Goal: Task Accomplishment & Management: Complete application form

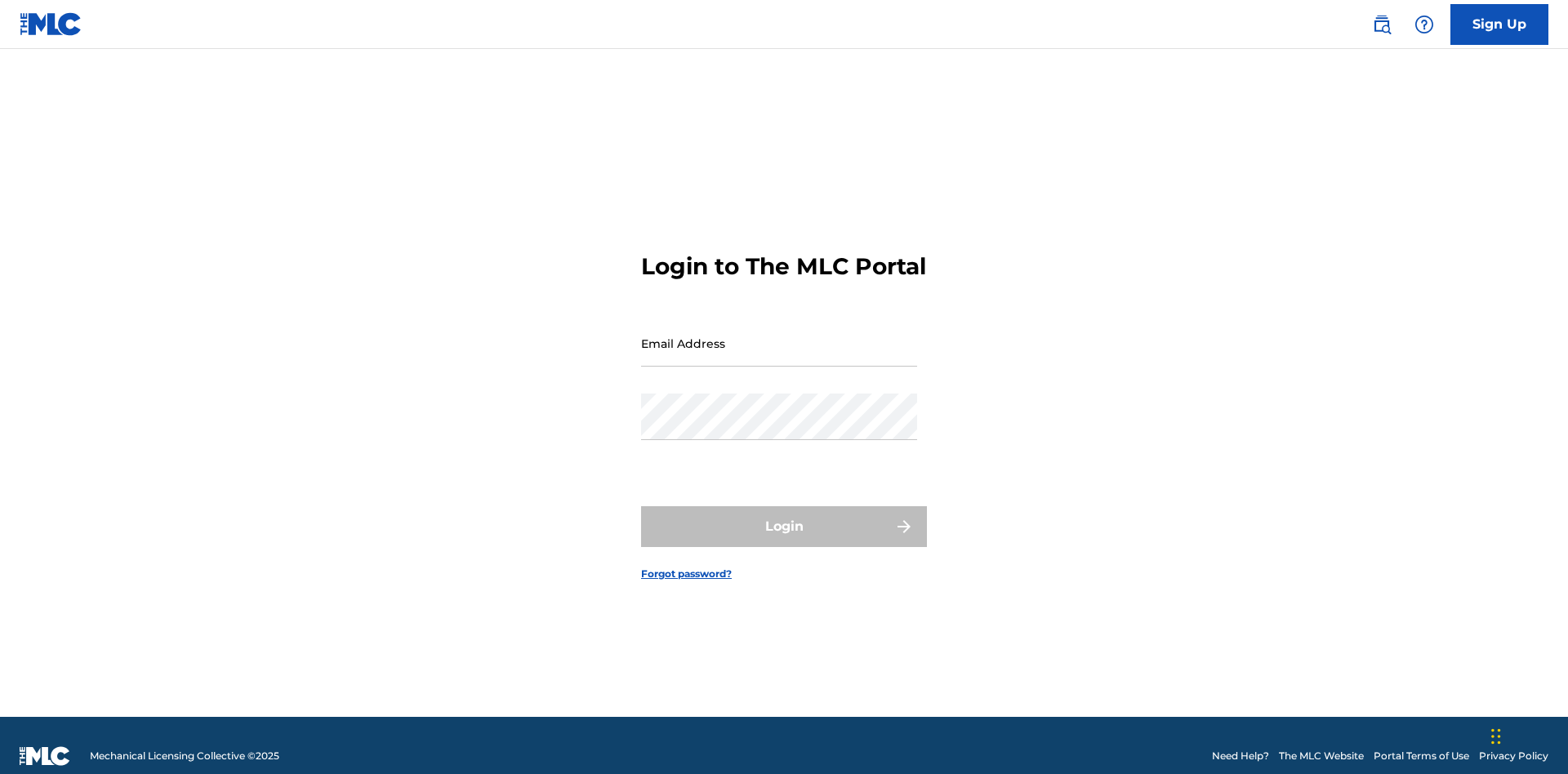
scroll to position [21, 0]
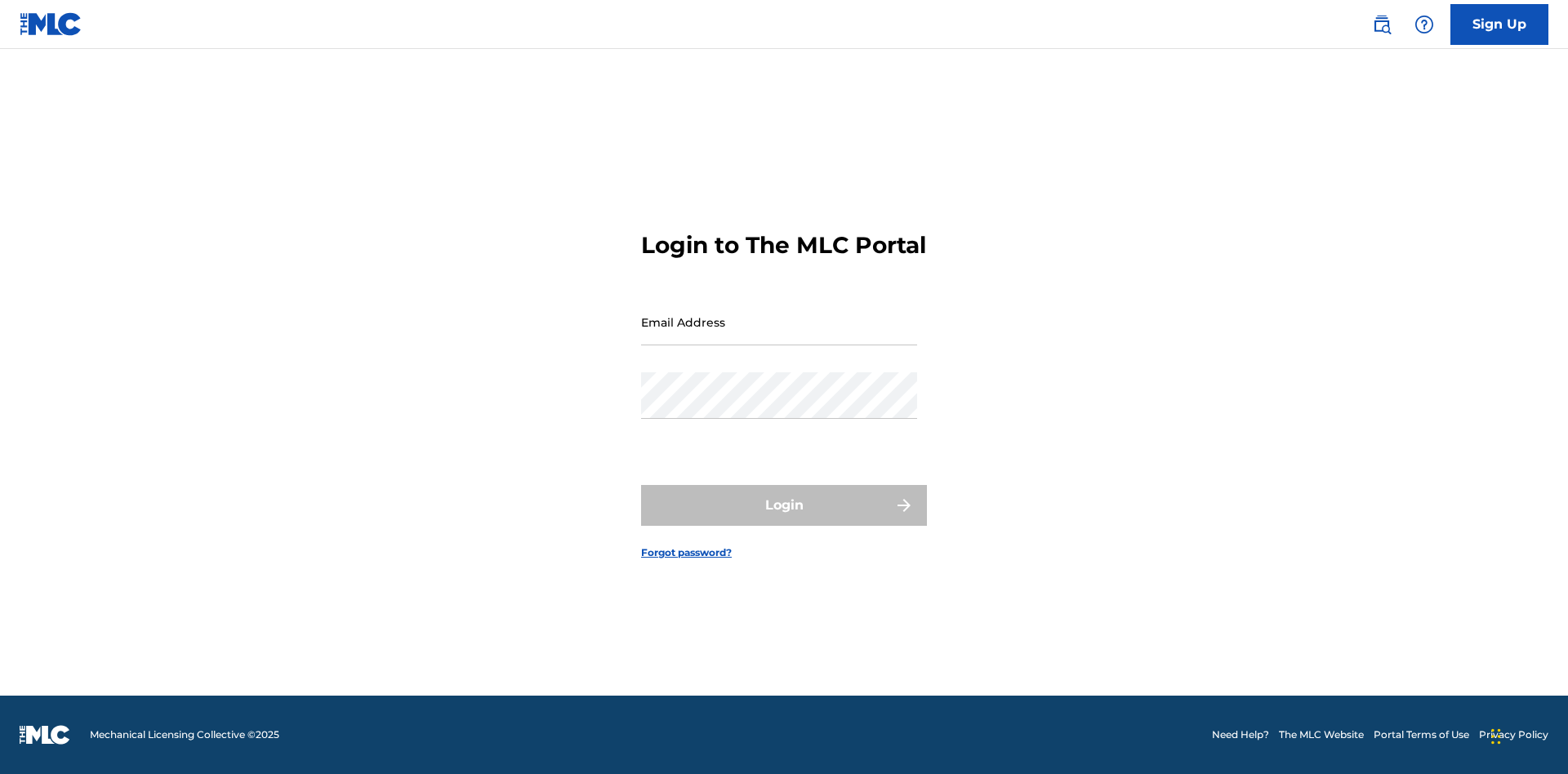
click at [778, 336] on input "Email Address" at bounding box center [778, 322] width 276 height 47
type input "[EMAIL_ADDRESS][DOMAIN_NAME]"
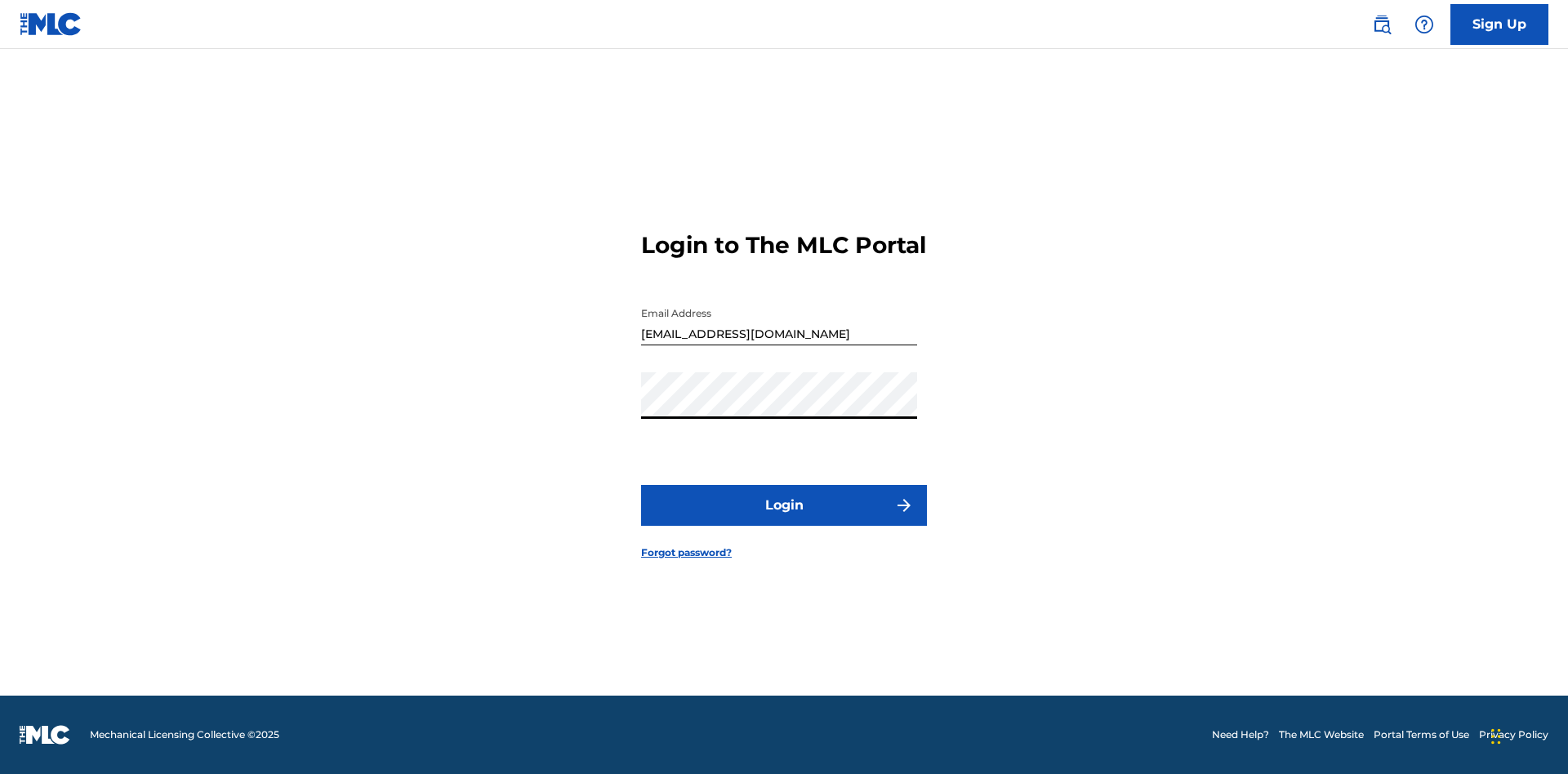
click at [784, 519] on button "Login" at bounding box center [783, 506] width 286 height 40
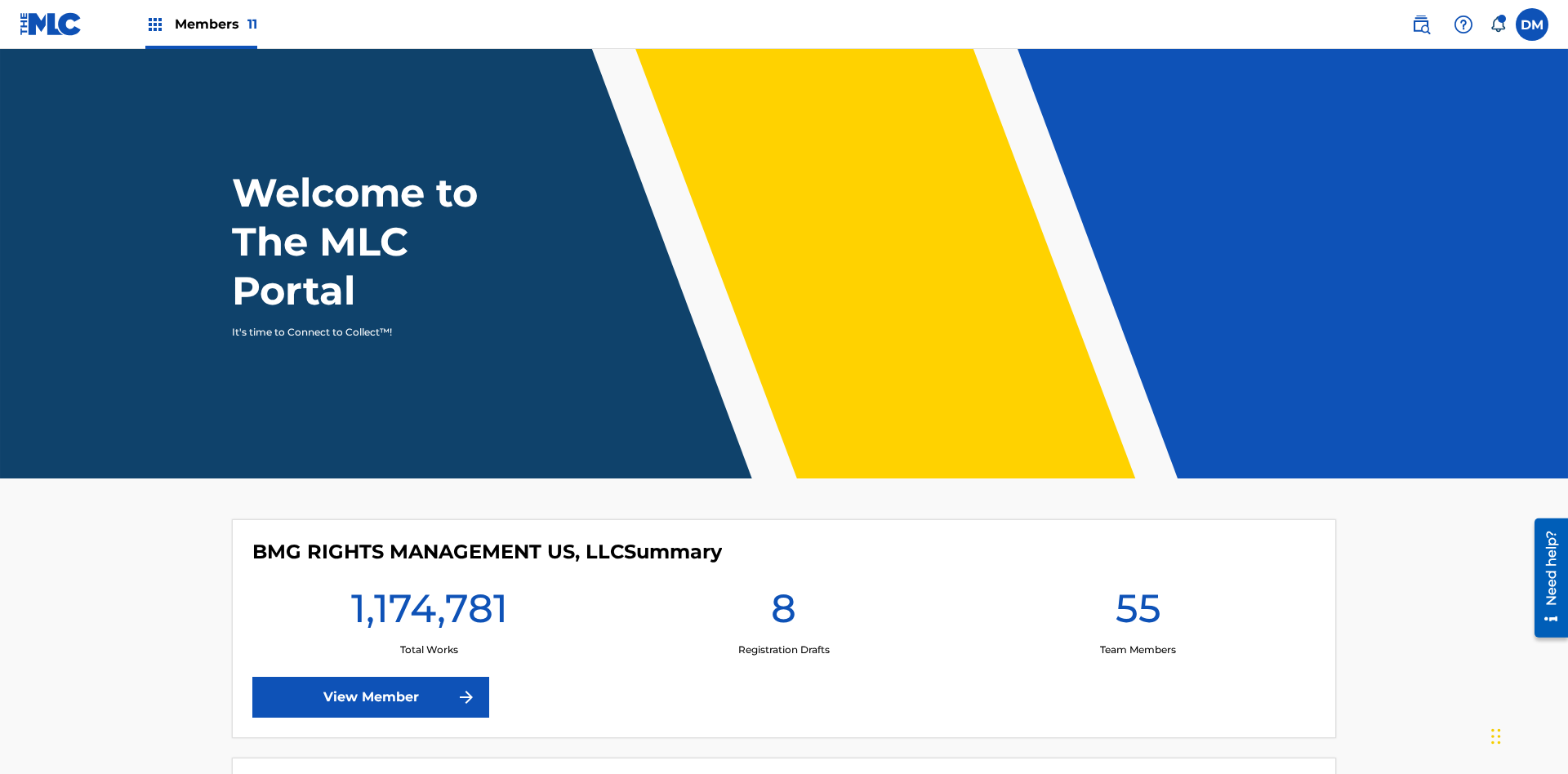
click at [201, 24] on span "Members 11" at bounding box center [216, 24] width 83 height 18
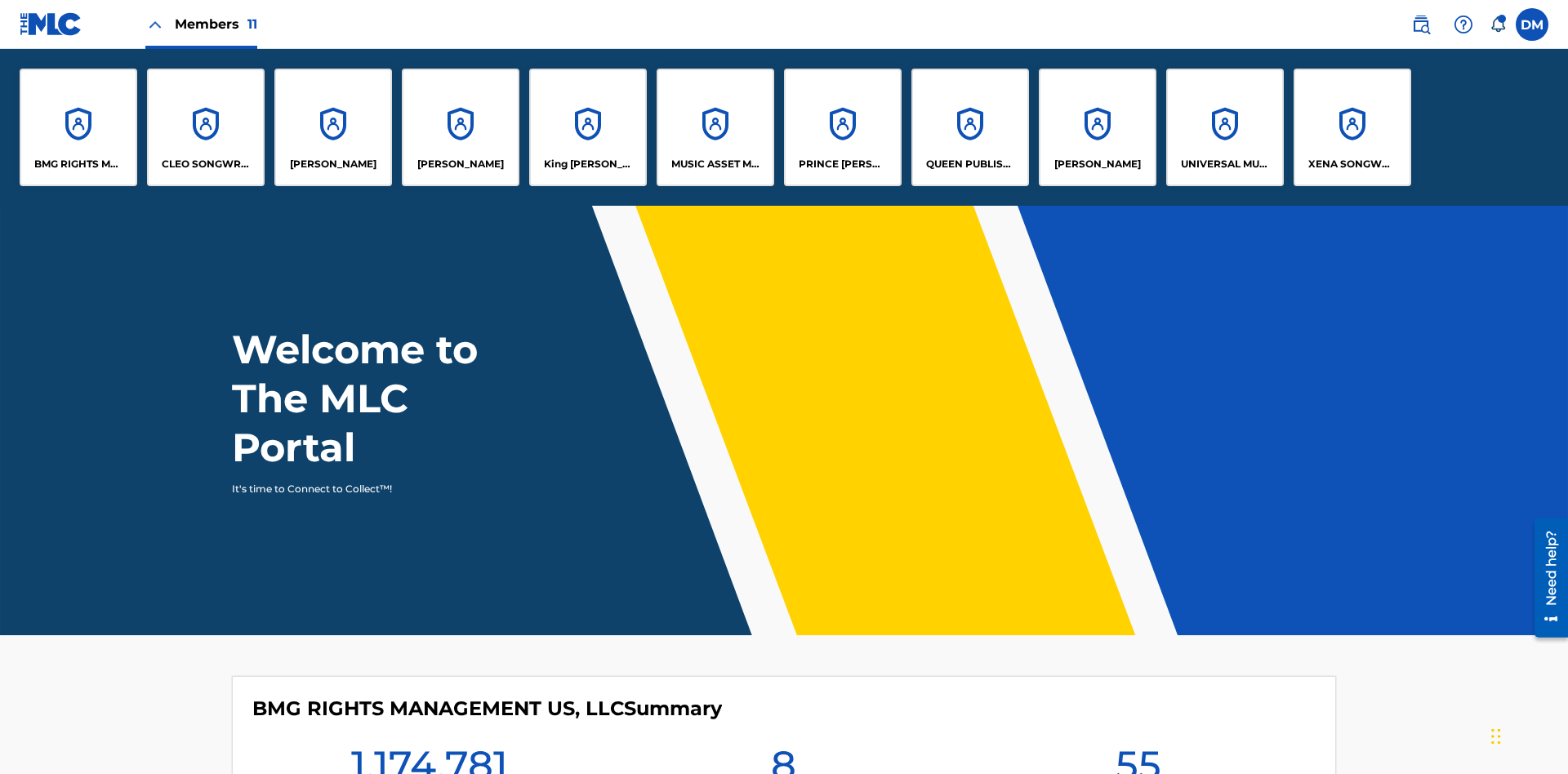
click at [969, 165] on p "QUEEN PUBLISHA" at bounding box center [970, 165] width 89 height 15
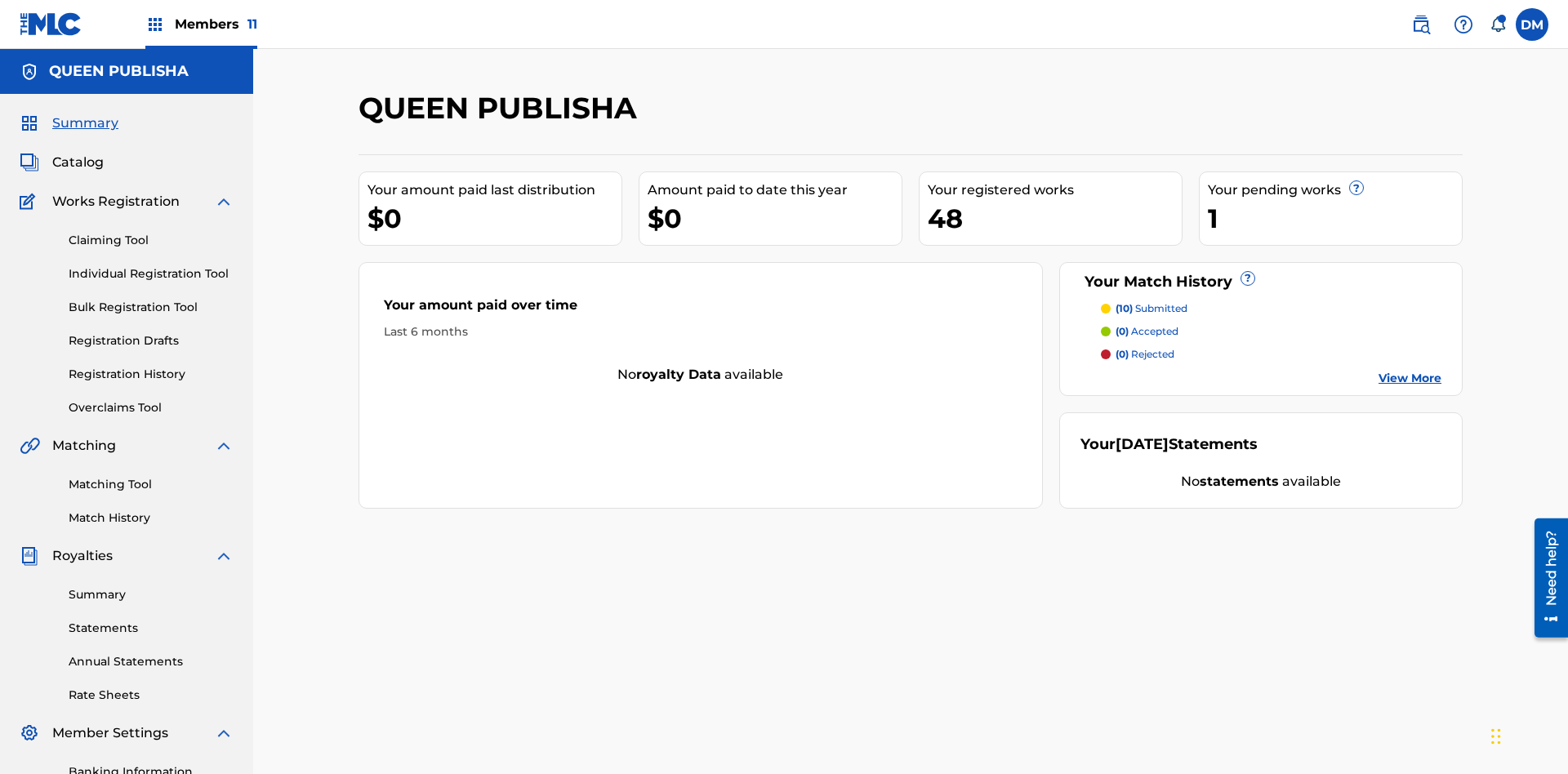
scroll to position [55, 0]
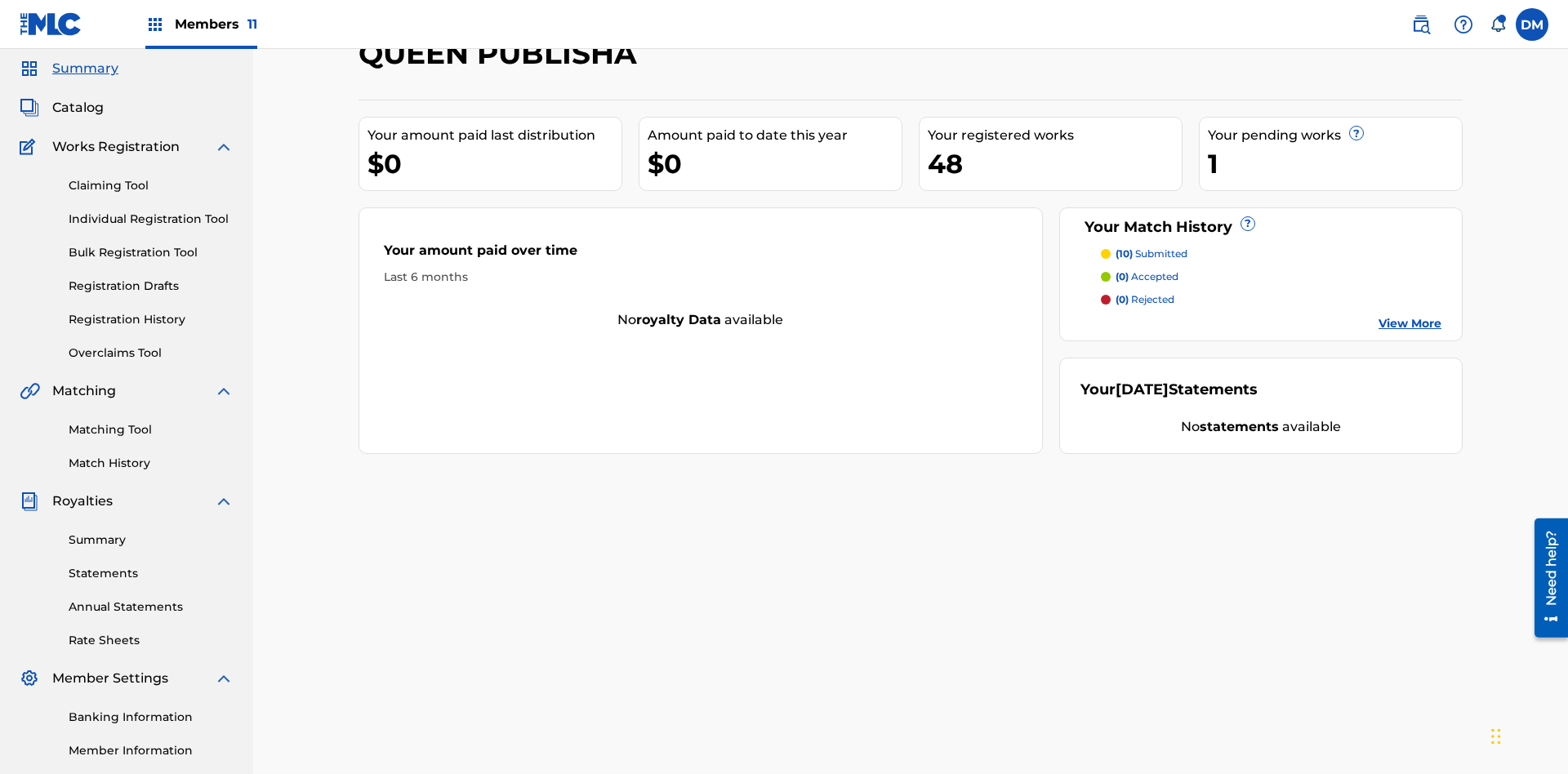
click at [77, 108] on span "Catalog" at bounding box center [78, 108] width 51 height 19
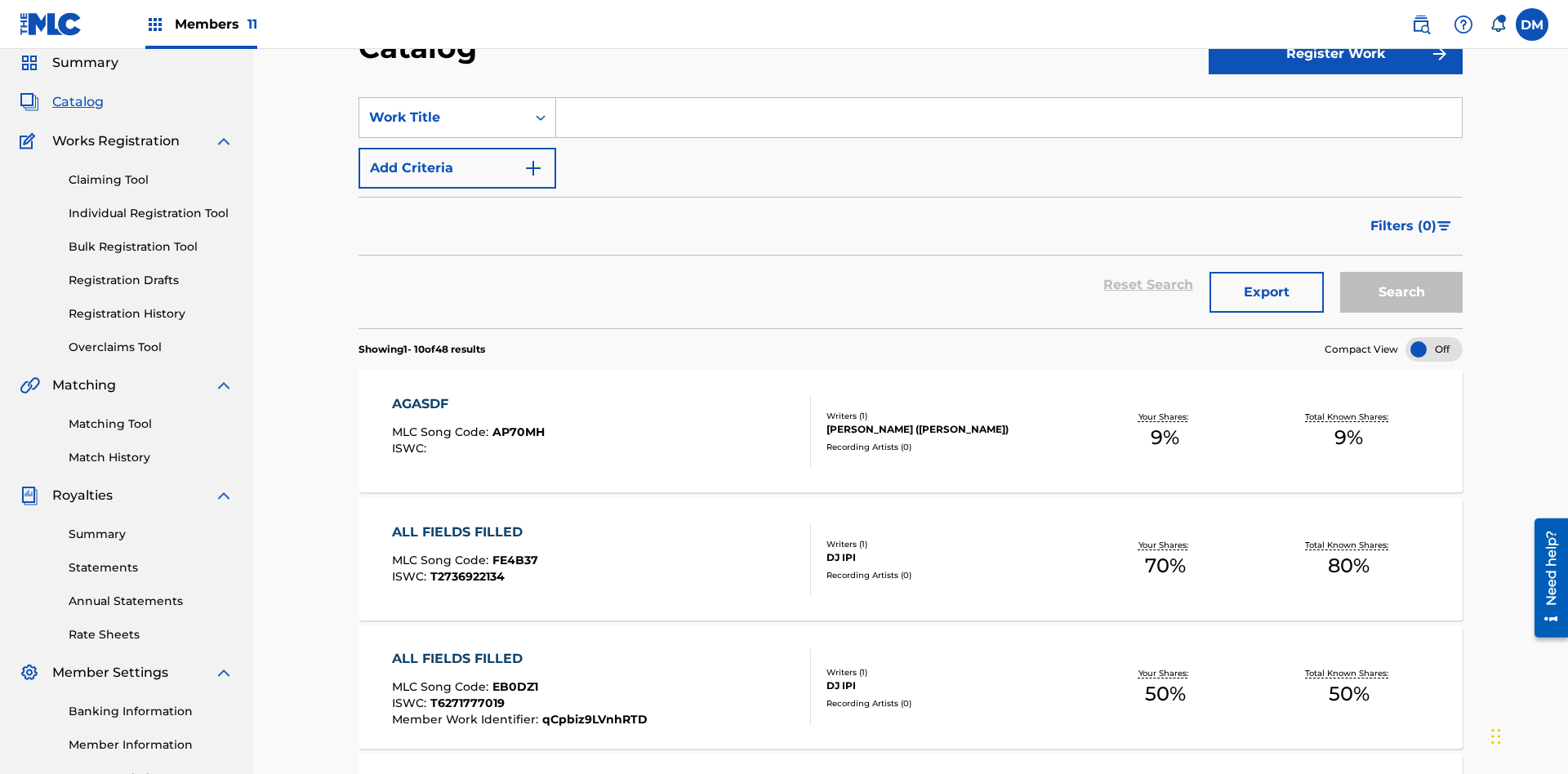
click at [1008, 118] on input "Search Form" at bounding box center [1008, 118] width 905 height 40
type input "ALL FIELDS FILLED"
click at [1401, 272] on button "Search" at bounding box center [1401, 292] width 122 height 40
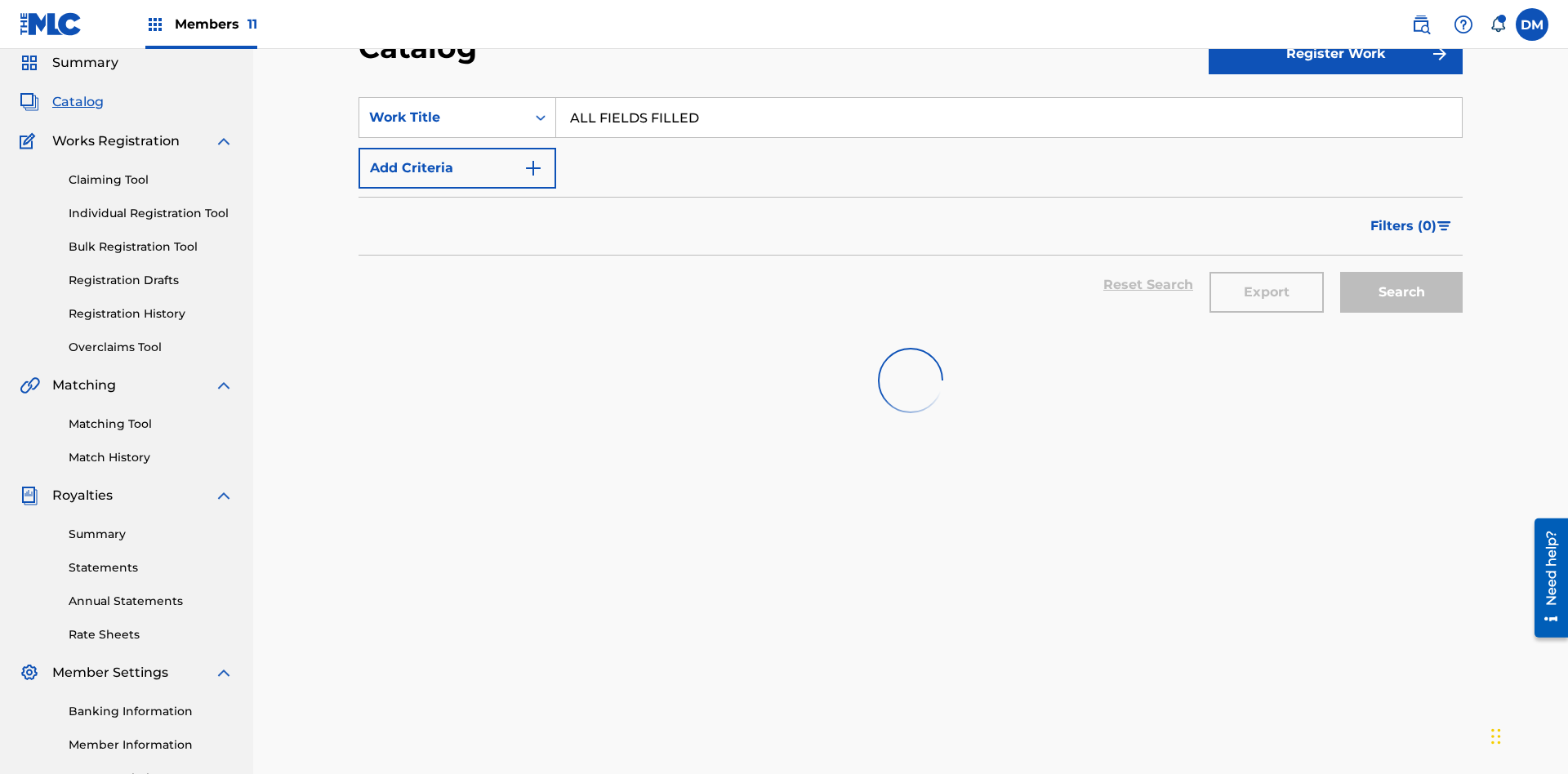
scroll to position [234, 0]
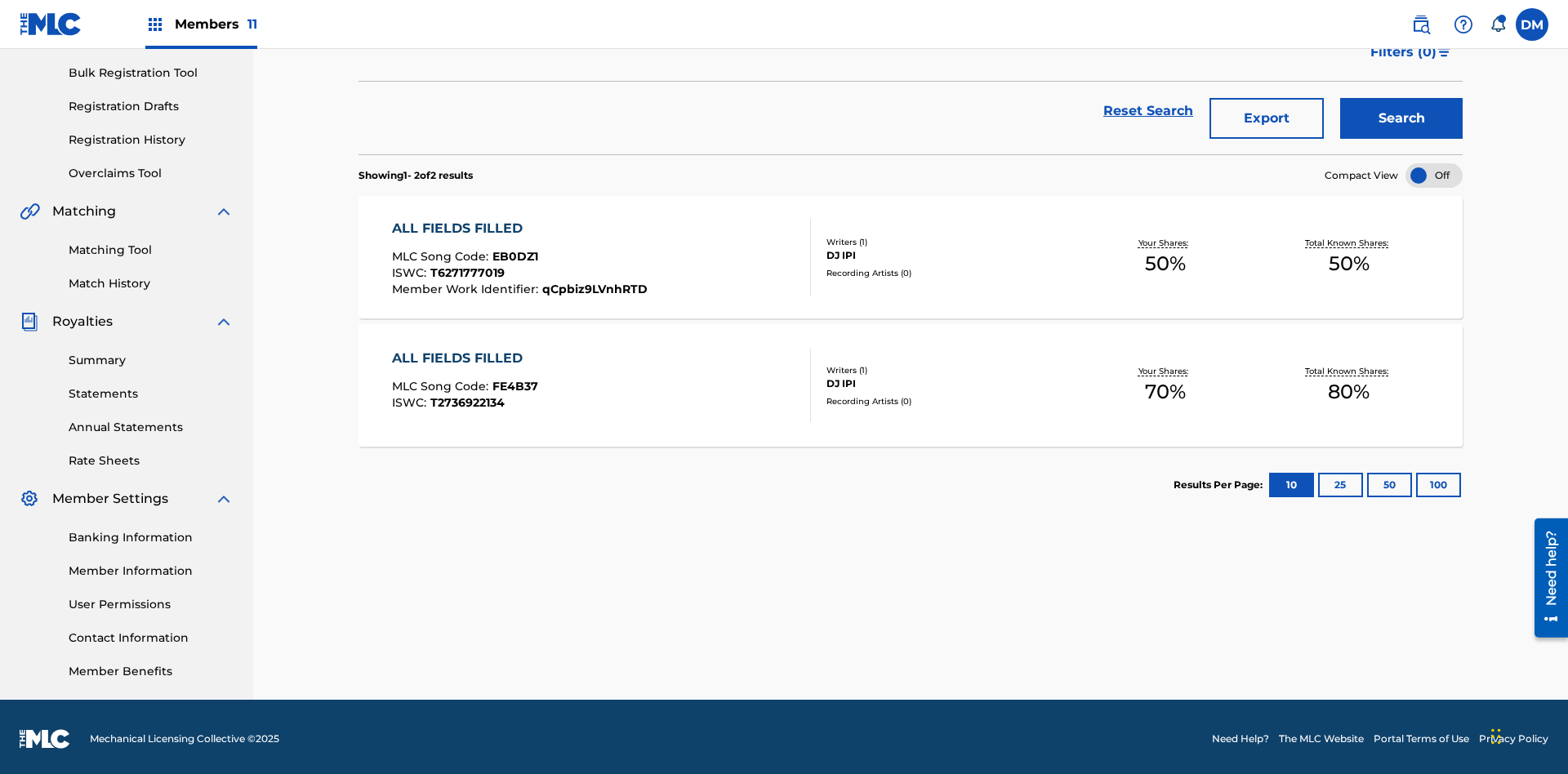
click at [513, 252] on span "EB0DZ1" at bounding box center [516, 256] width 46 height 15
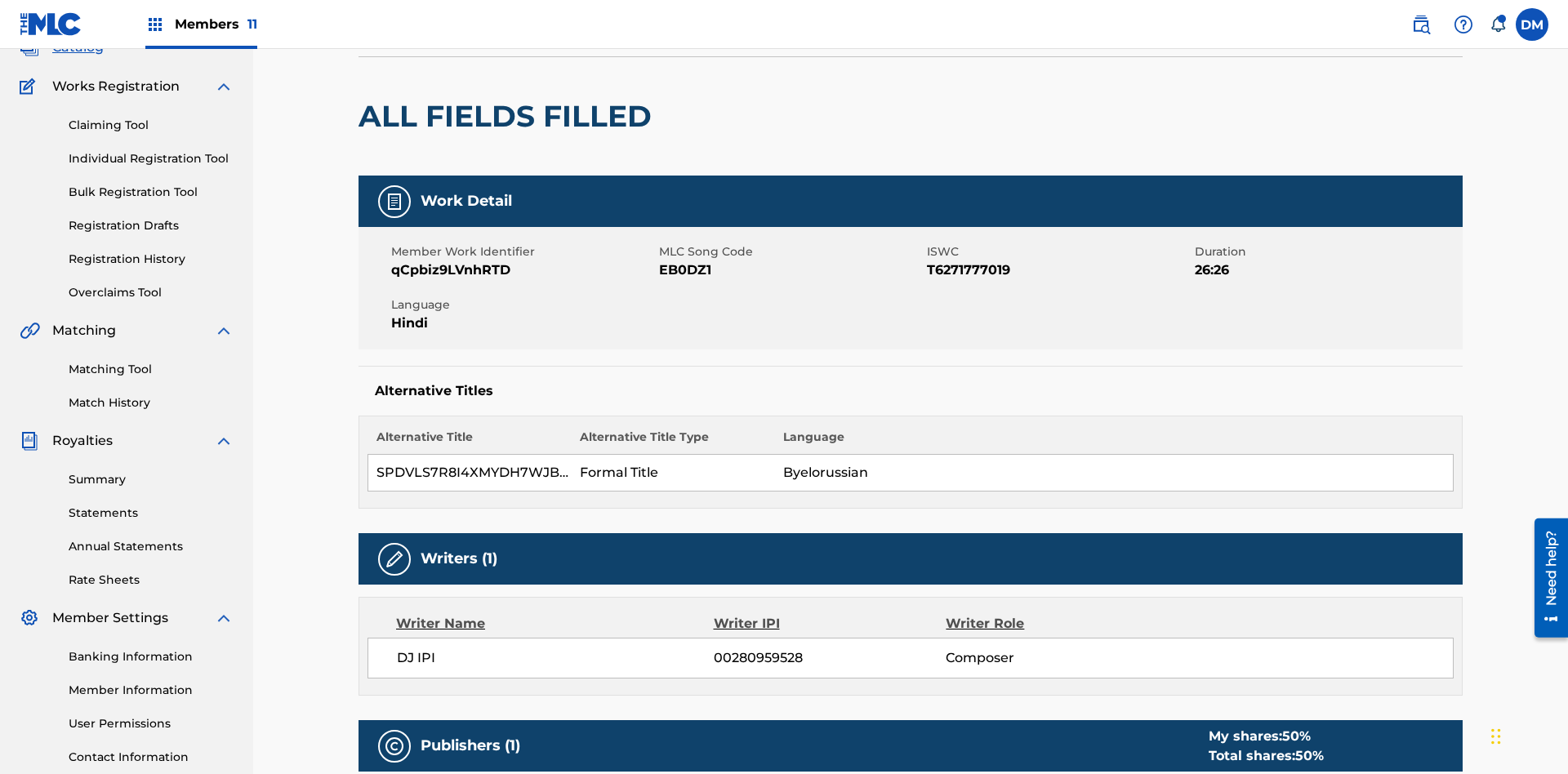
click at [1393, 16] on button "Edit" at bounding box center [1413, 3] width 98 height 25
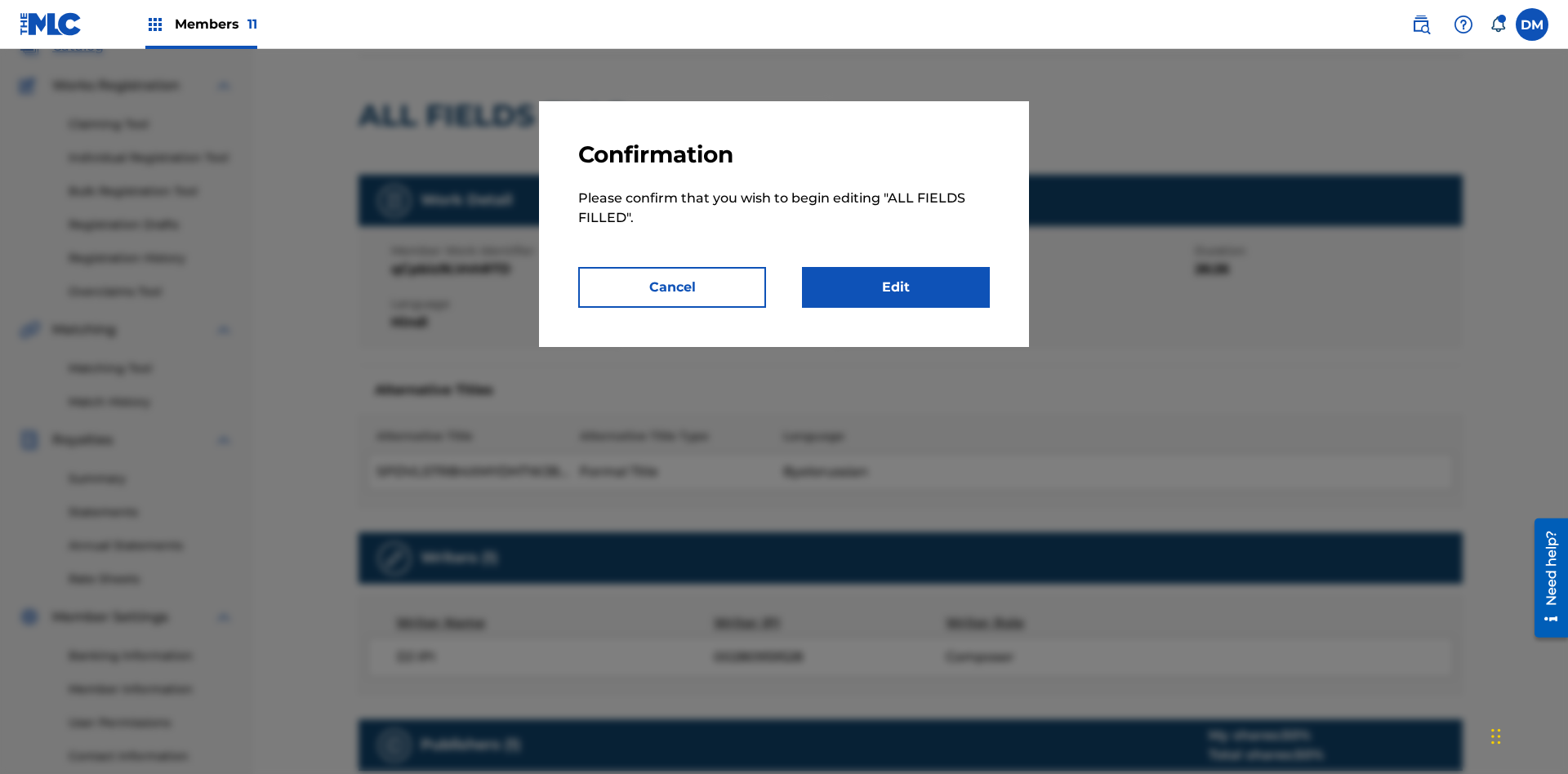
click at [896, 288] on link "Edit" at bounding box center [895, 287] width 187 height 40
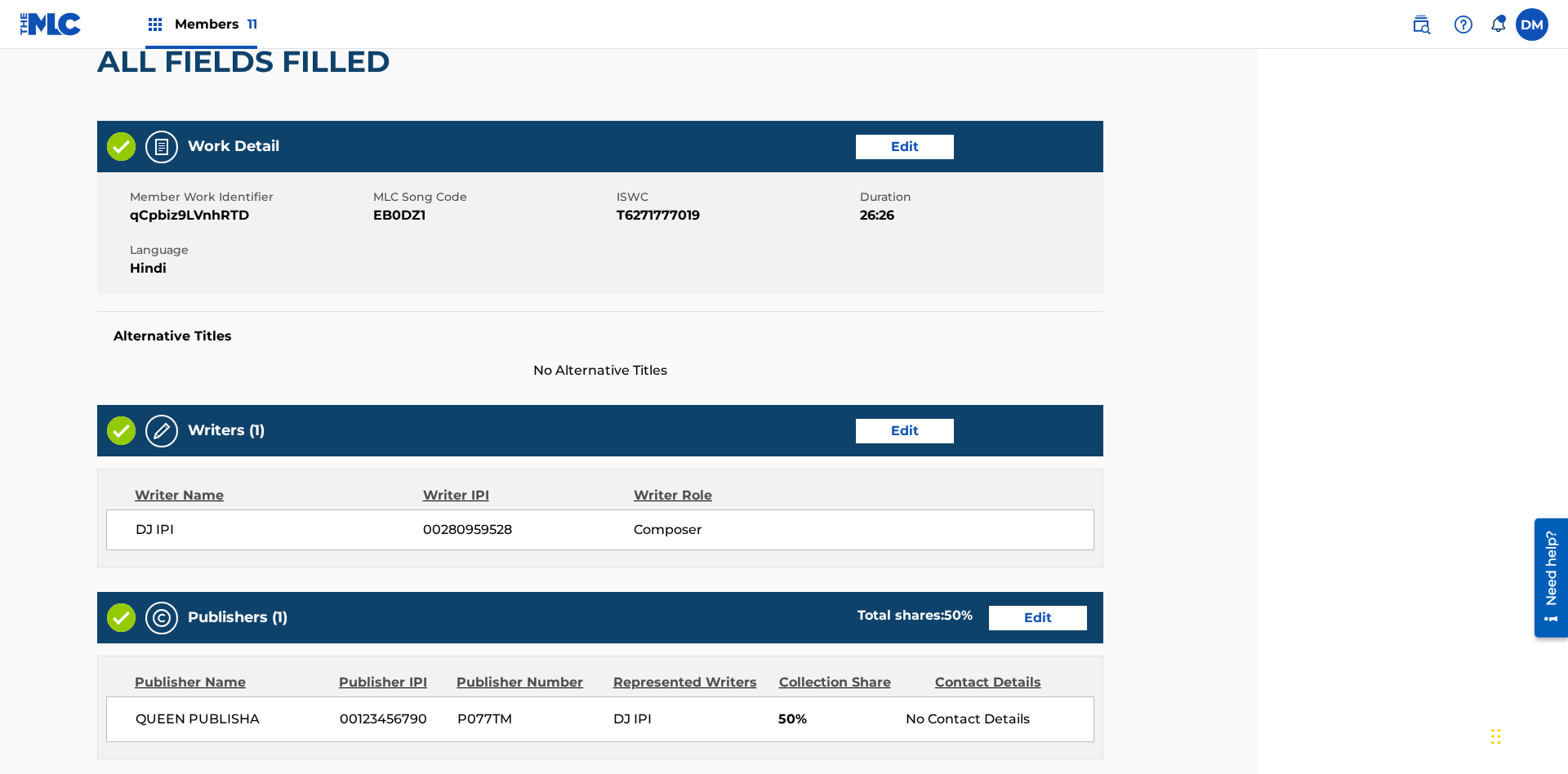
click at [856, 135] on link "Edit" at bounding box center [904, 147] width 98 height 25
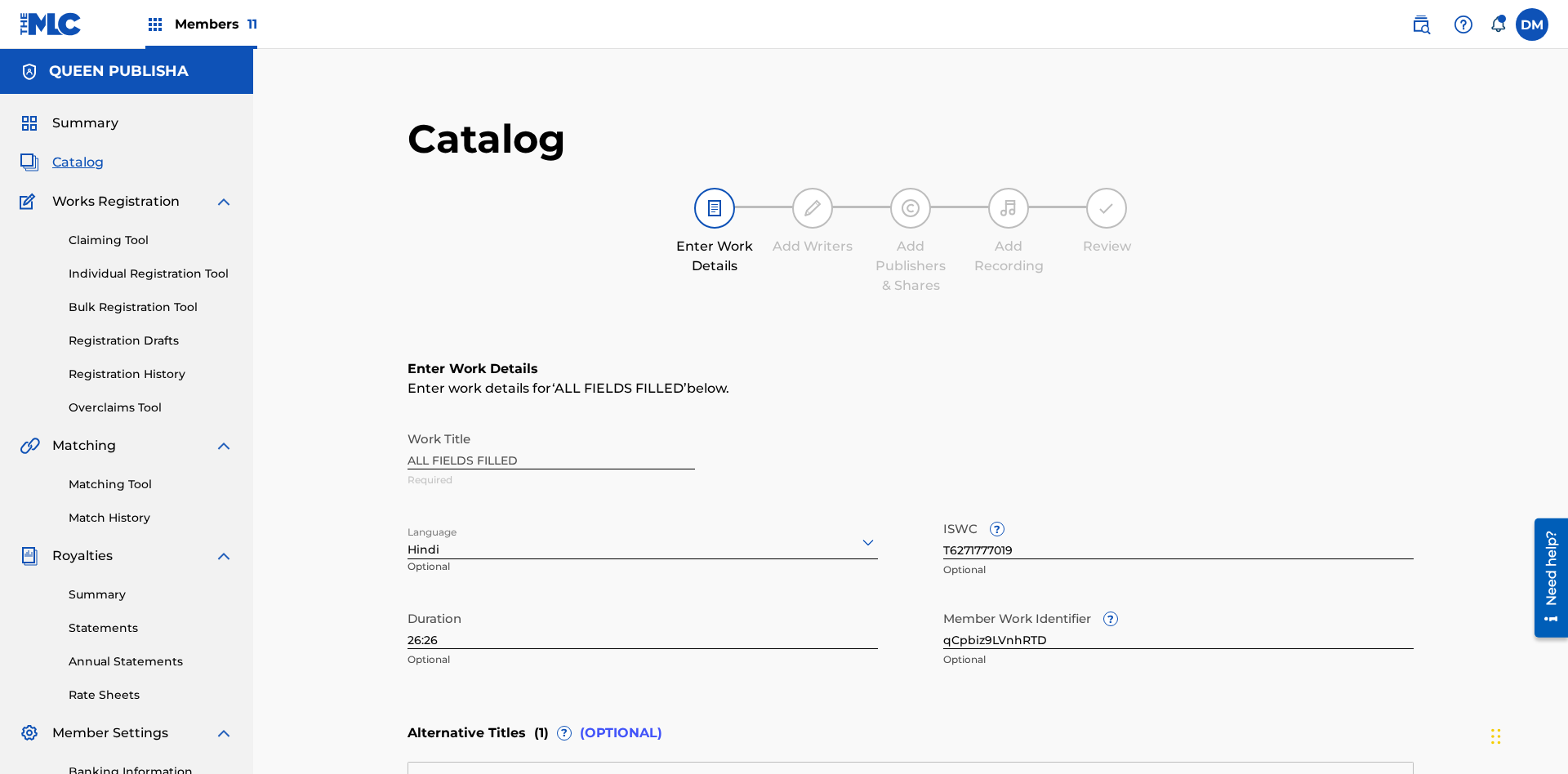
scroll to position [384, 407]
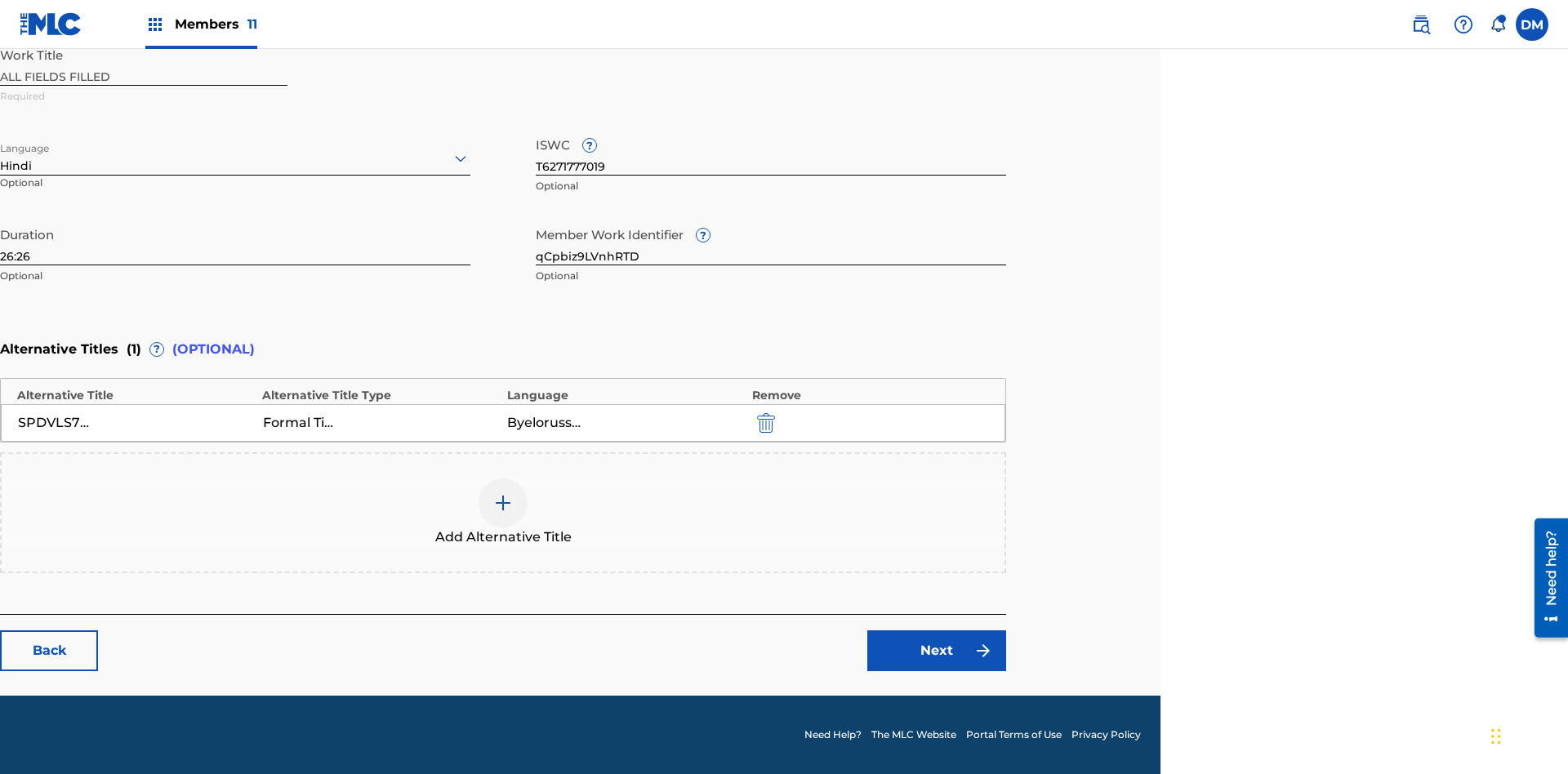
click at [235, 242] on input "26:26" at bounding box center [235, 242] width 471 height 47
type input "17:17"
click at [460, 158] on icon at bounding box center [460, 158] width 19 height 19
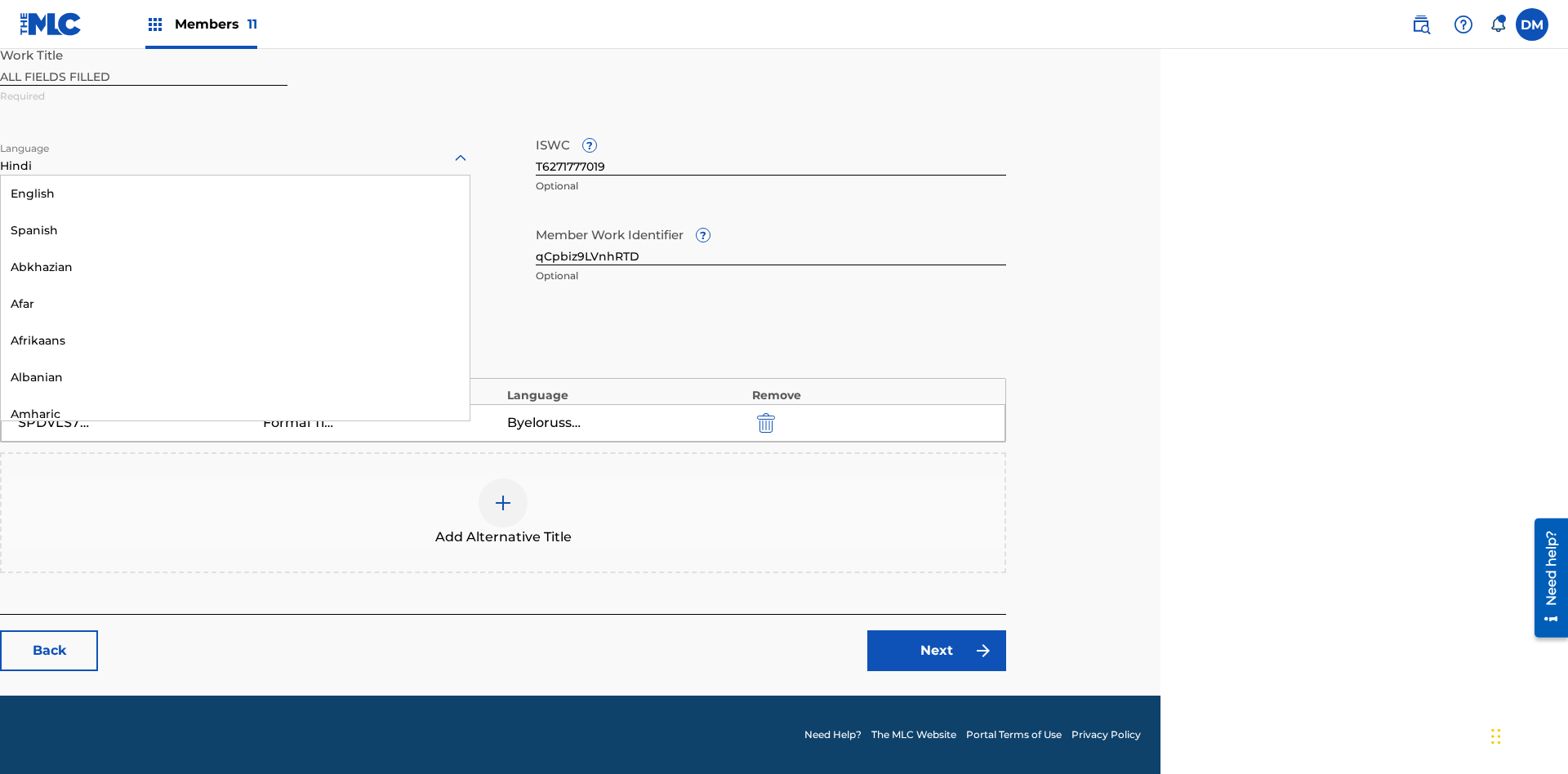
scroll to position [1568, 0]
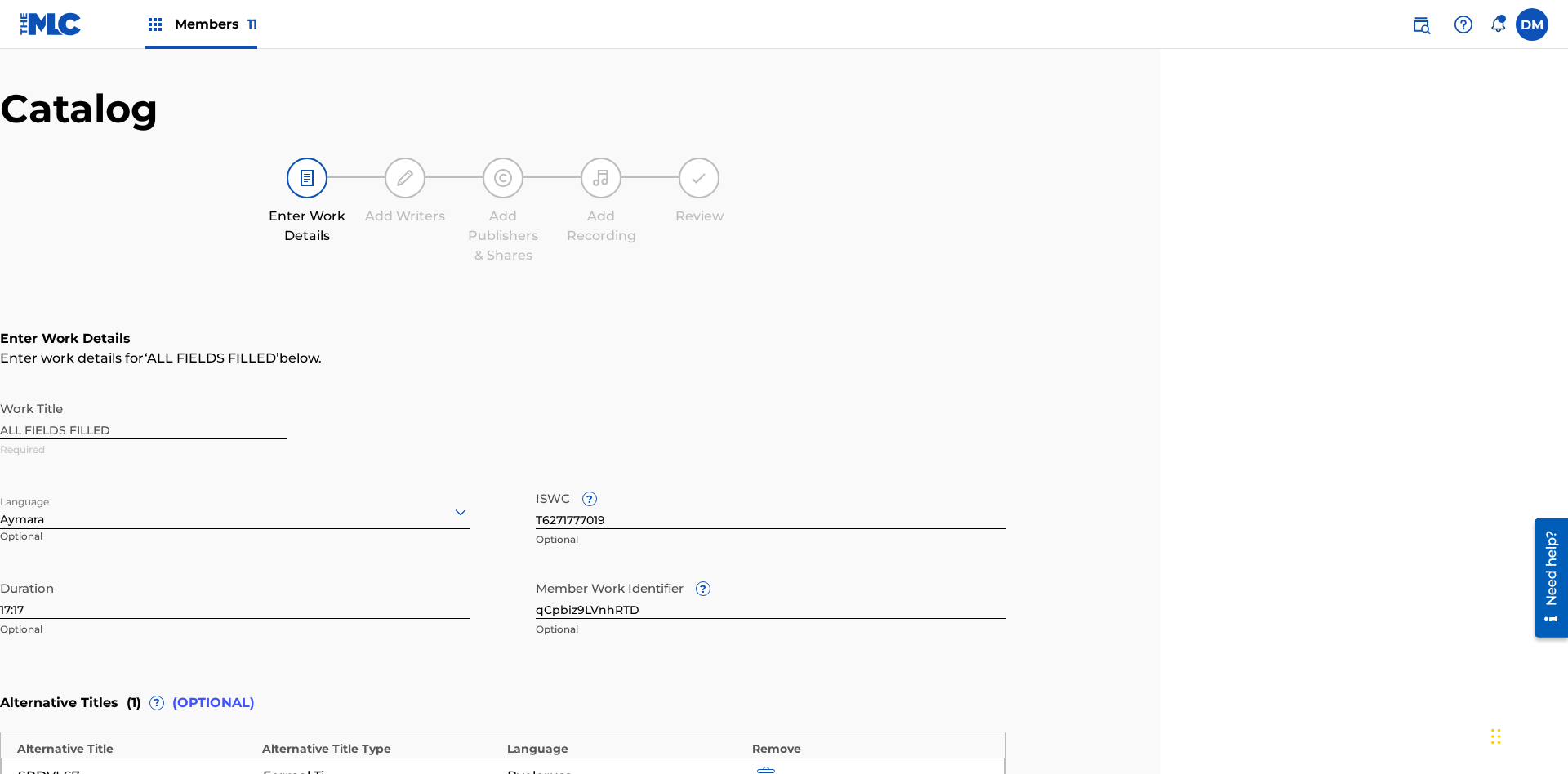
click at [771, 573] on input "qCpbiz9LVnhRTD" at bounding box center [771, 596] width 471 height 47
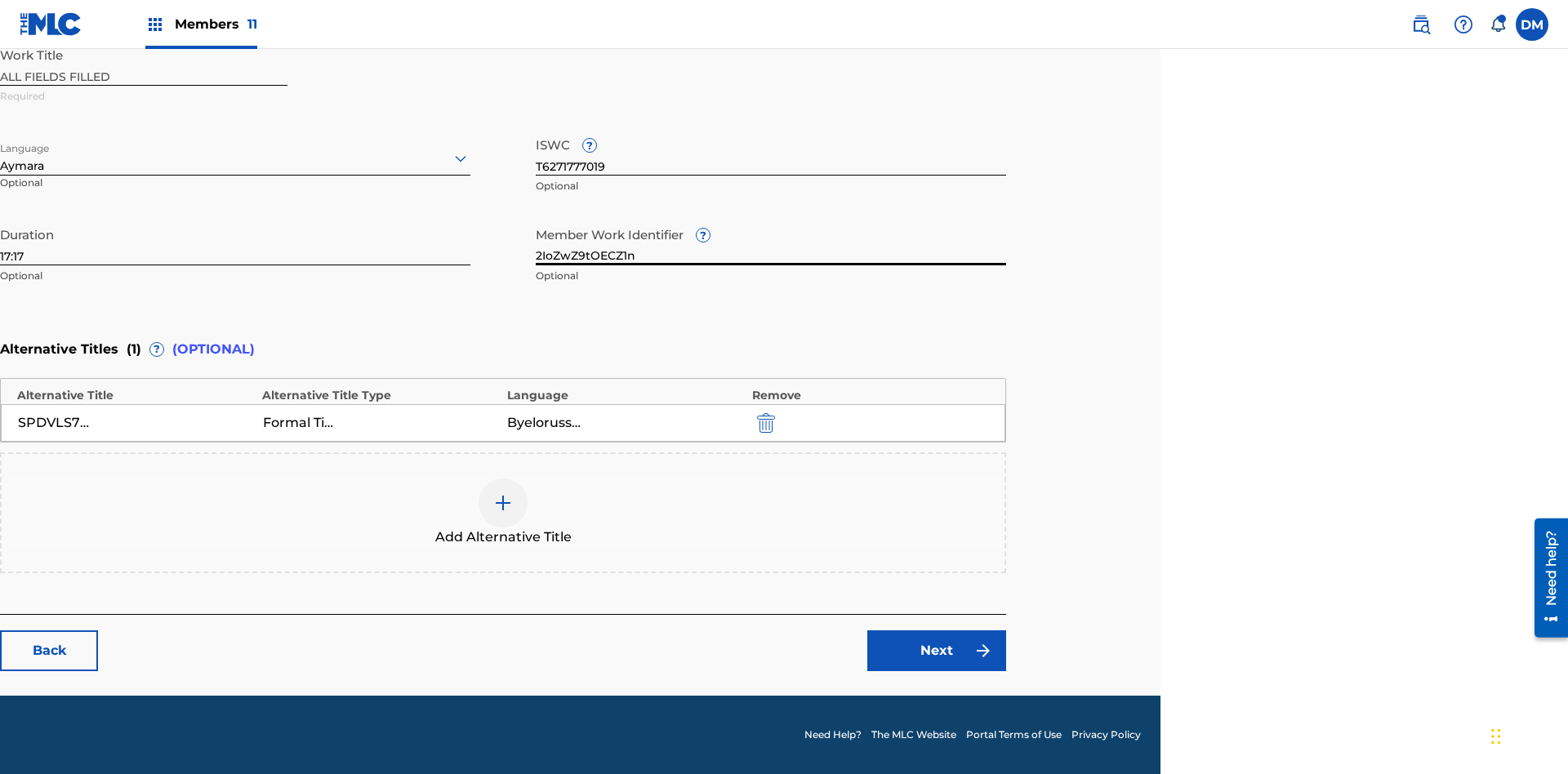
type input "2IoZwZ9tOECZ1n"
click at [771, 152] on input "T6271777019" at bounding box center [771, 152] width 471 height 47
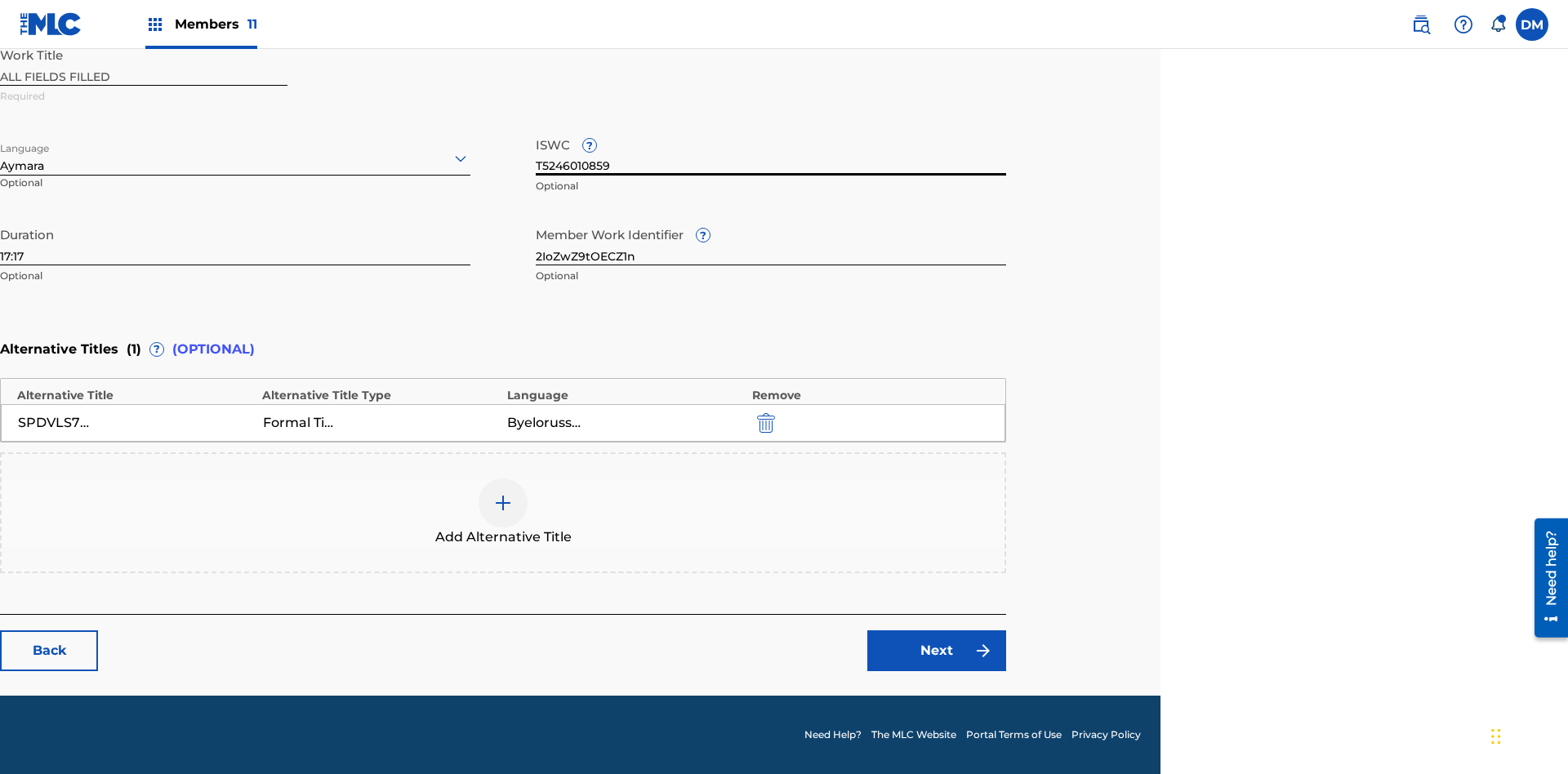
type input "T5246010859"
click at [764, 422] on img "submit" at bounding box center [766, 423] width 18 height 19
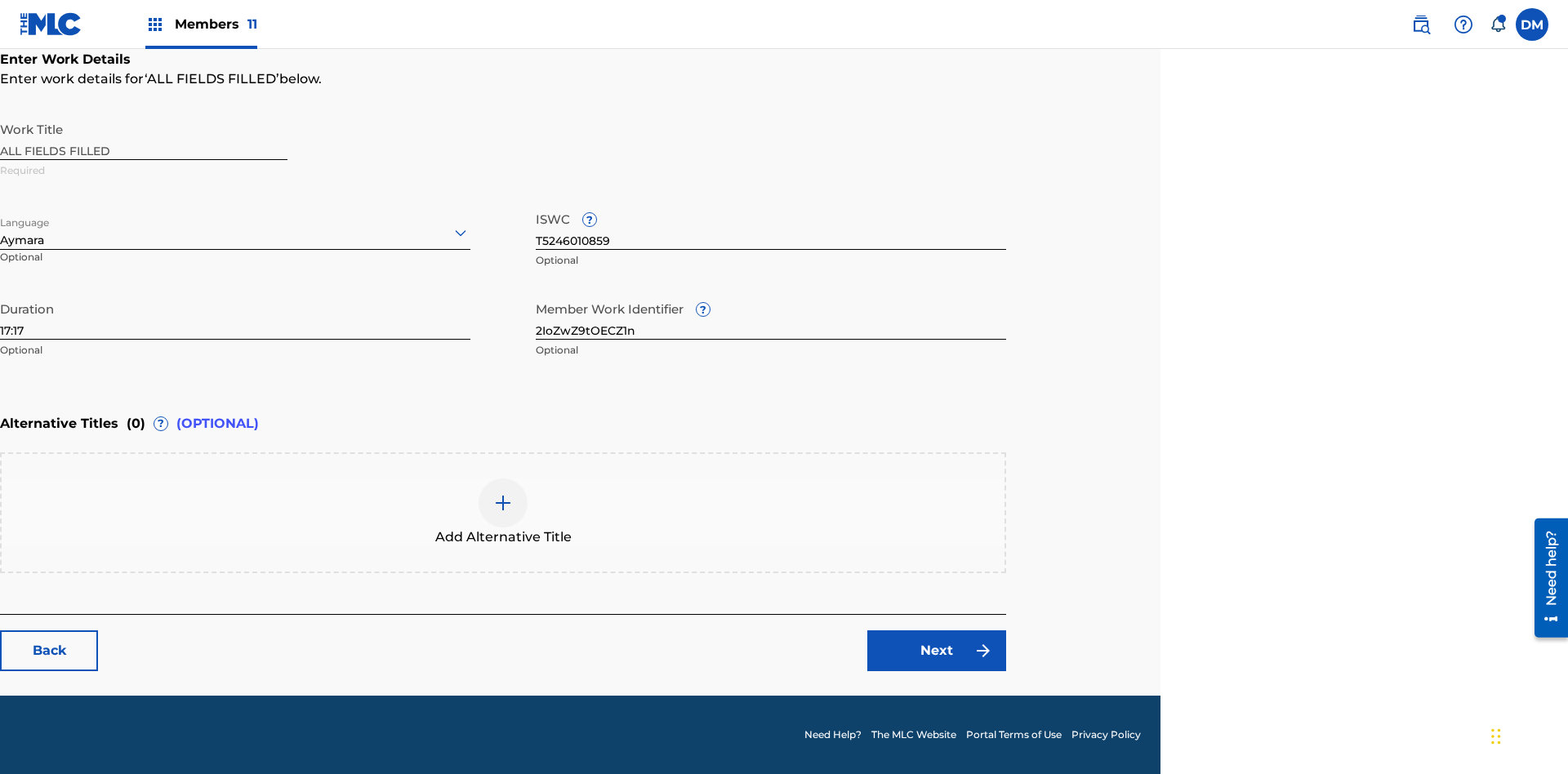
click at [503, 512] on img at bounding box center [503, 503] width 19 height 19
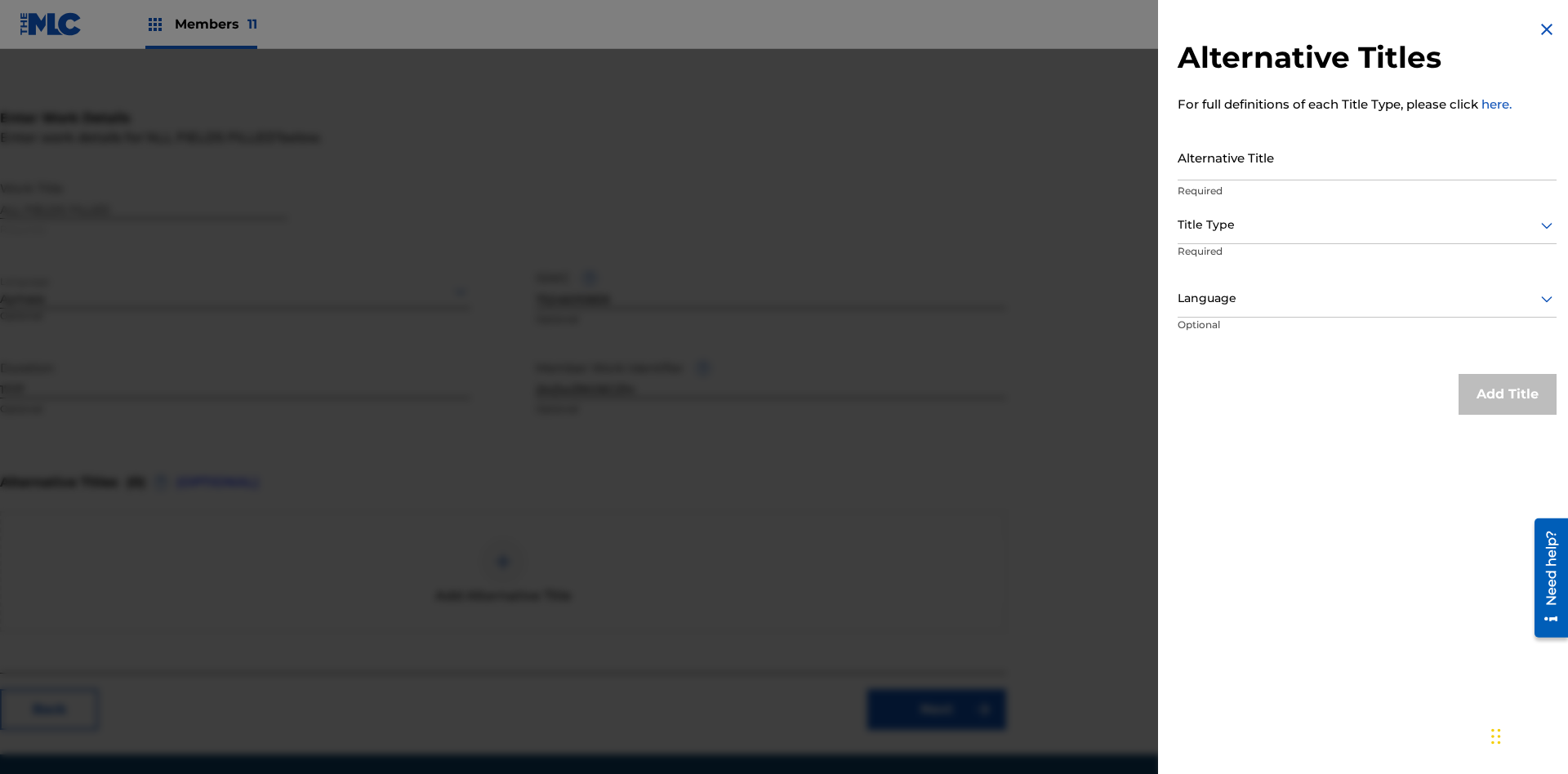
click at [1367, 157] on input "Alternative Title" at bounding box center [1367, 157] width 379 height 47
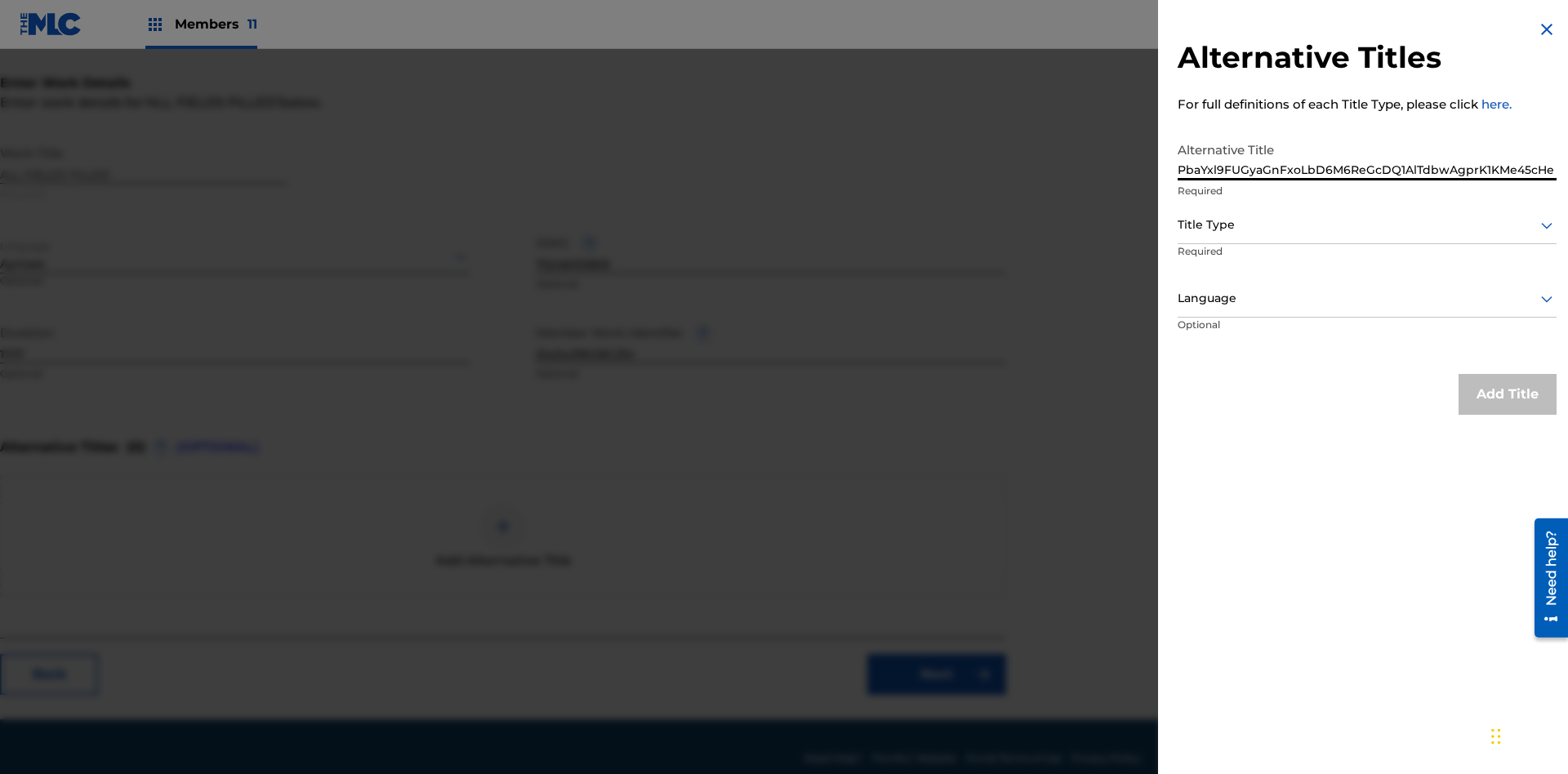
scroll to position [310, 407]
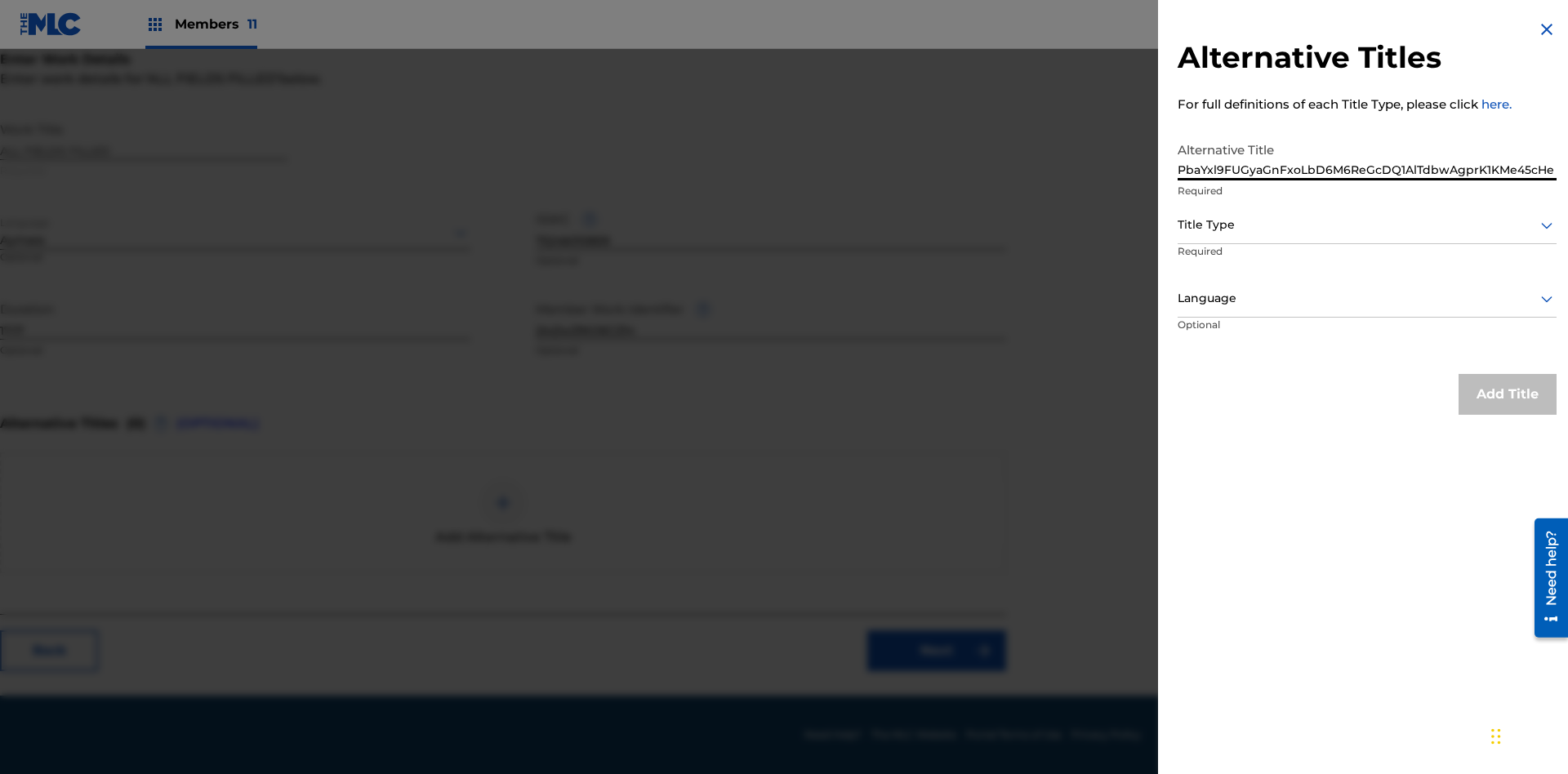
type input "PbaYxl9FUGyaGnFxoLbD6M6ReGcDQ1AlTdbwAgprK1KMe45cHe"
click at [1367, 224] on div at bounding box center [1367, 225] width 379 height 20
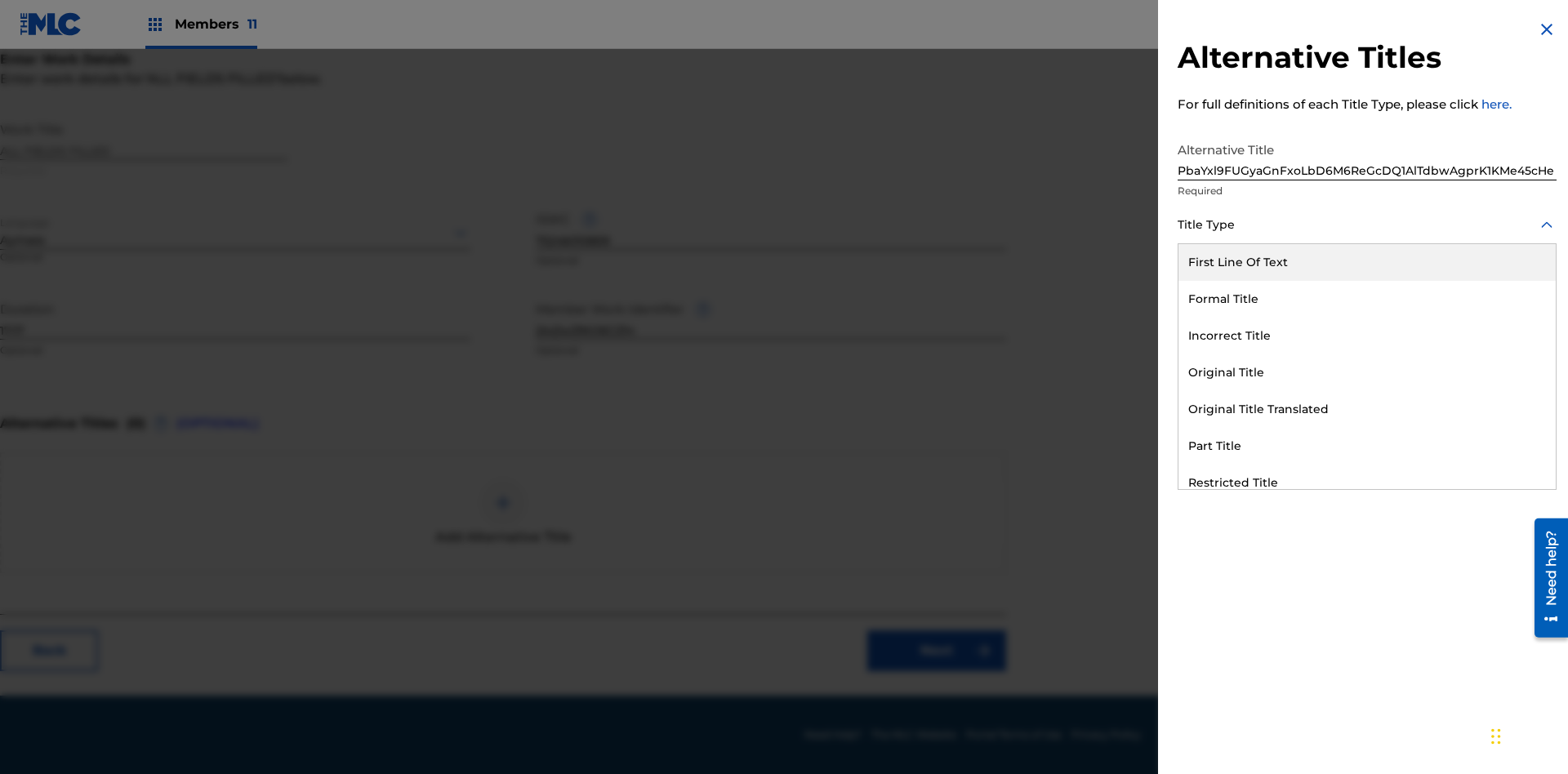
click at [1367, 611] on div "Alternative Title" at bounding box center [1367, 630] width 377 height 37
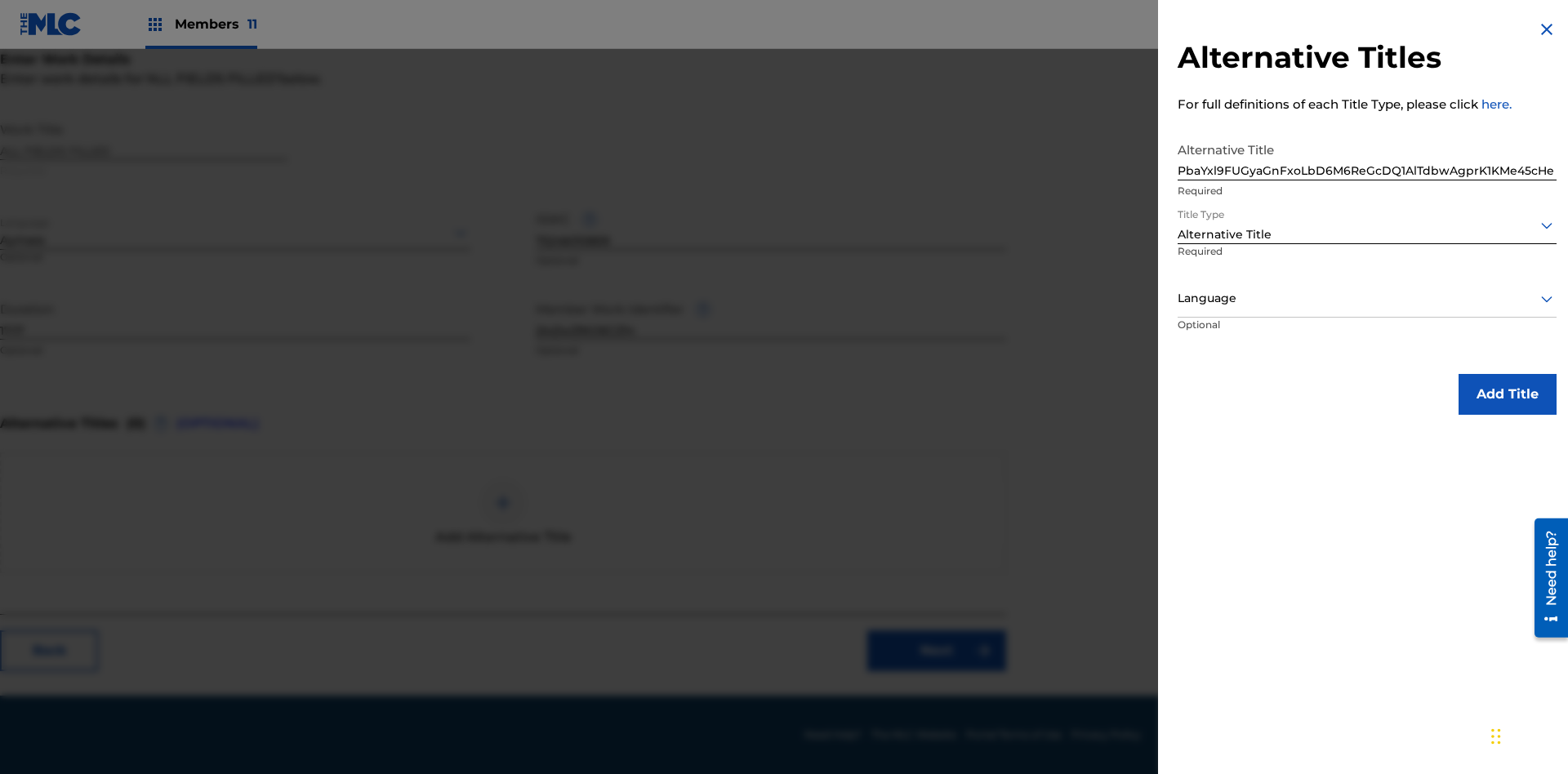
click at [1367, 298] on div at bounding box center [1367, 299] width 379 height 20
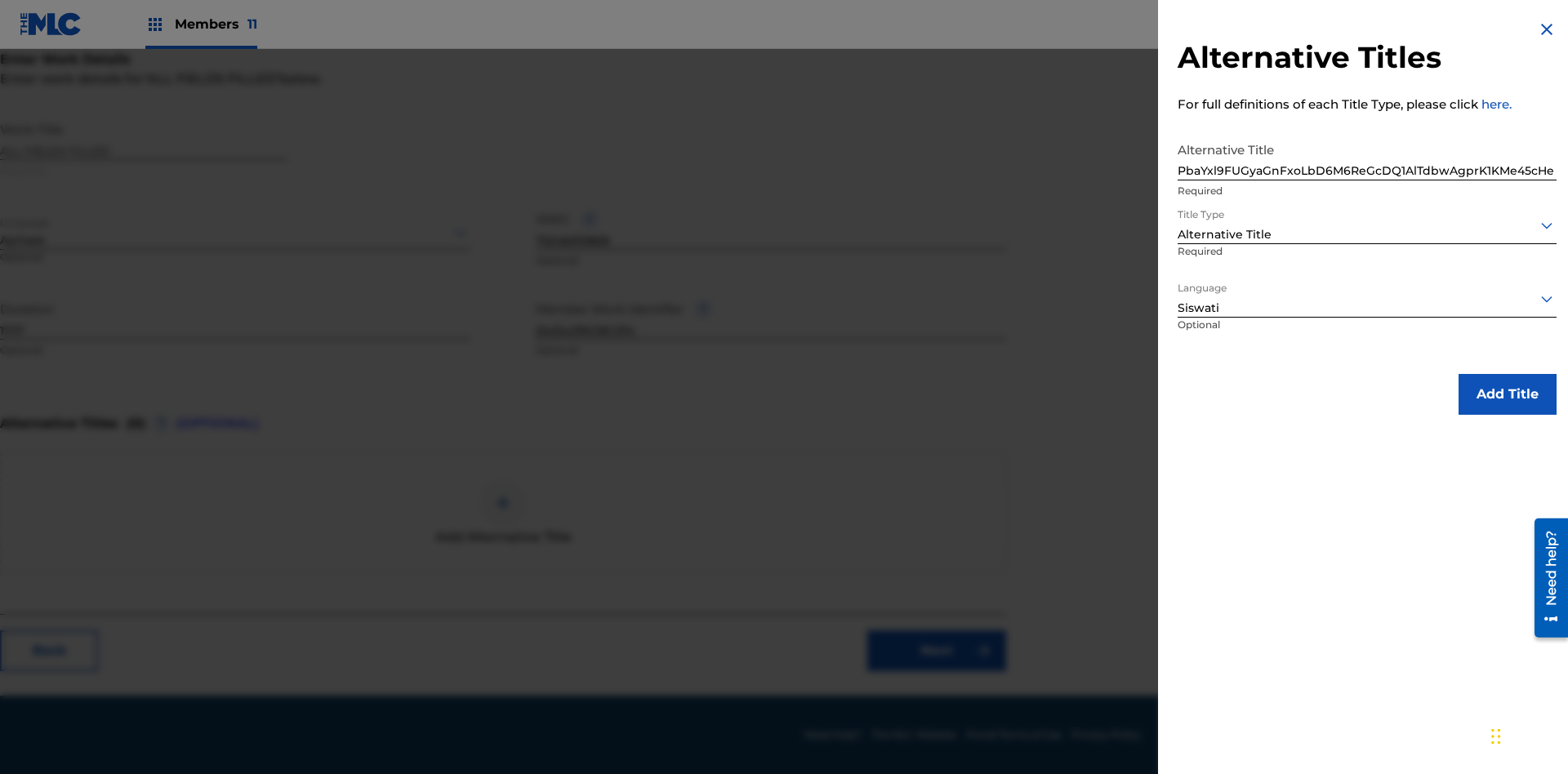
click at [1507, 393] on button "Add Title" at bounding box center [1507, 394] width 98 height 40
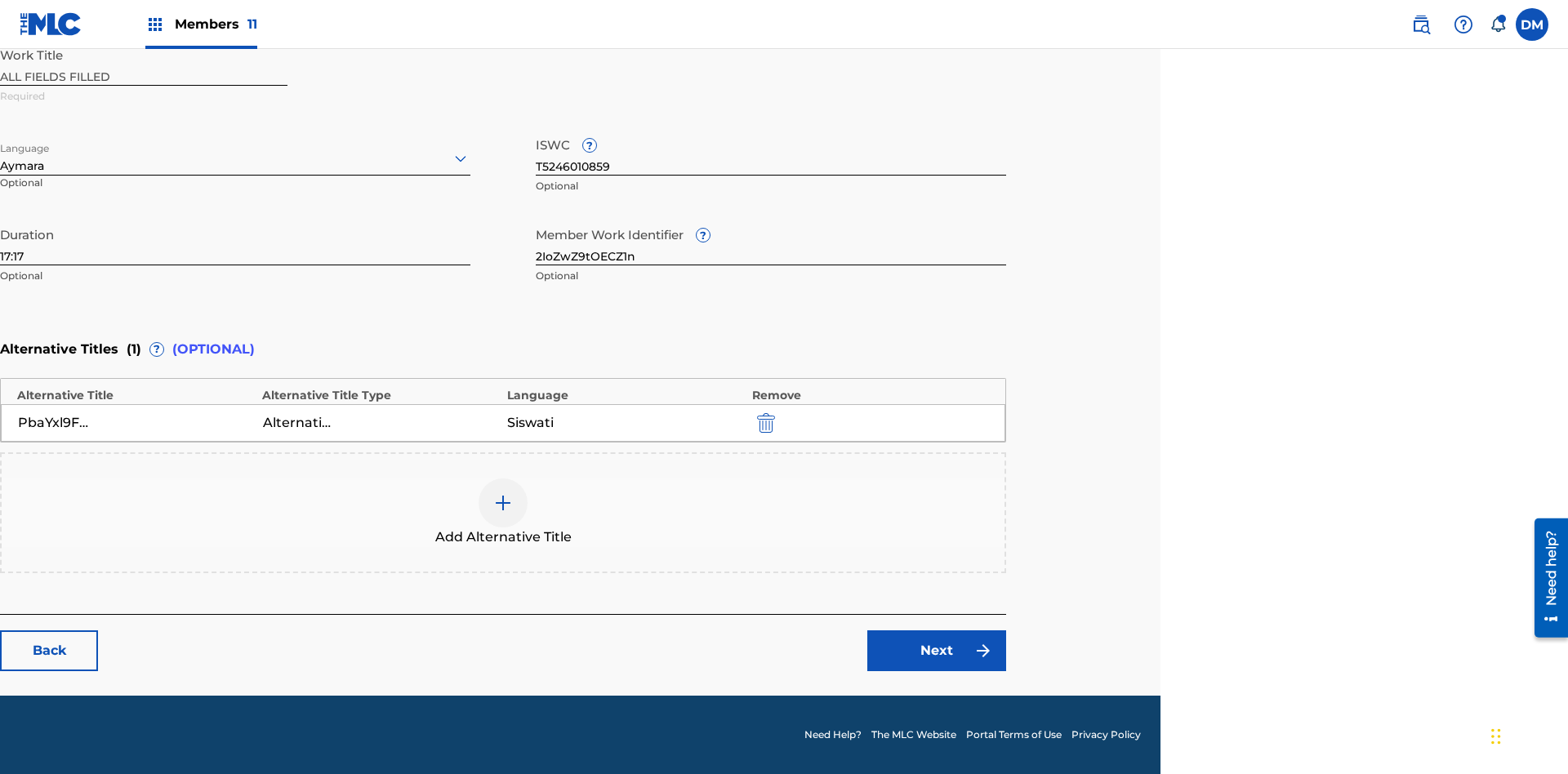
click at [937, 651] on link "Next" at bounding box center [936, 651] width 139 height 40
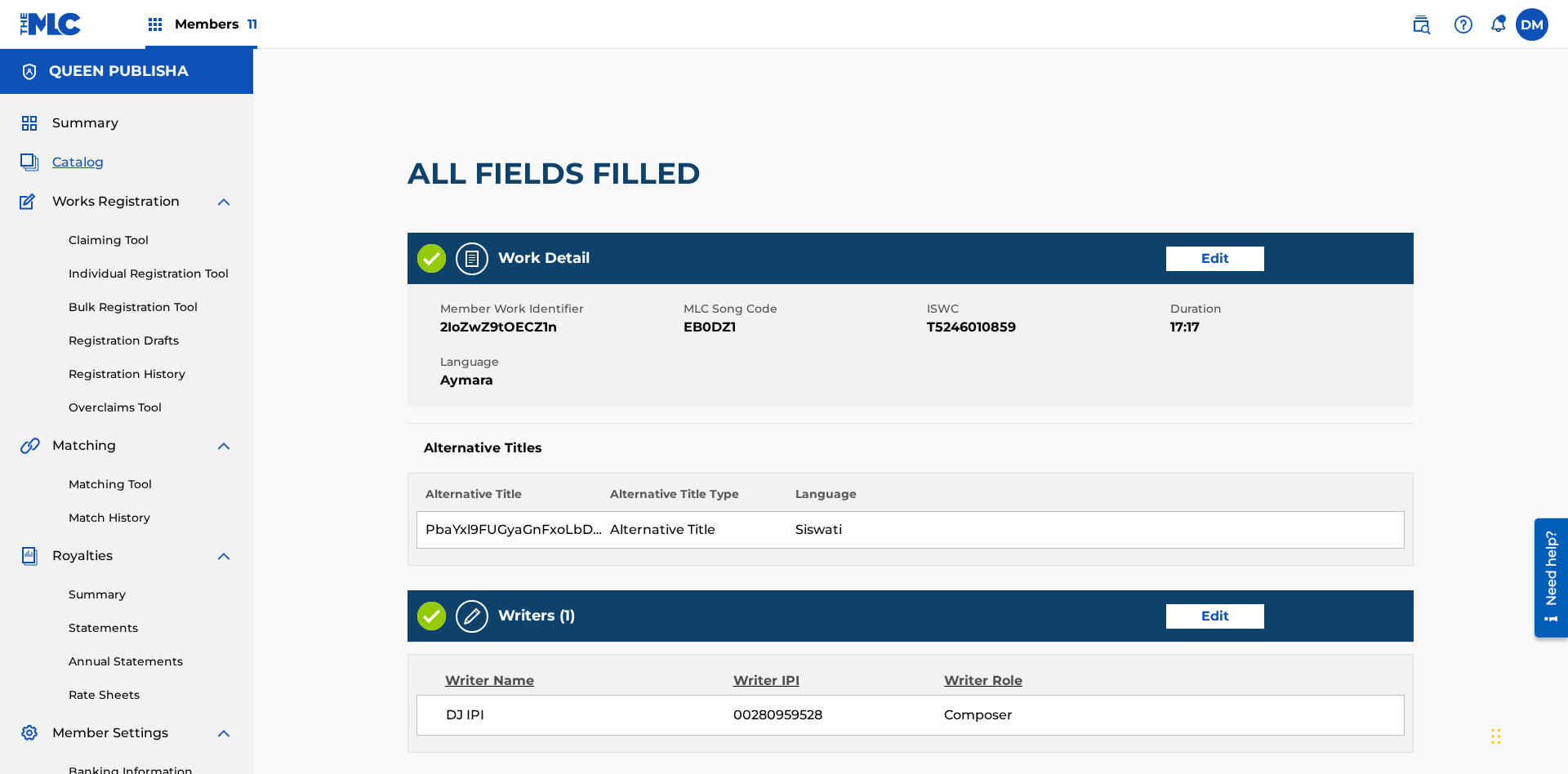
click at [1166, 604] on link "Edit" at bounding box center [1215, 616] width 98 height 25
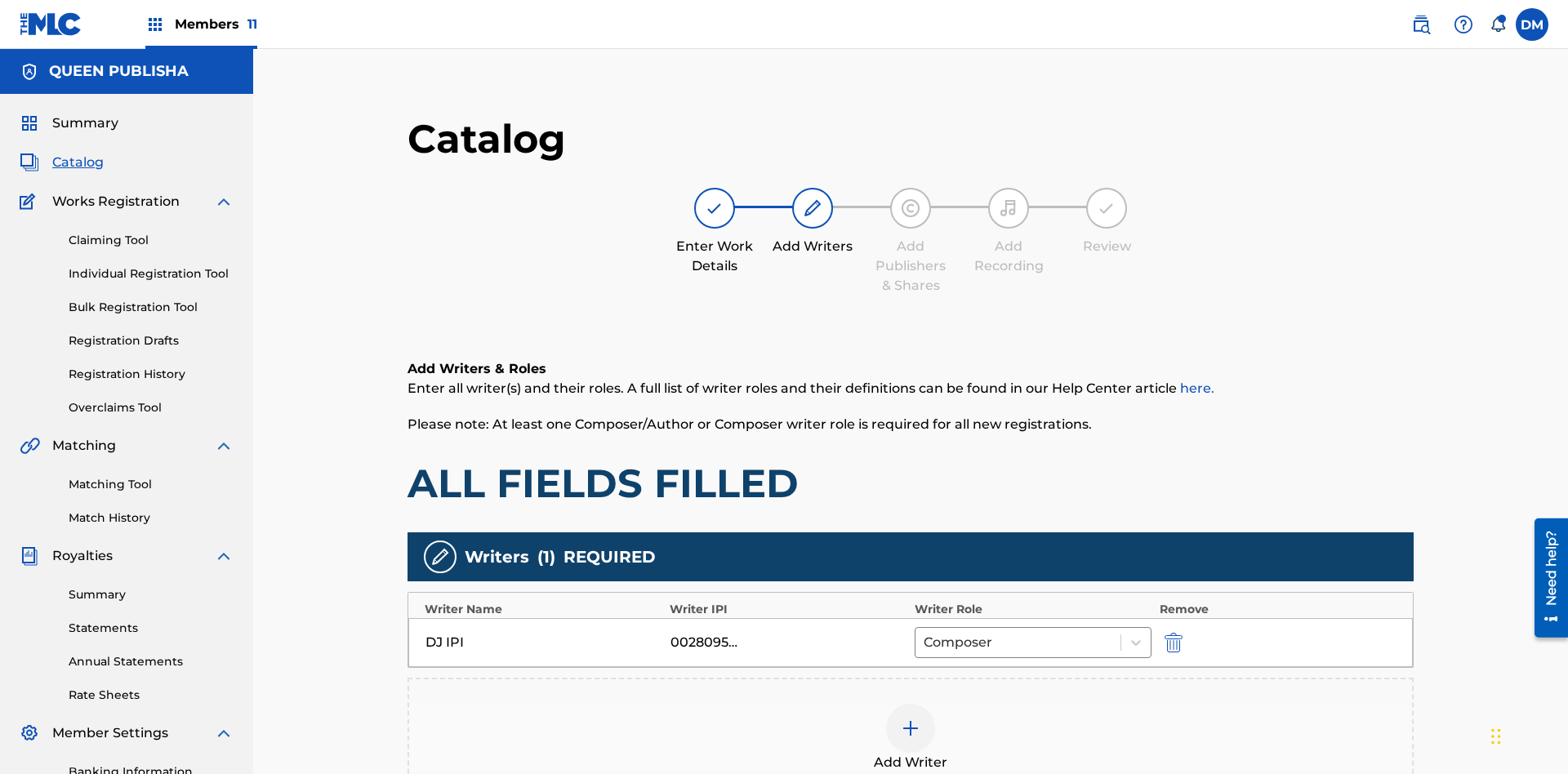
click at [1165, 632] on img "submit" at bounding box center [1174, 642] width 18 height 19
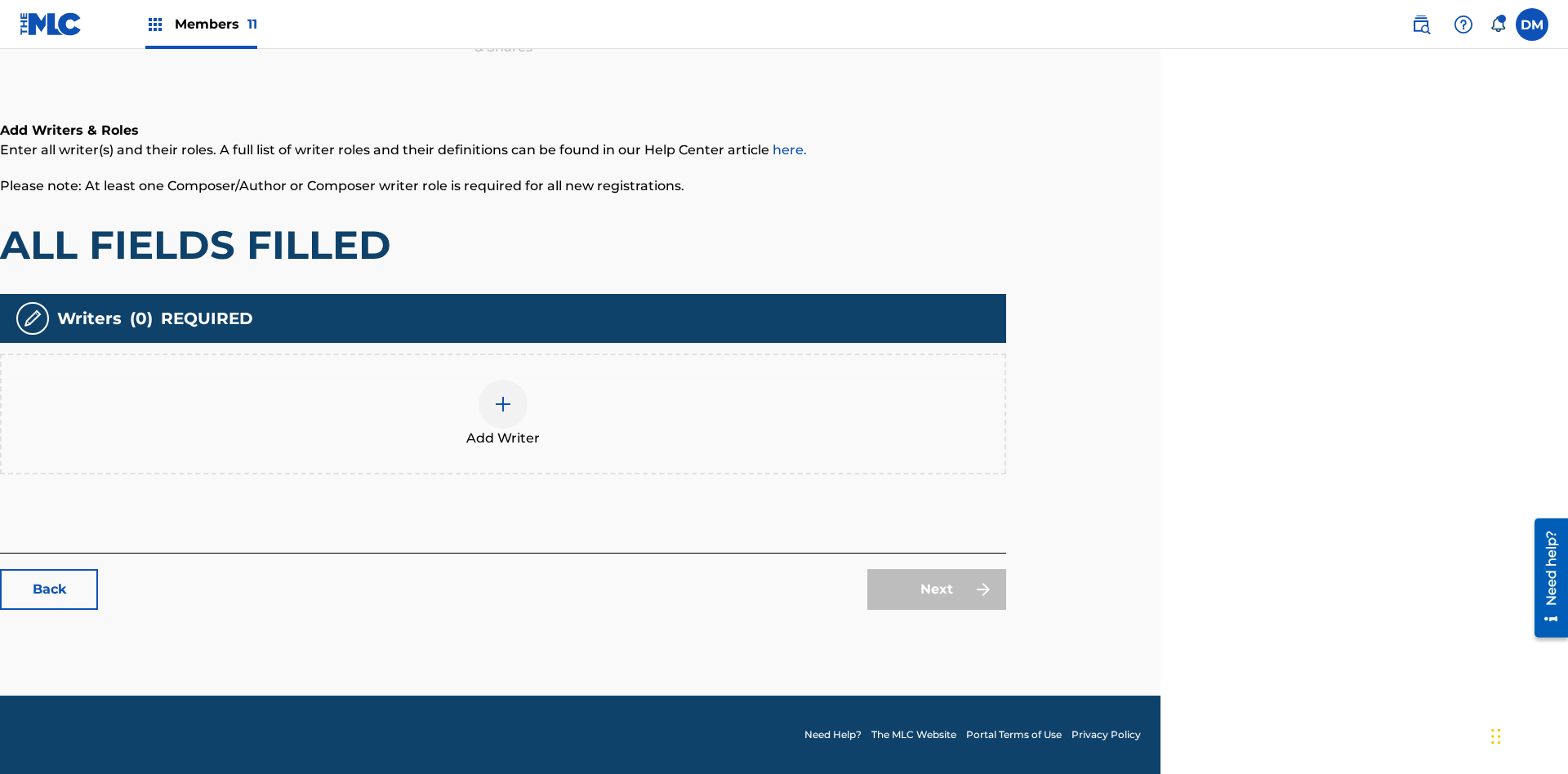
click at [503, 414] on img at bounding box center [503, 404] width 19 height 19
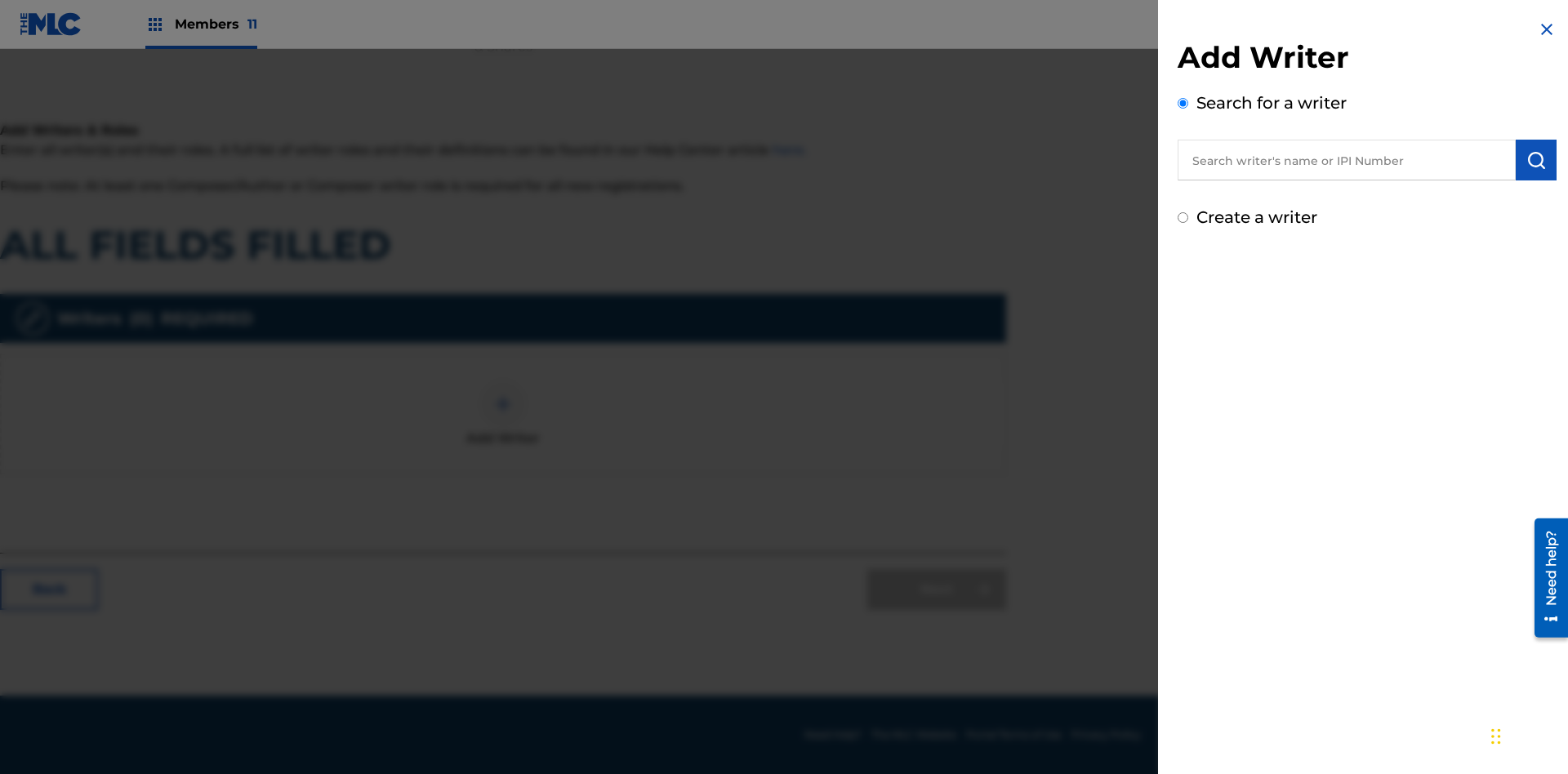
click at [1183, 218] on input "Create a writer" at bounding box center [1183, 218] width 11 height 11
radio input "false"
radio input "true"
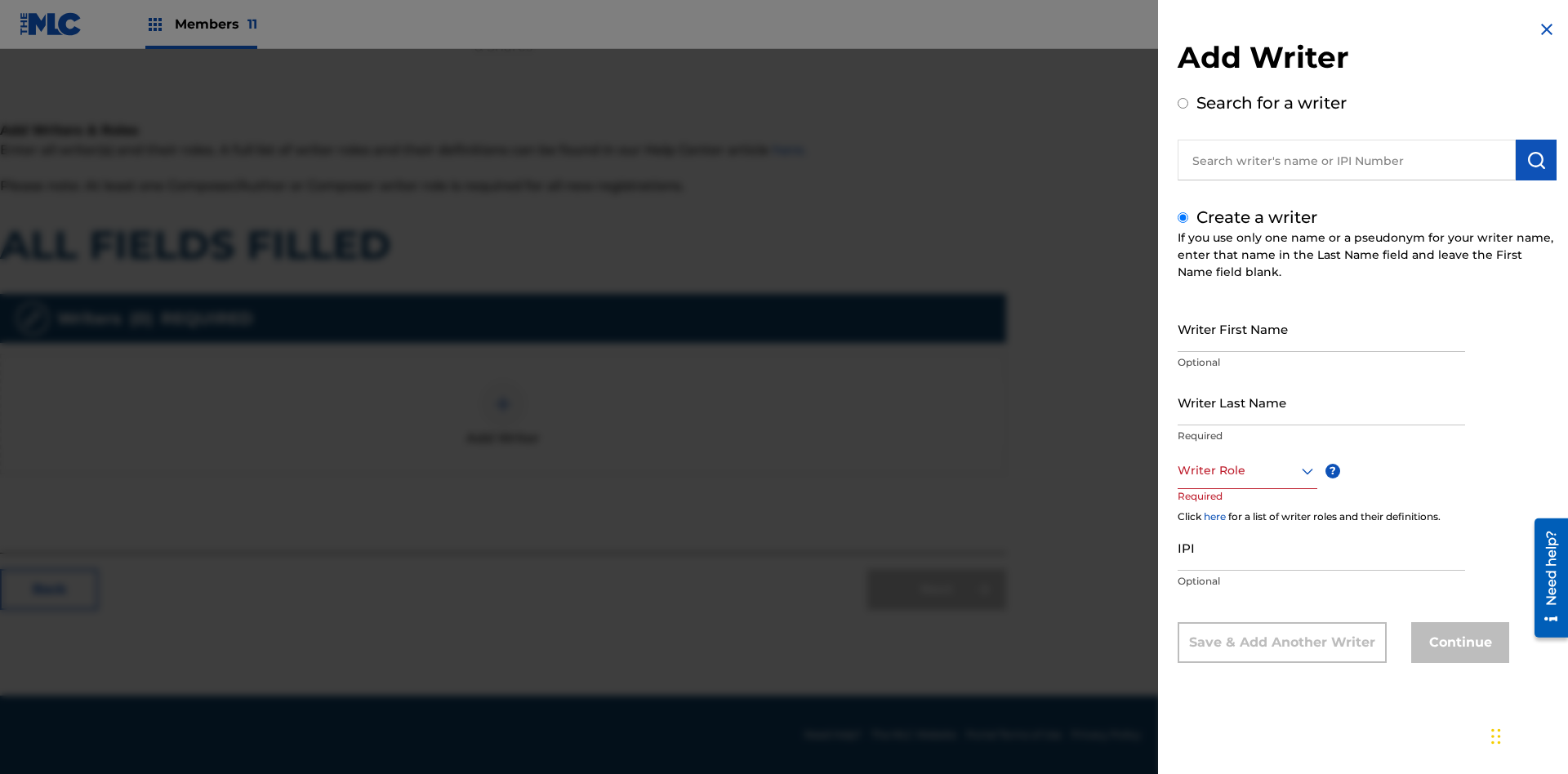
click at [1321, 328] on input "Writer First Name" at bounding box center [1321, 328] width 288 height 47
type input "UyOZK0rMAbclbrr3EpJPp9ysa"
click at [1321, 402] on input "Writer Last Name" at bounding box center [1321, 402] width 288 height 47
type input "DQr3qJnVVnGbtK3ZKmBzSLooy"
click at [1246, 471] on div at bounding box center [1247, 471] width 140 height 20
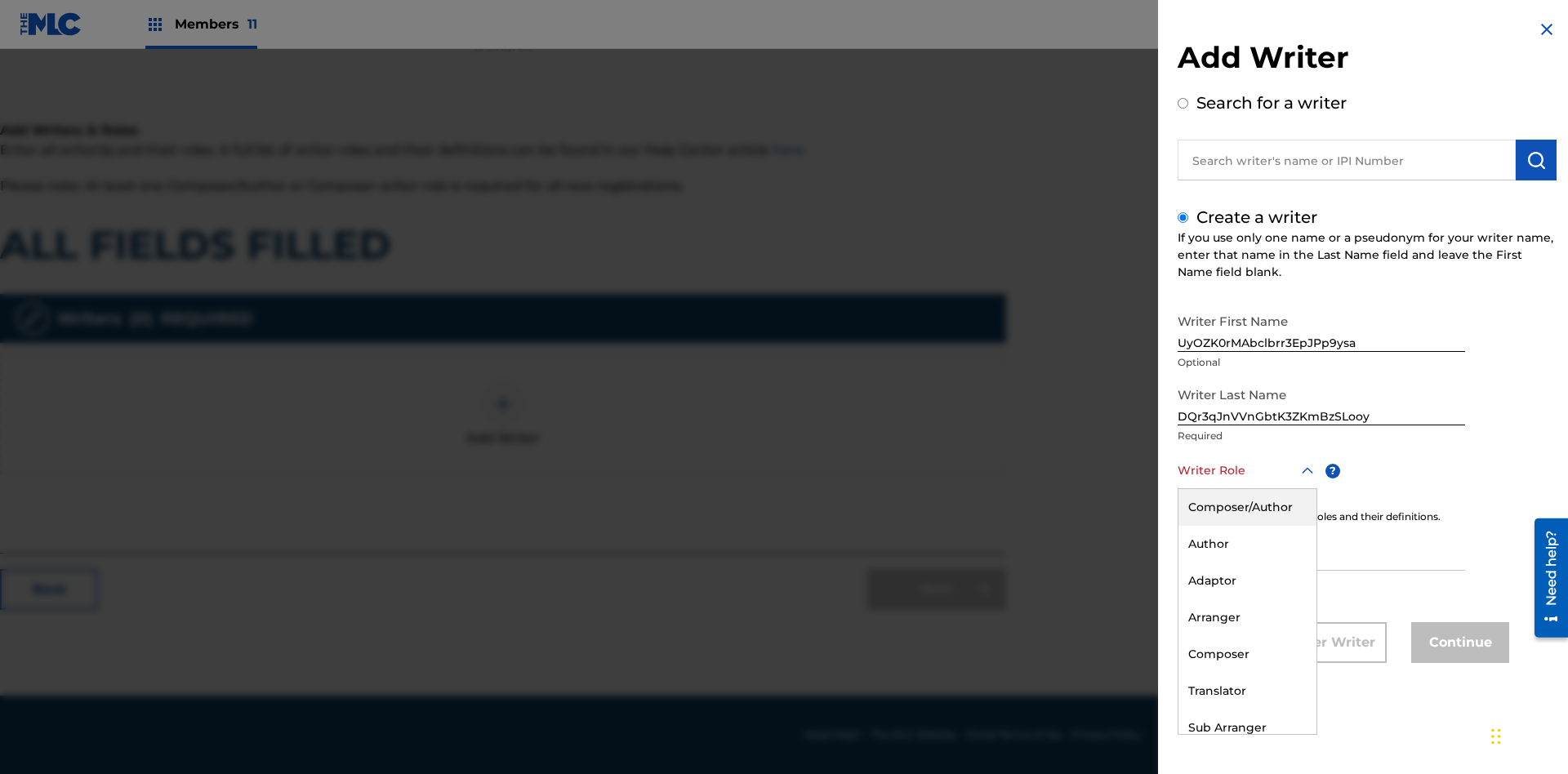
click at [1246, 654] on div "Composer" at bounding box center [1247, 654] width 138 height 37
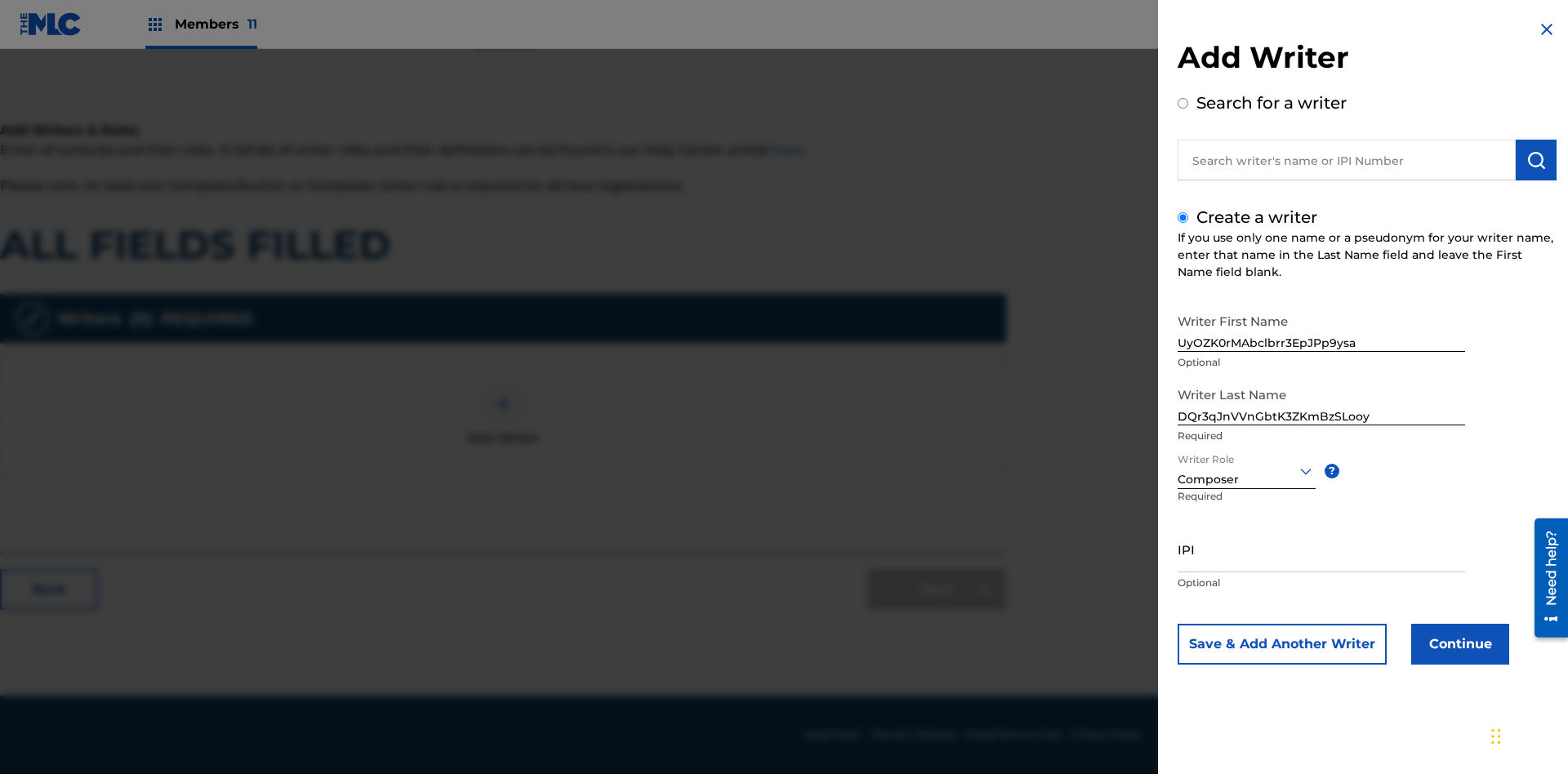
click at [1321, 549] on input "IPI" at bounding box center [1321, 549] width 288 height 47
type input "10887027001"
click at [1458, 644] on button "Continue" at bounding box center [1460, 644] width 98 height 40
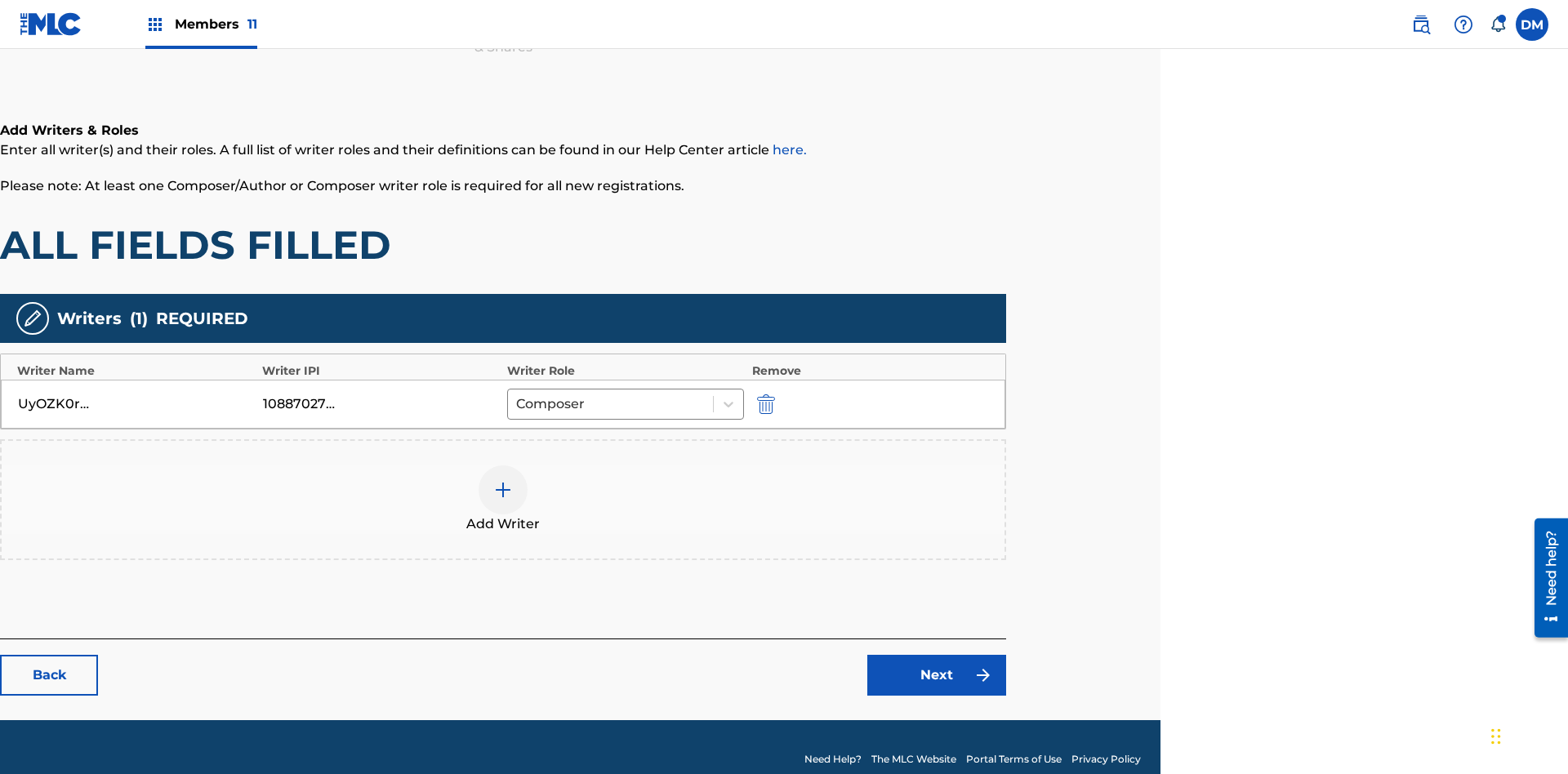
scroll to position [263, 407]
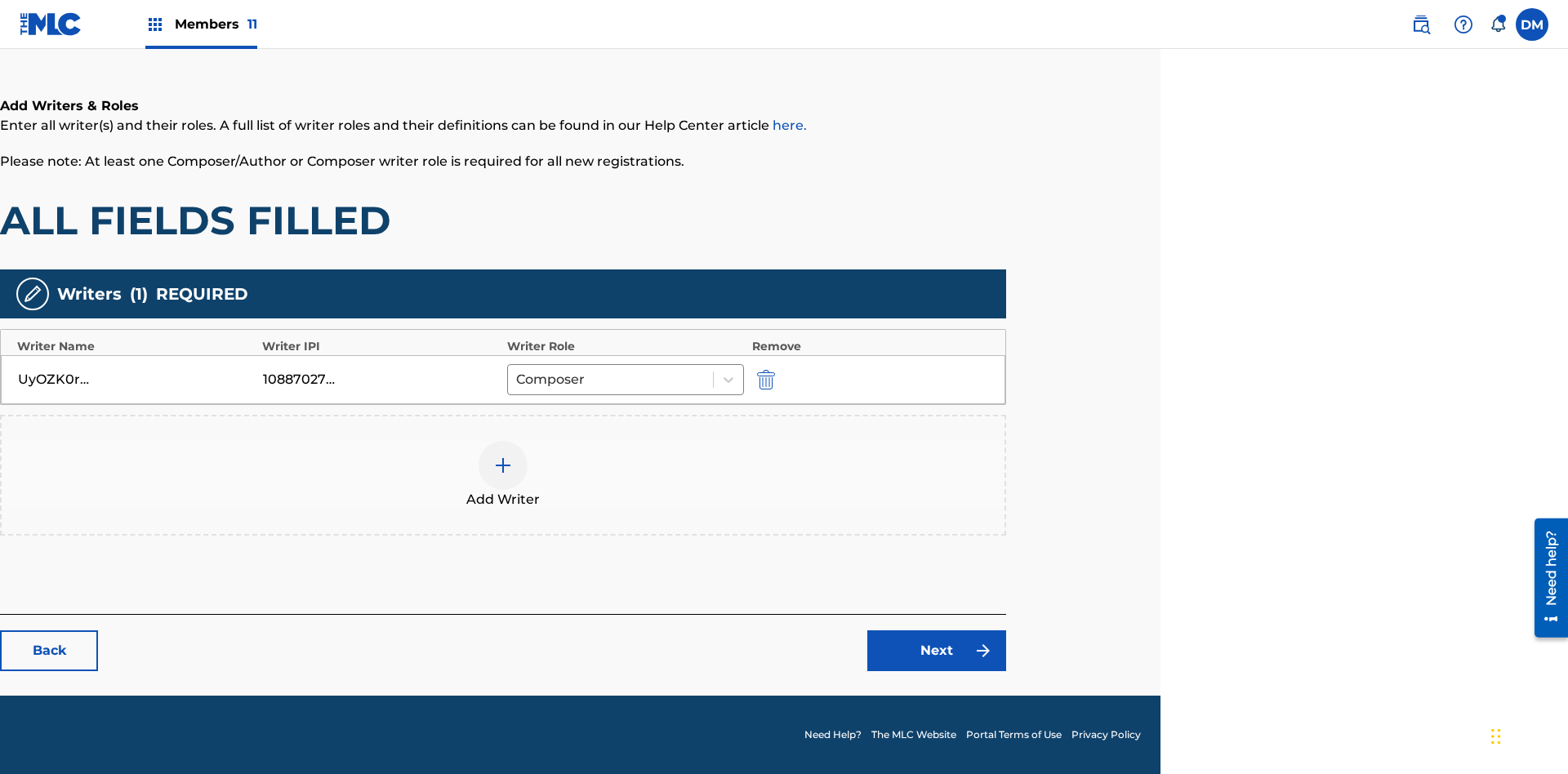
click at [503, 475] on div at bounding box center [503, 465] width 49 height 49
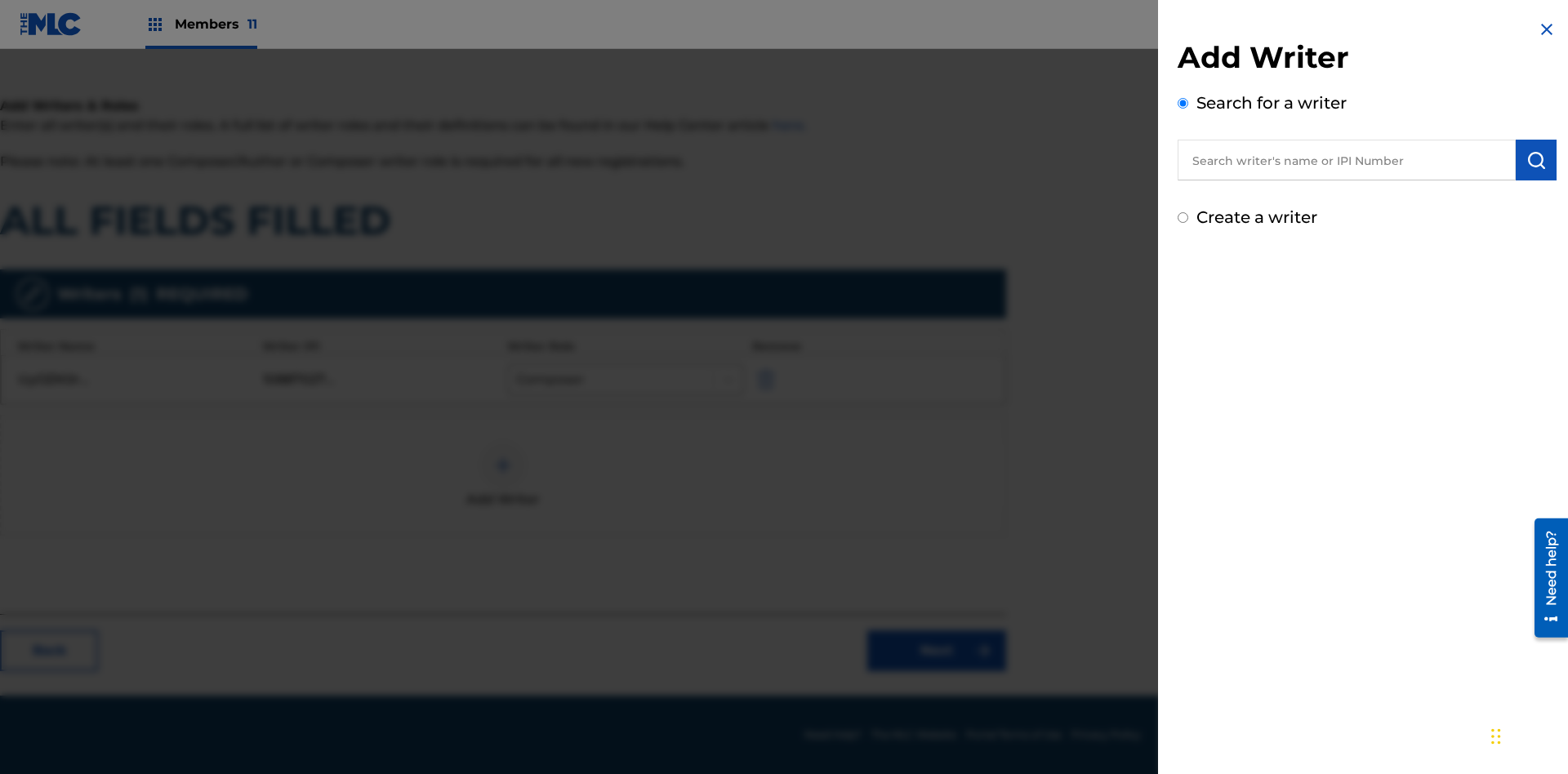
click at [1183, 218] on input "Create a writer" at bounding box center [1183, 218] width 11 height 11
radio input "false"
radio input "true"
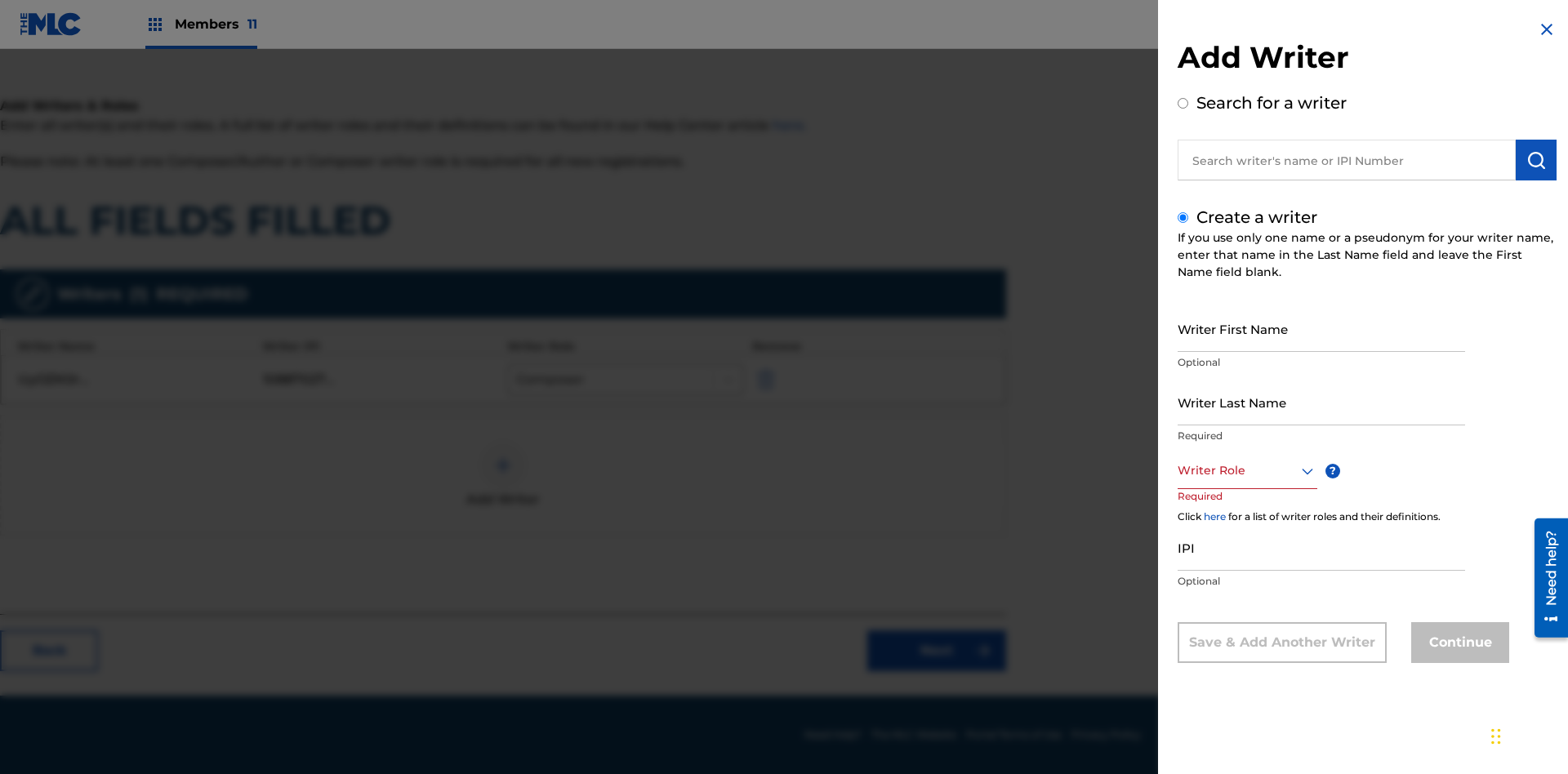
click at [1321, 328] on input "Writer First Name" at bounding box center [1321, 328] width 288 height 47
type input "2s5XmV0YYEcmupKjXQwOntpNQ"
click at [1321, 402] on input "Writer Last Name" at bounding box center [1321, 402] width 288 height 47
type input "D7S35OztgjvJxKXYPVOjOnSPN"
click at [1246, 471] on div at bounding box center [1247, 471] width 140 height 20
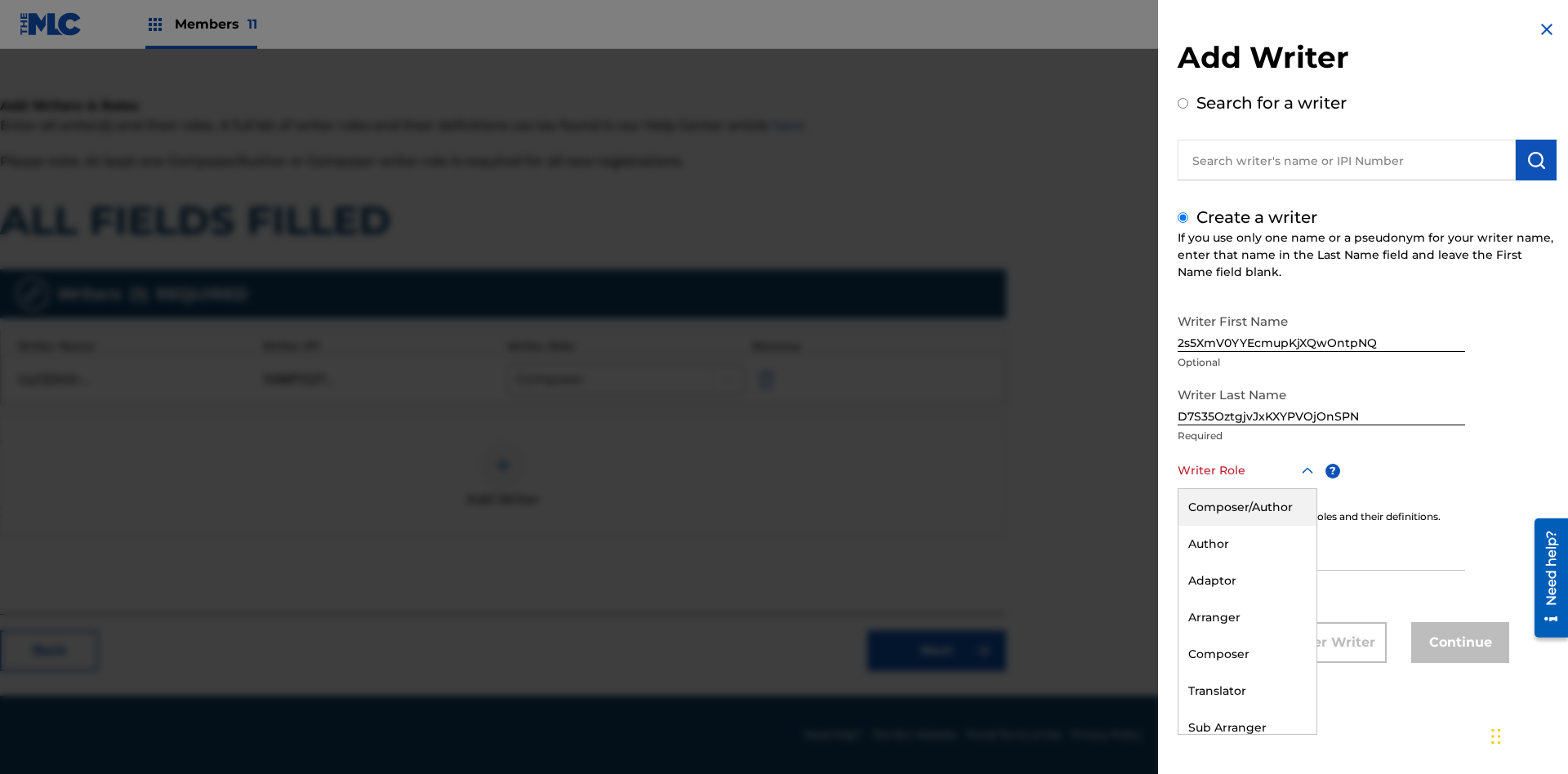
click at [1246, 691] on div "Translator" at bounding box center [1247, 691] width 138 height 37
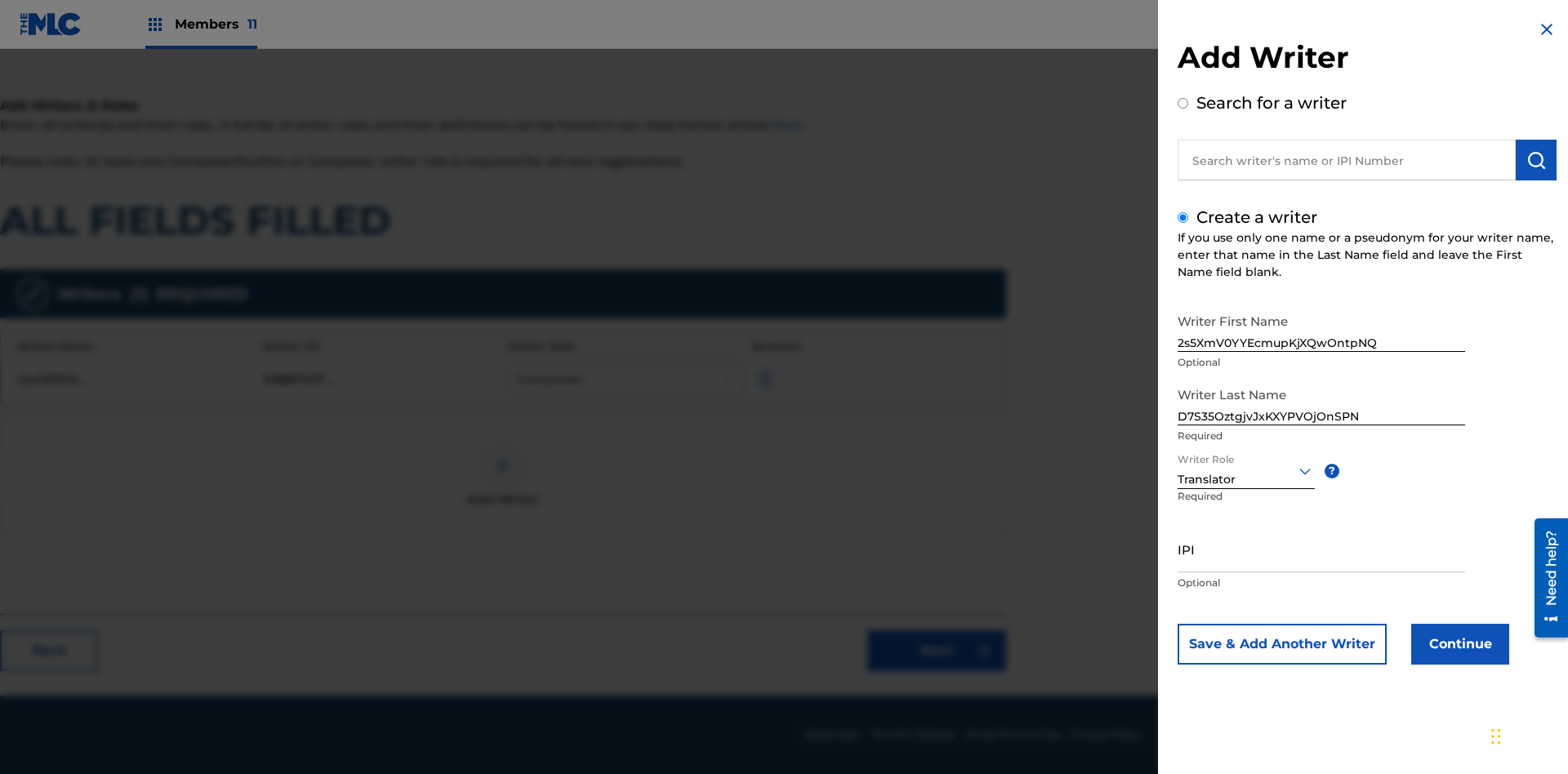
click at [1321, 549] on input "IPI" at bounding box center [1321, 549] width 288 height 47
type input "49797343670"
click at [1458, 644] on button "Continue" at bounding box center [1460, 644] width 98 height 40
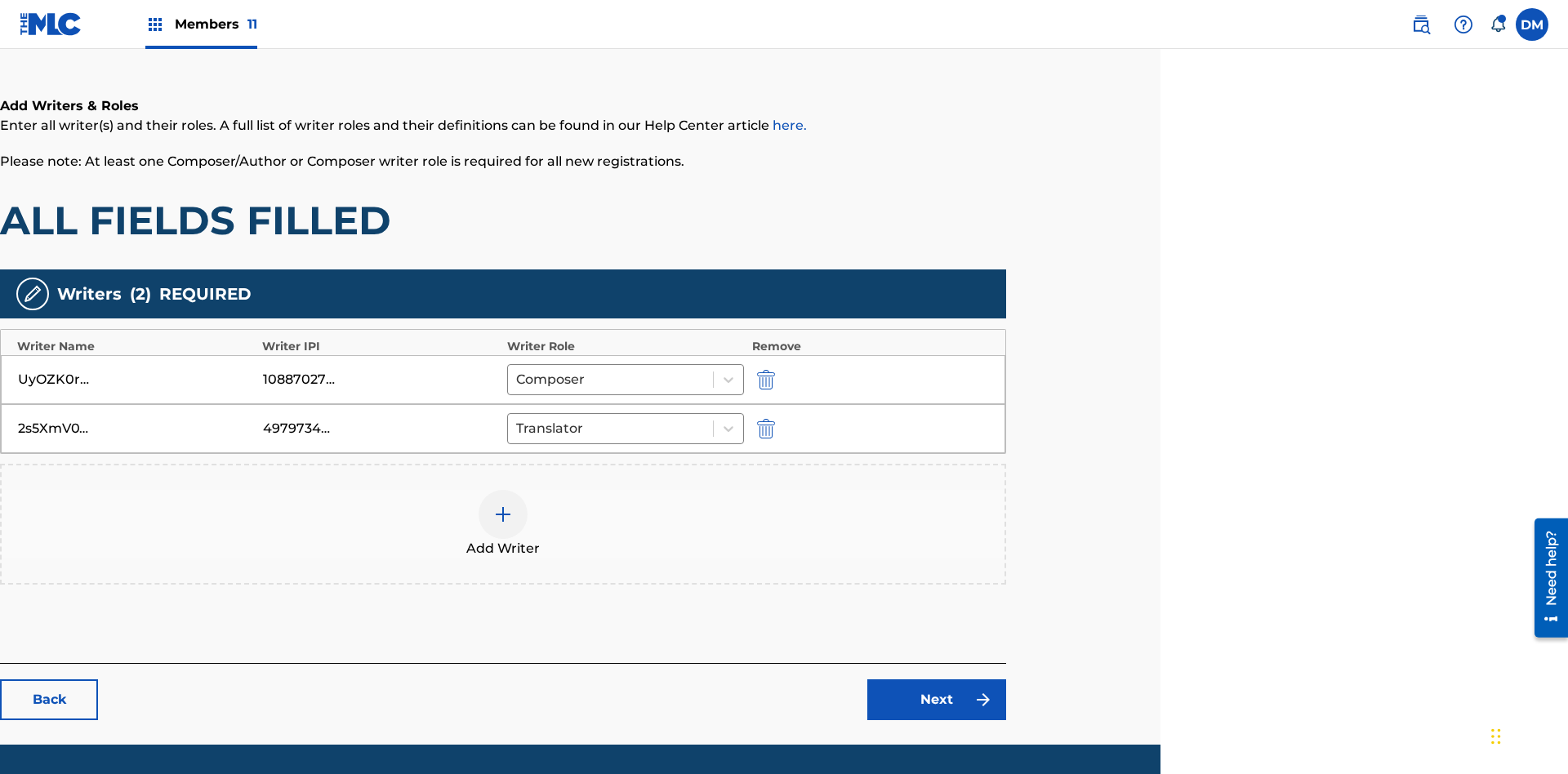
scroll to position [312, 407]
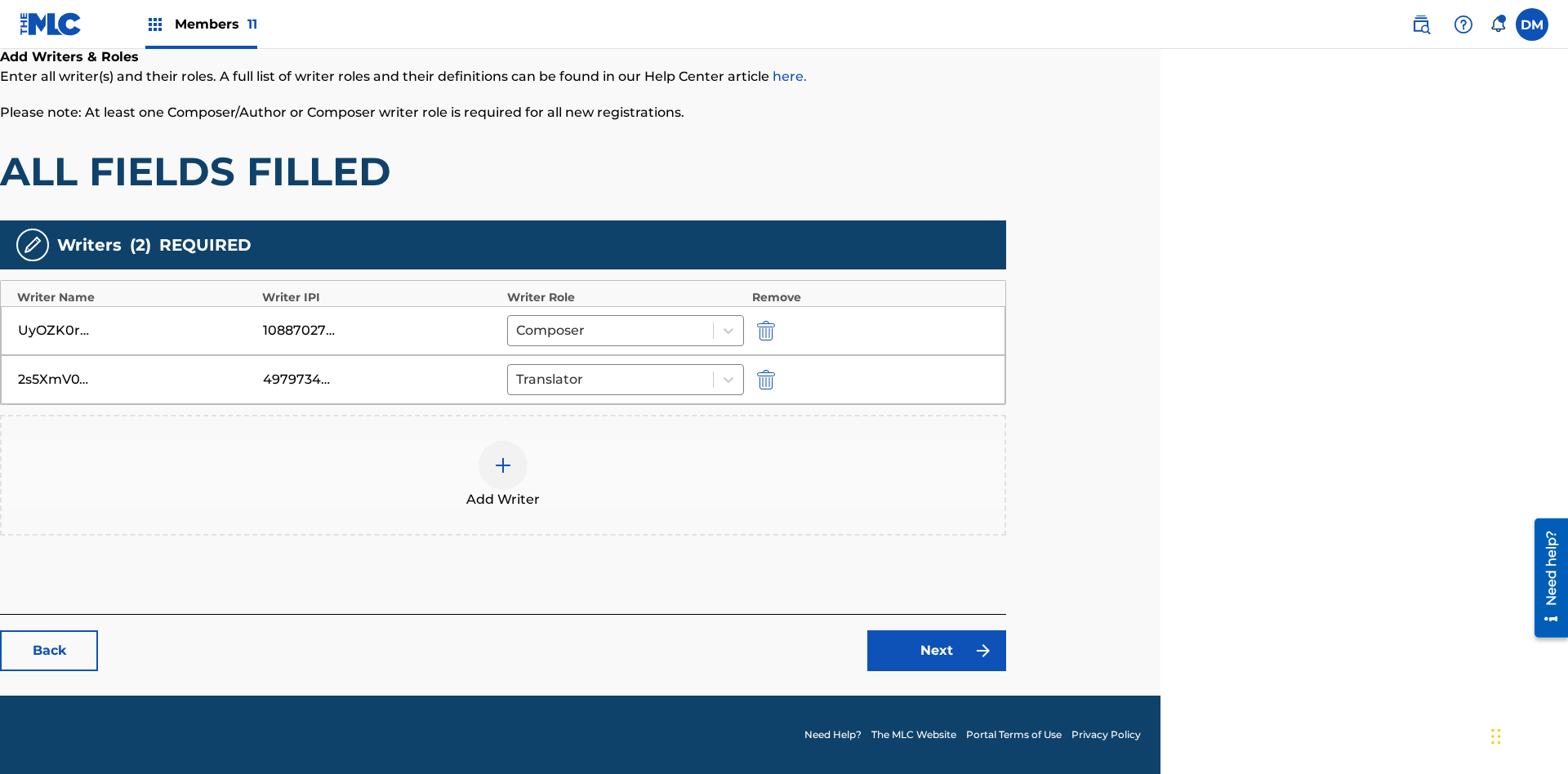
click at [937, 651] on link "Next" at bounding box center [936, 651] width 139 height 40
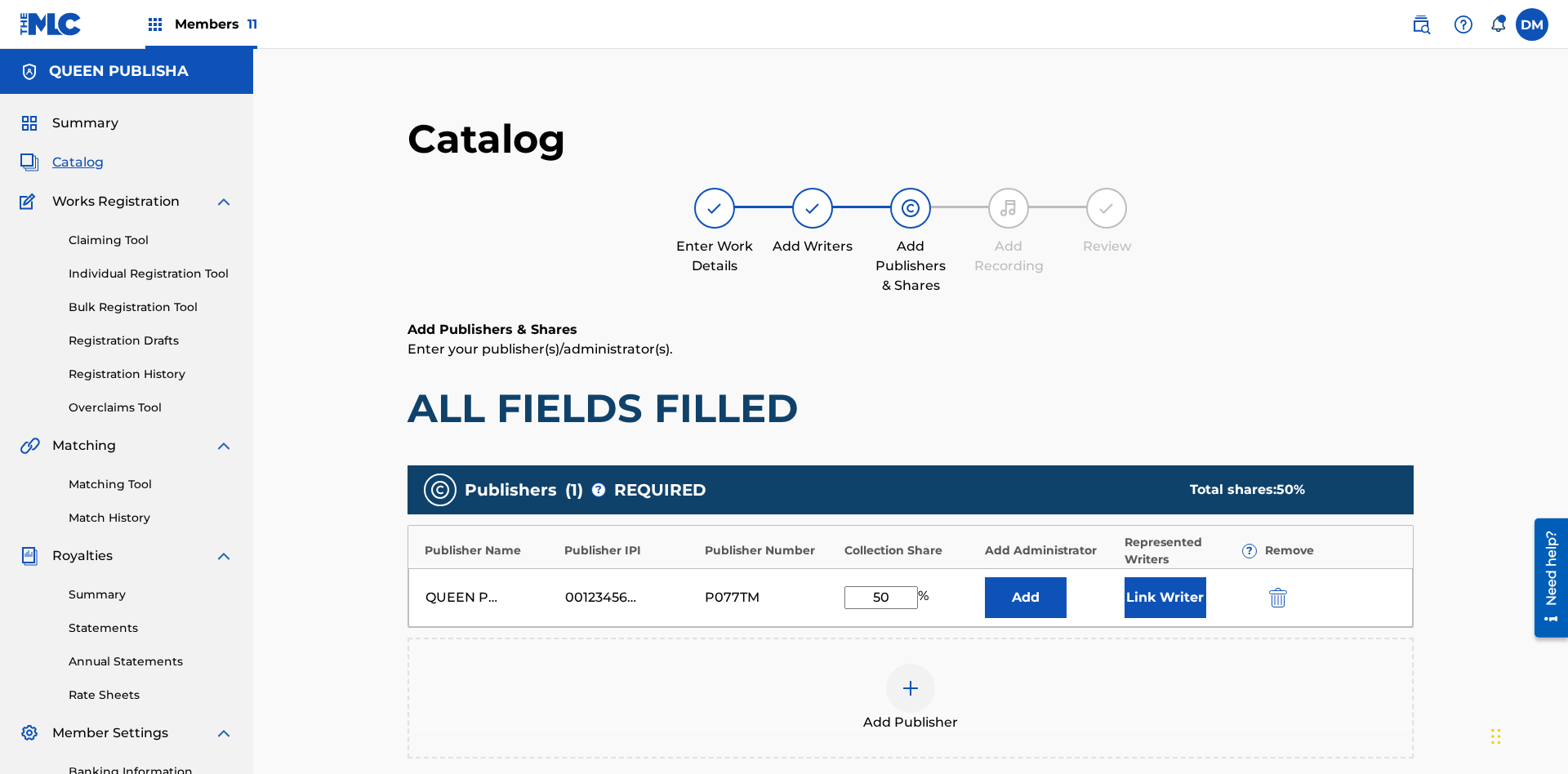
click at [1268, 588] on img "submit" at bounding box center [1278, 598] width 18 height 19
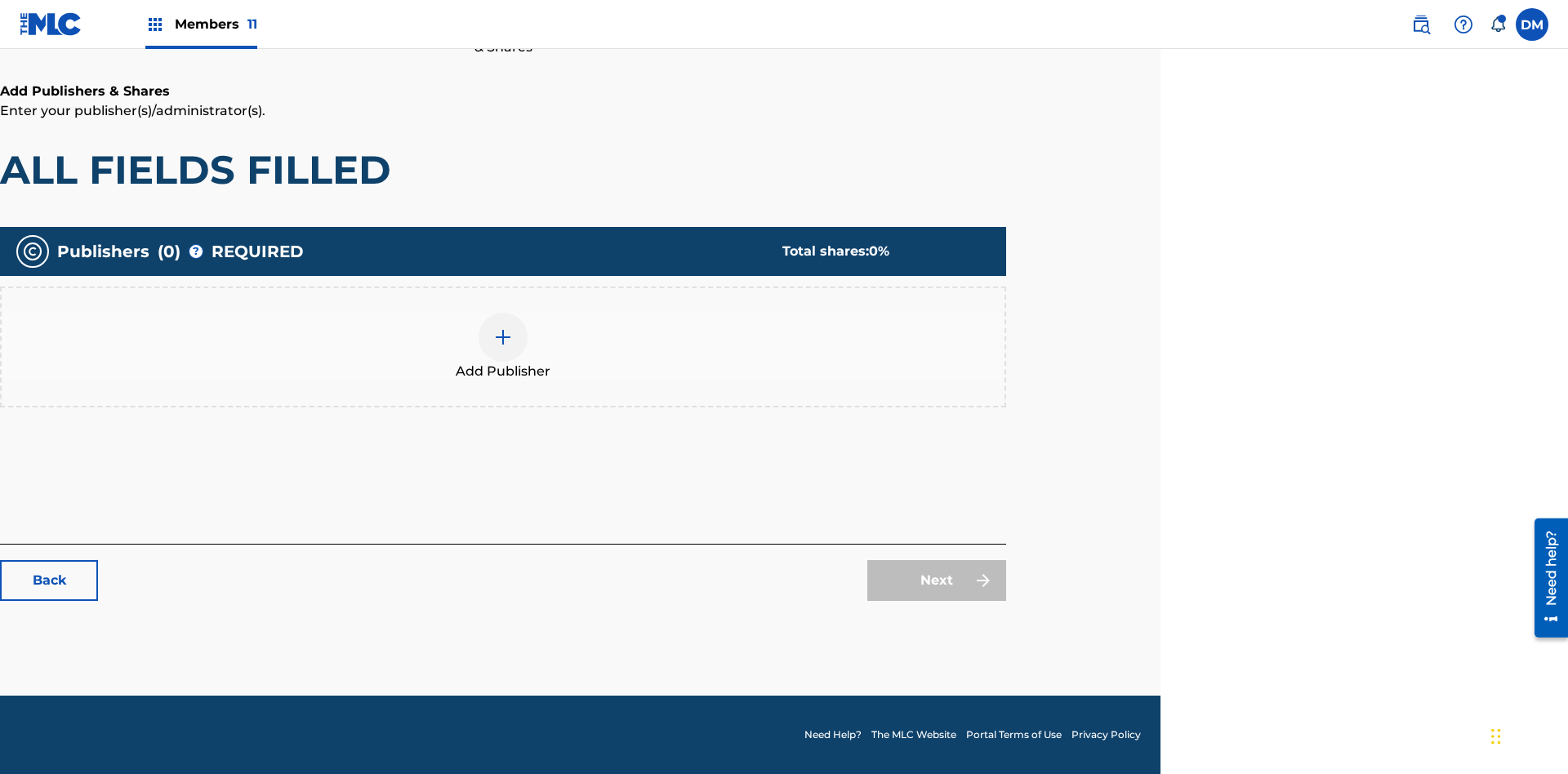
click at [503, 336] on img at bounding box center [503, 336] width 19 height 19
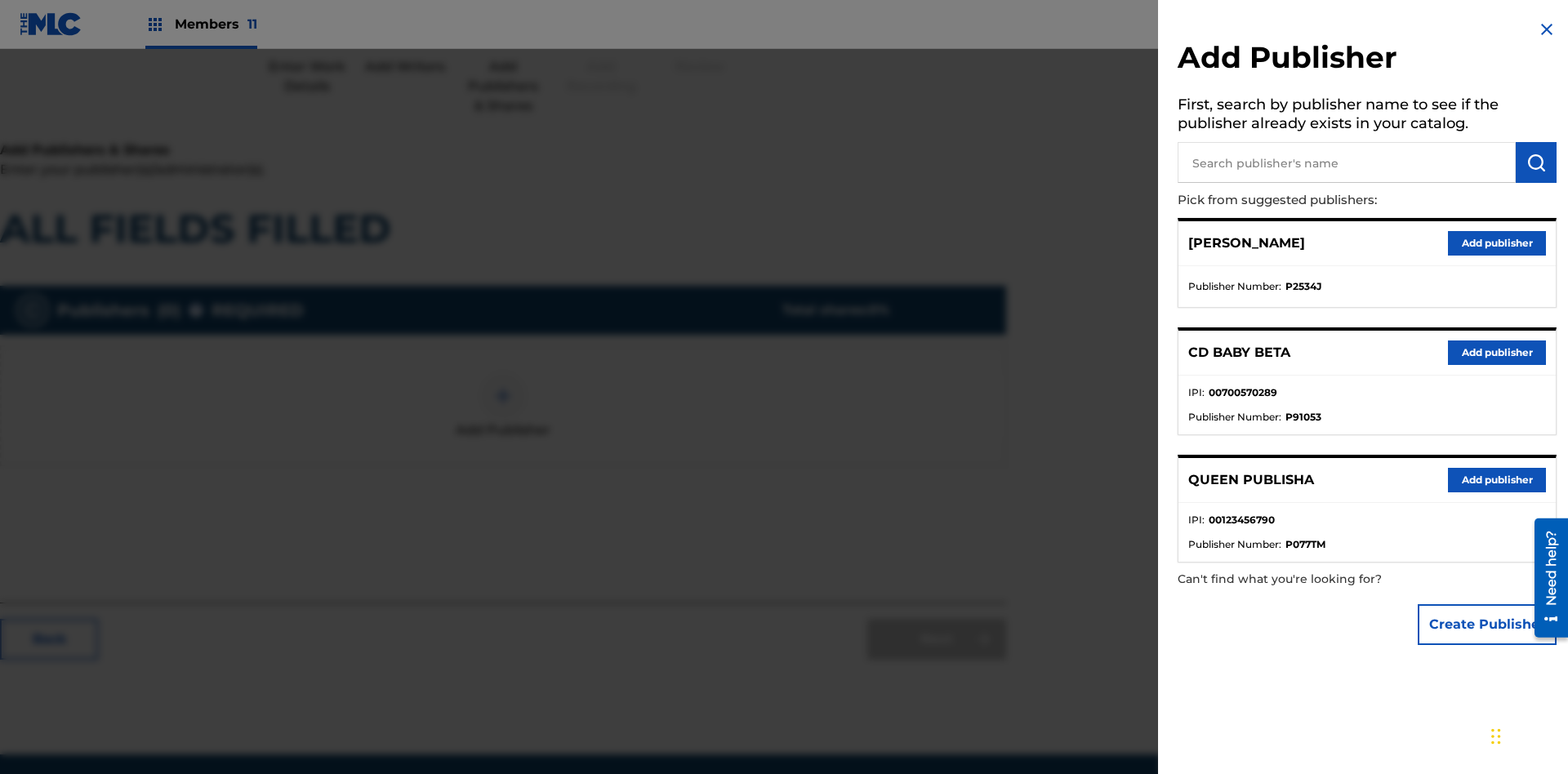
click at [1488, 624] on button "Create Publisher" at bounding box center [1486, 624] width 139 height 40
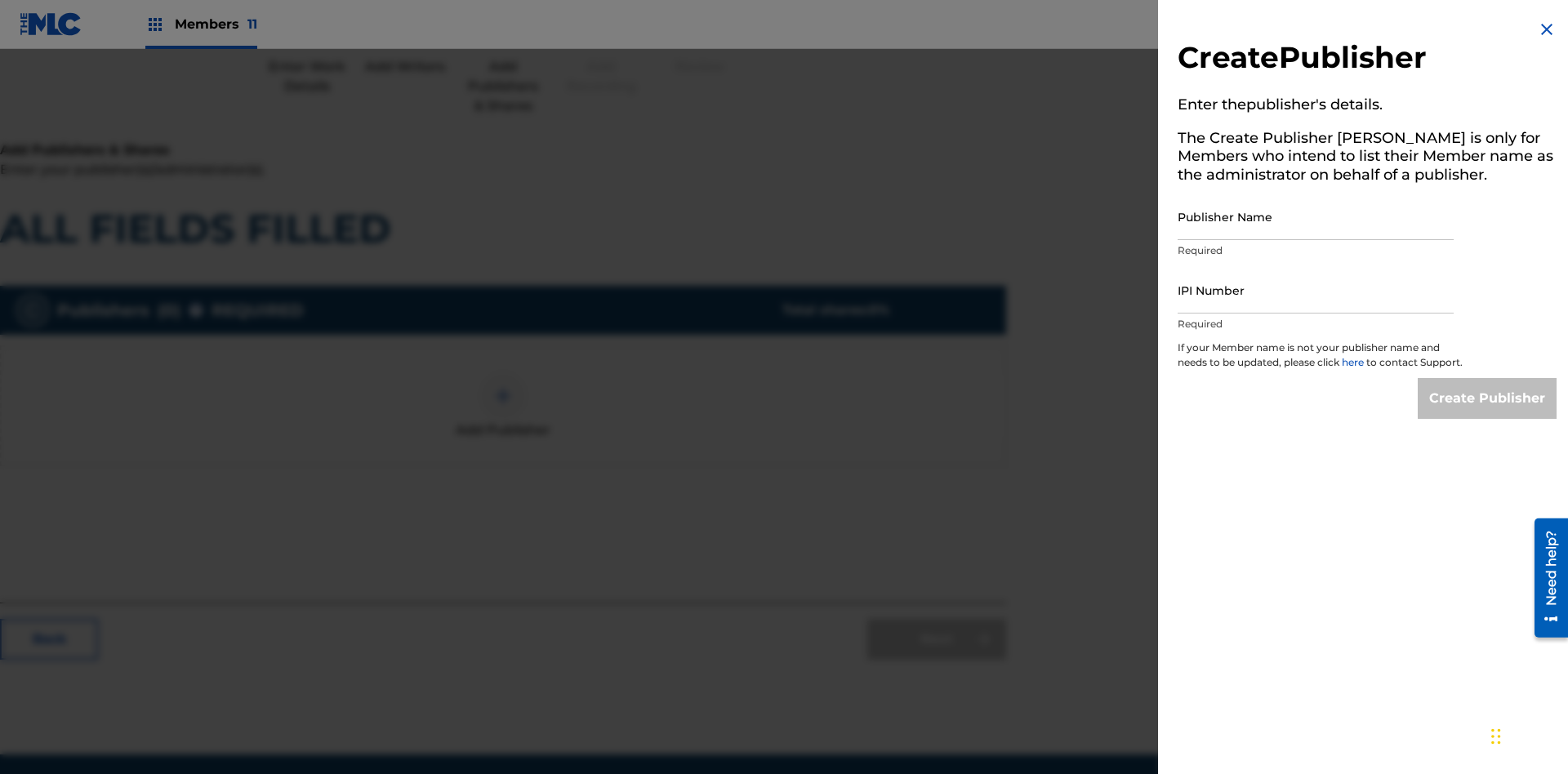
scroll to position [238, 407]
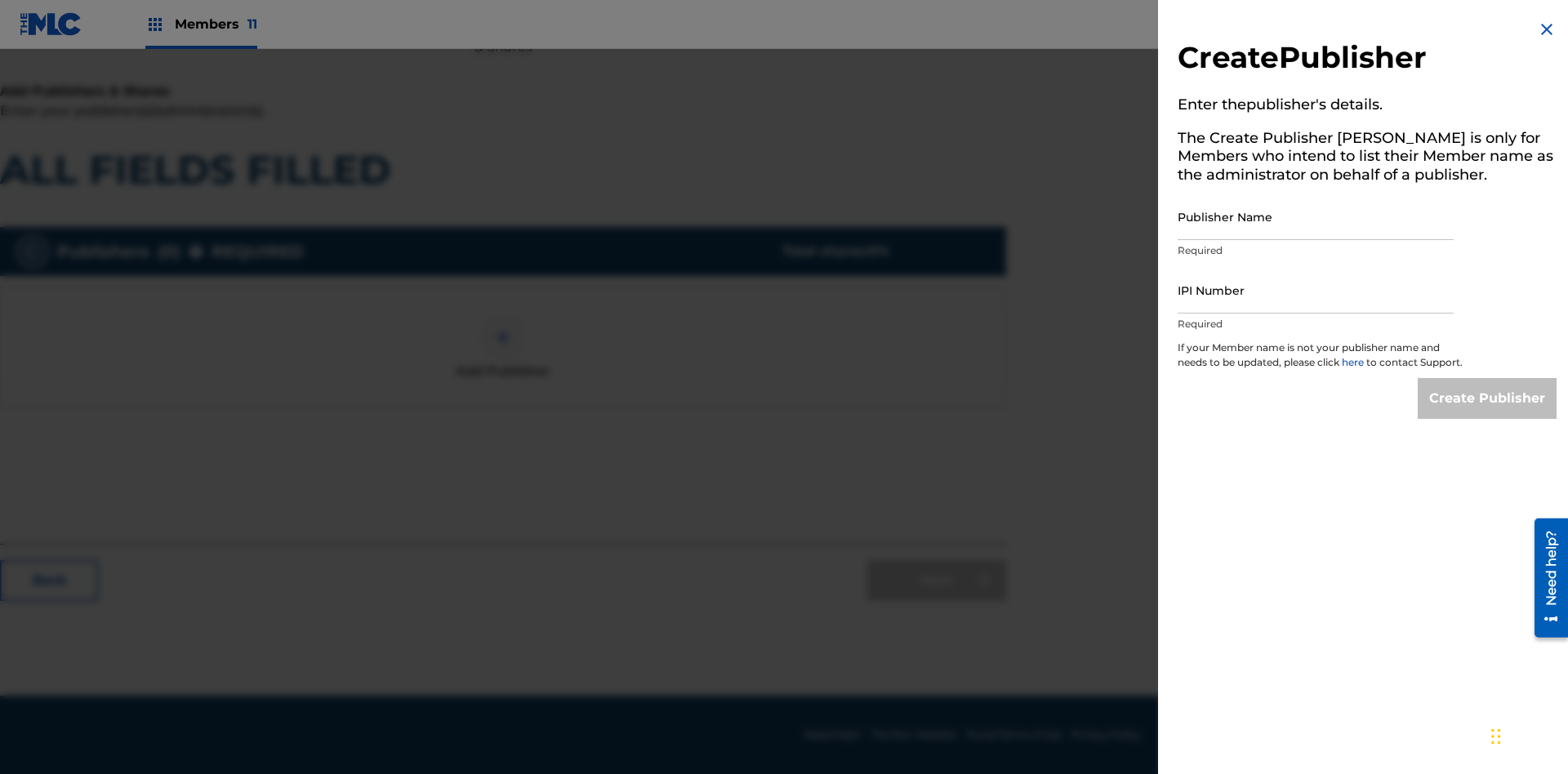
click at [1315, 216] on input "Publisher Name" at bounding box center [1315, 217] width 276 height 47
type input "qzEhFC9TSbIseD0T7KEo"
click at [1315, 290] on input "IPI Number" at bounding box center [1315, 290] width 276 height 47
type input "54204900619"
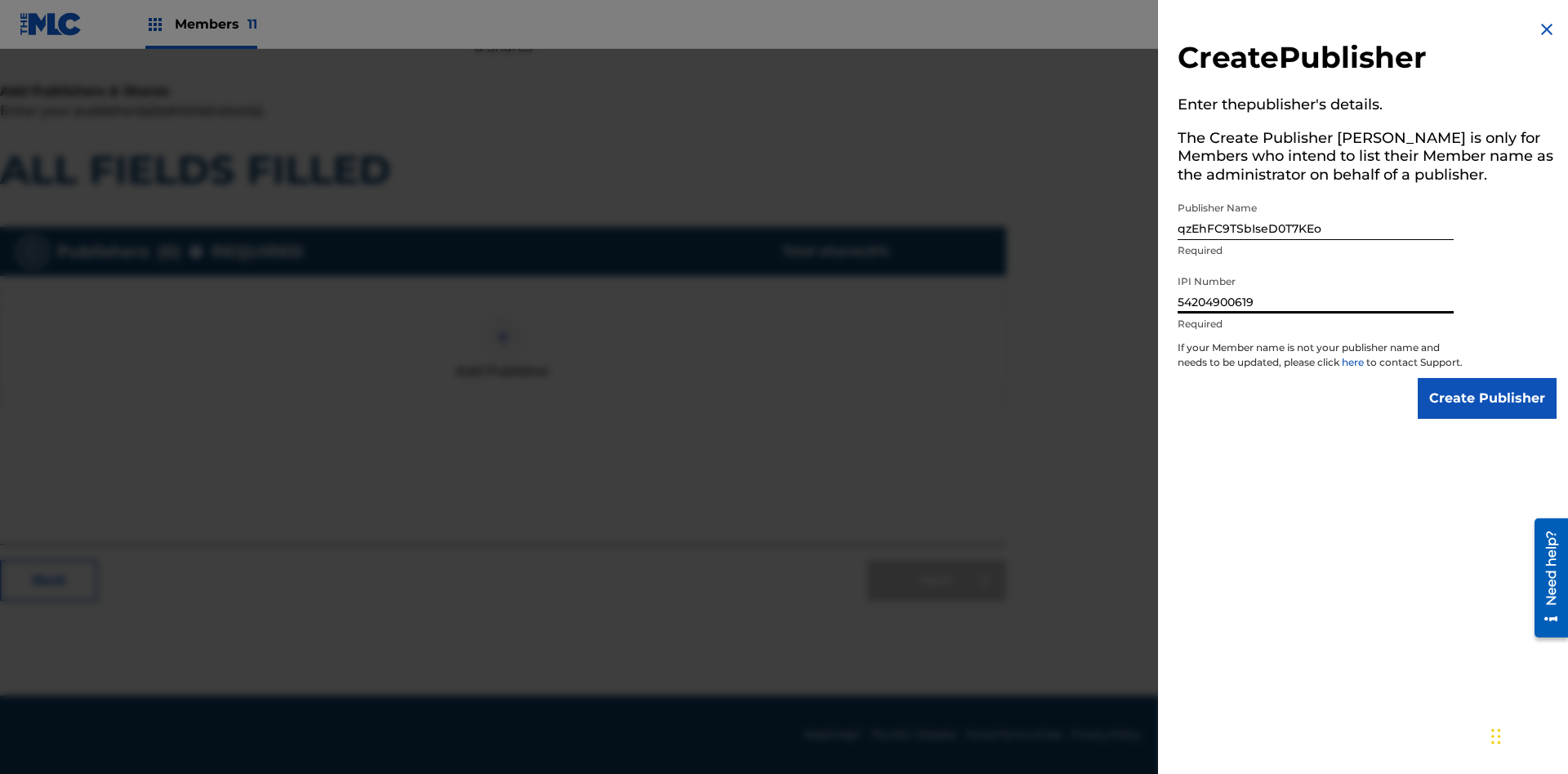
click at [1488, 414] on input "Create Publisher" at bounding box center [1486, 398] width 139 height 40
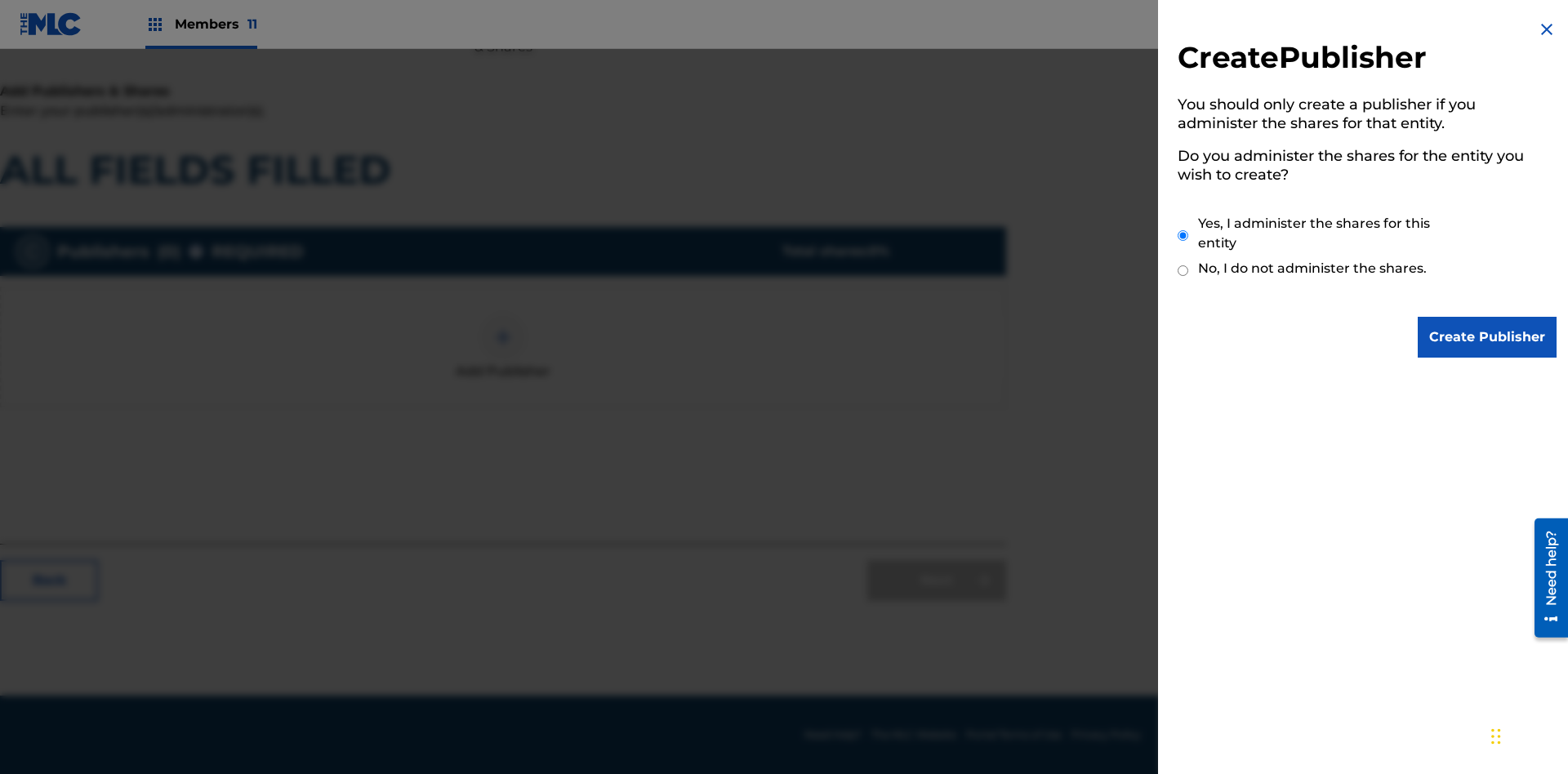
click at [1488, 337] on input "Create Publisher" at bounding box center [1486, 337] width 139 height 40
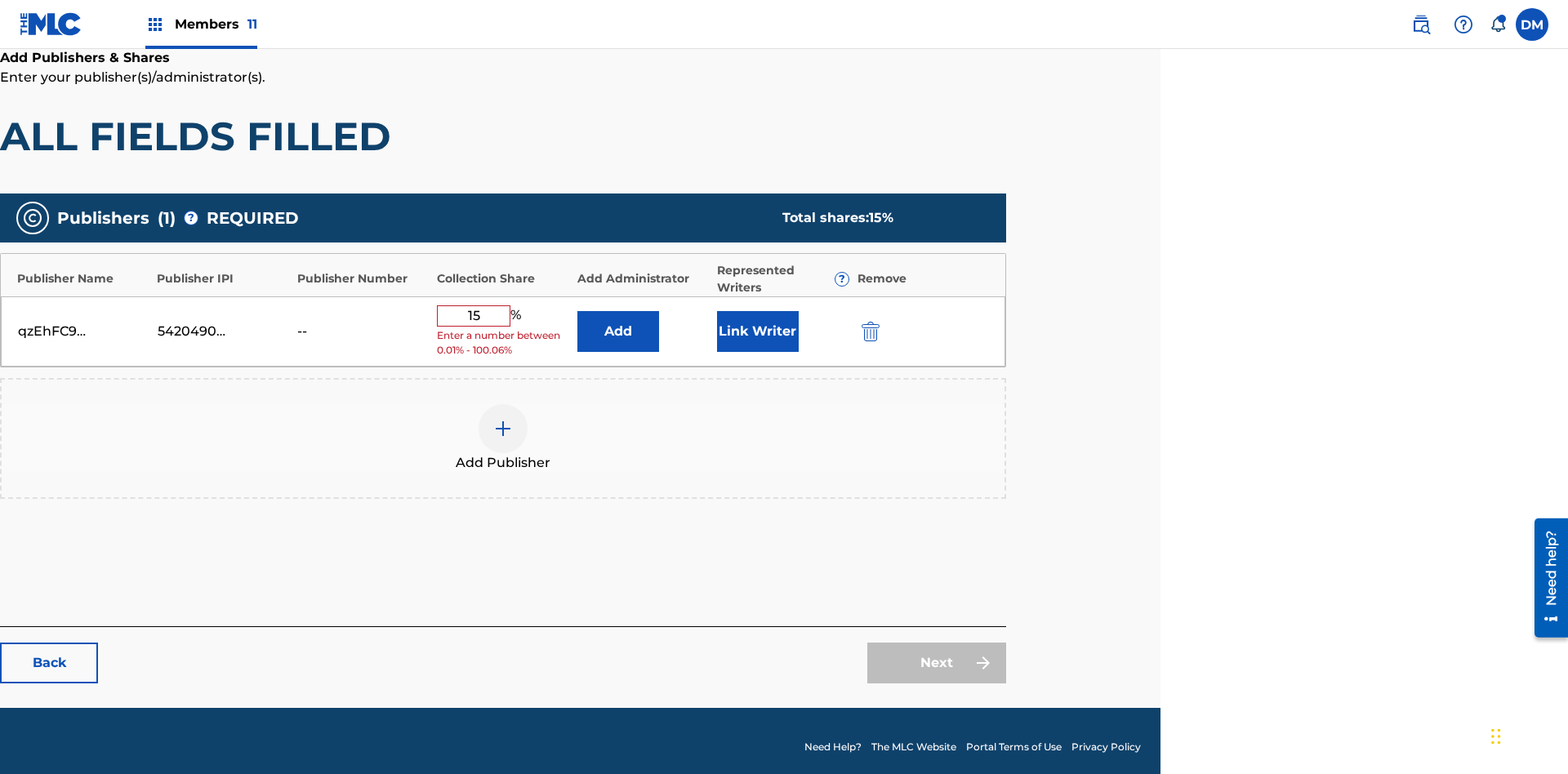
type input "15"
click at [756, 325] on button "Link Writer" at bounding box center [757, 331] width 82 height 40
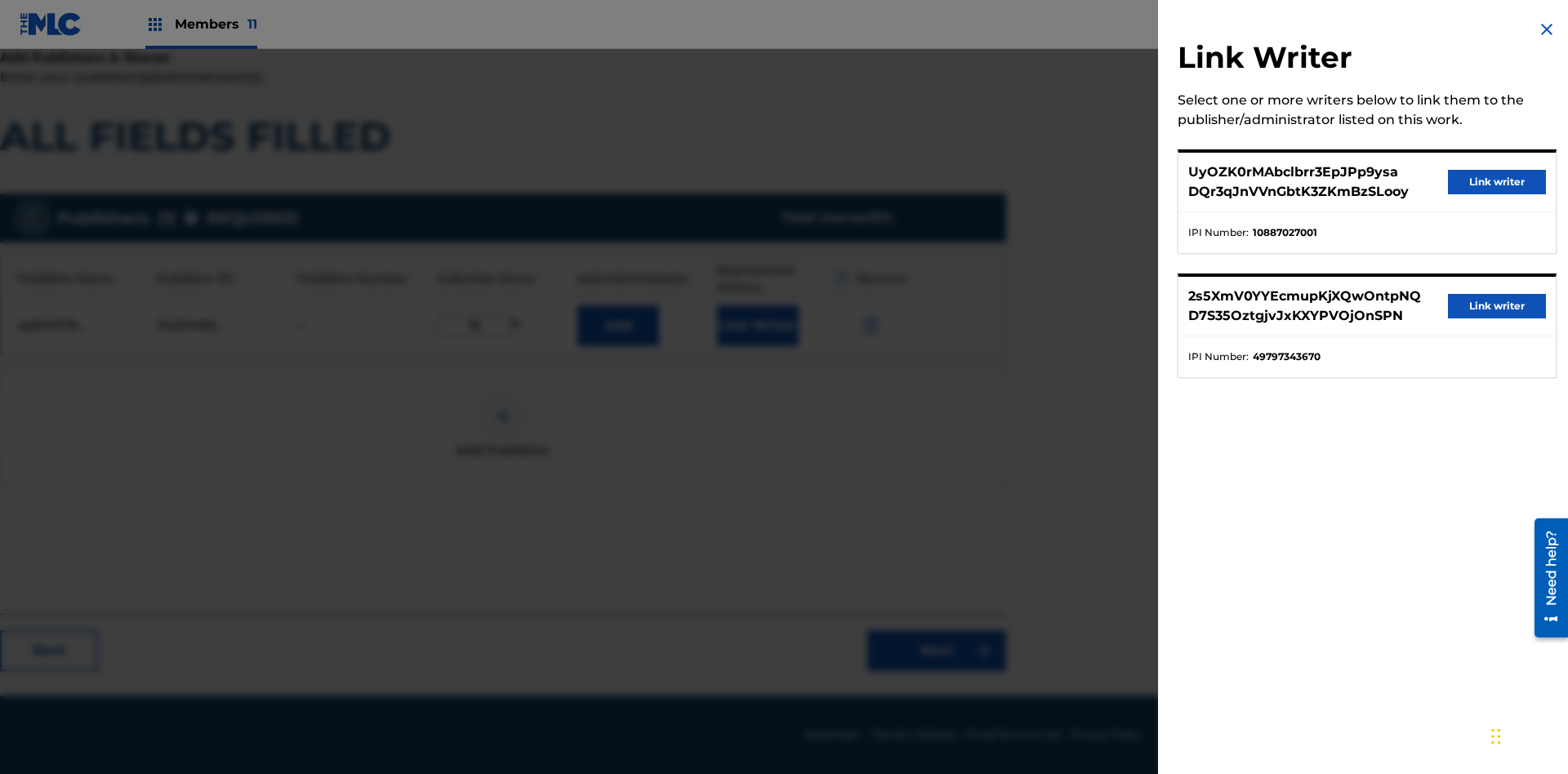
click at [1496, 182] on button "Link writer" at bounding box center [1496, 182] width 98 height 25
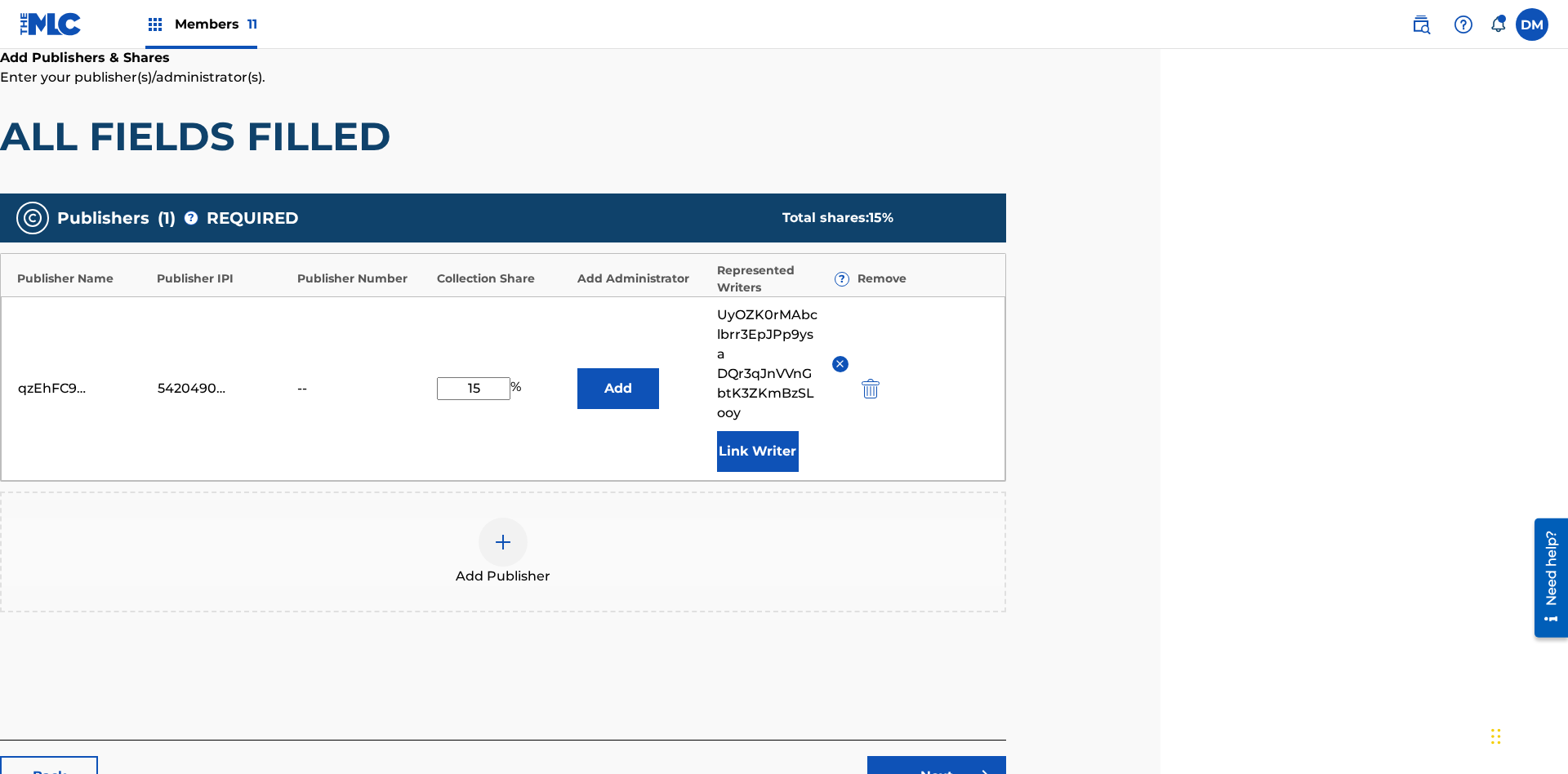
click at [756, 431] on button "Link Writer" at bounding box center [757, 451] width 82 height 40
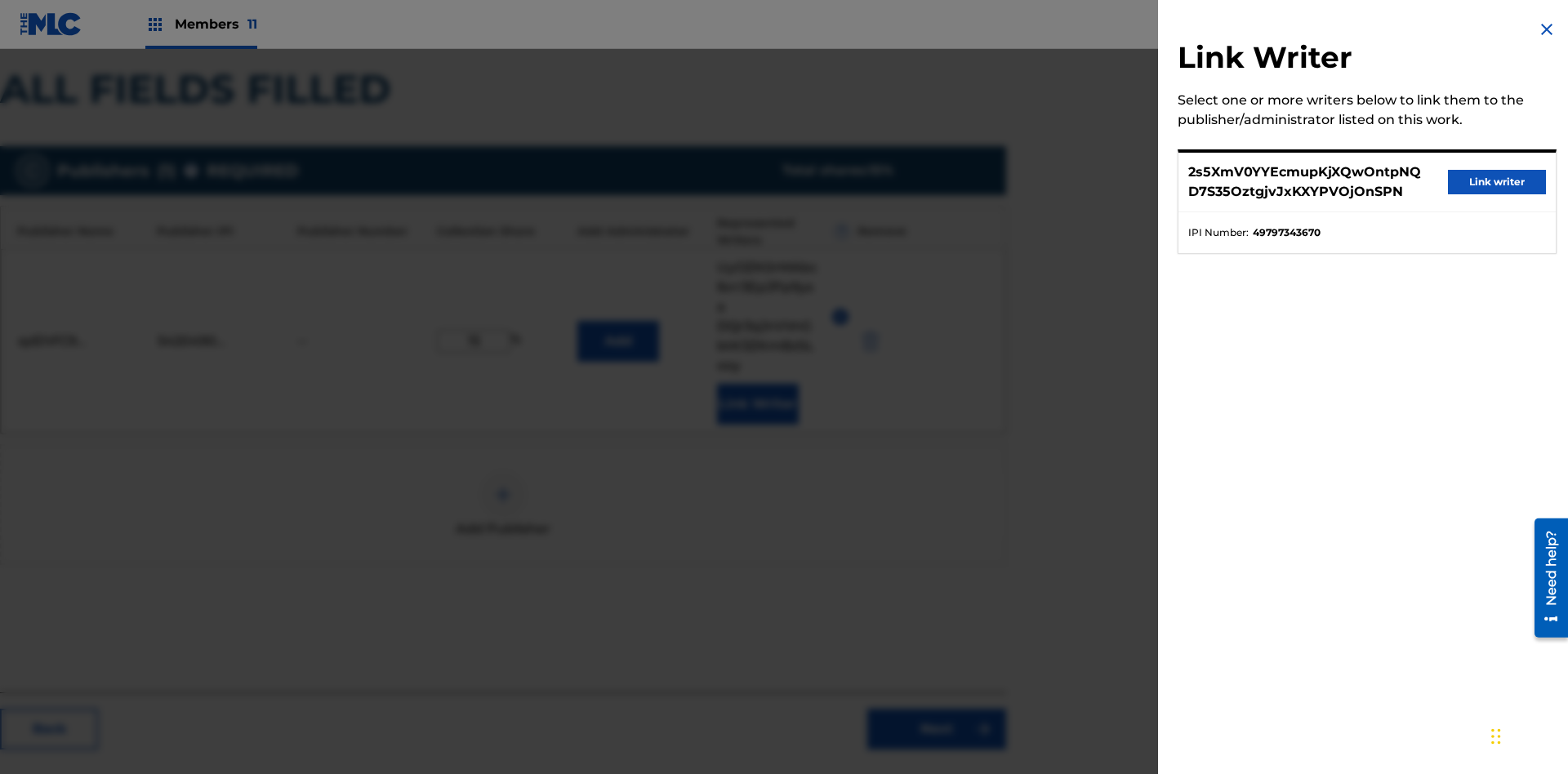
click at [1496, 182] on button "Link writer" at bounding box center [1496, 182] width 98 height 25
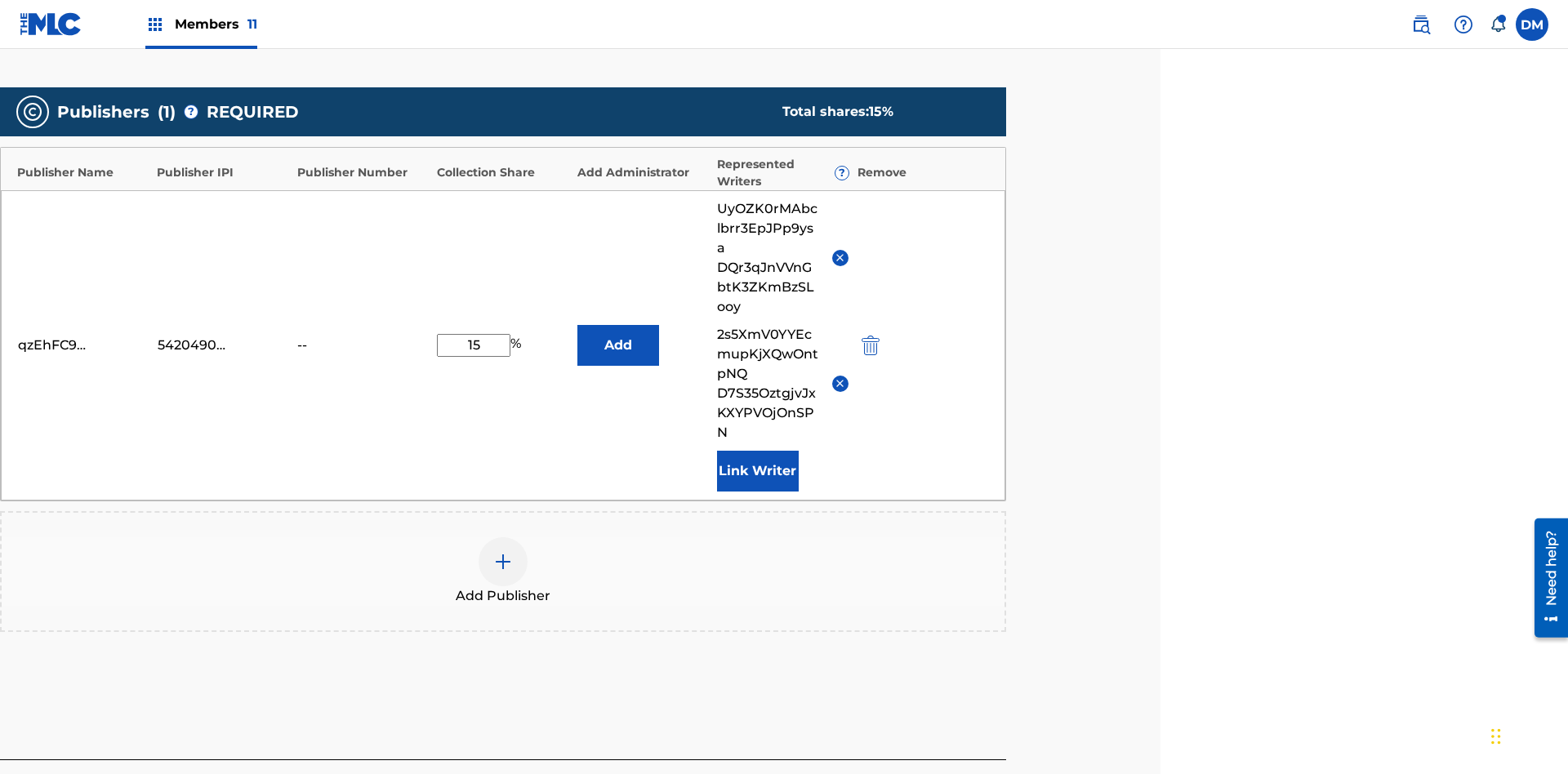
click at [756, 450] on button "Link Writer" at bounding box center [757, 471] width 82 height 40
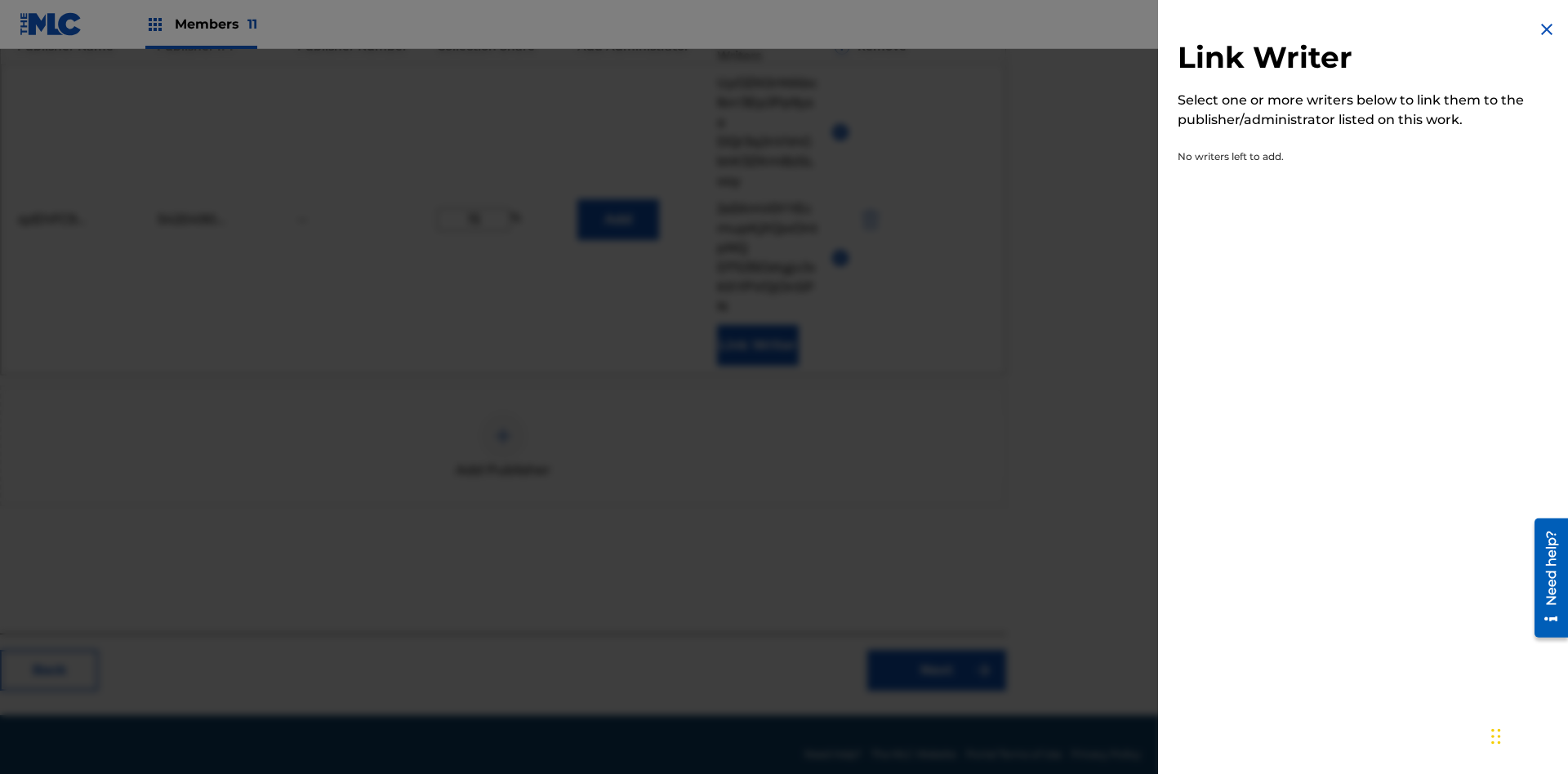
click at [1547, 29] on img at bounding box center [1546, 28] width 19 height 19
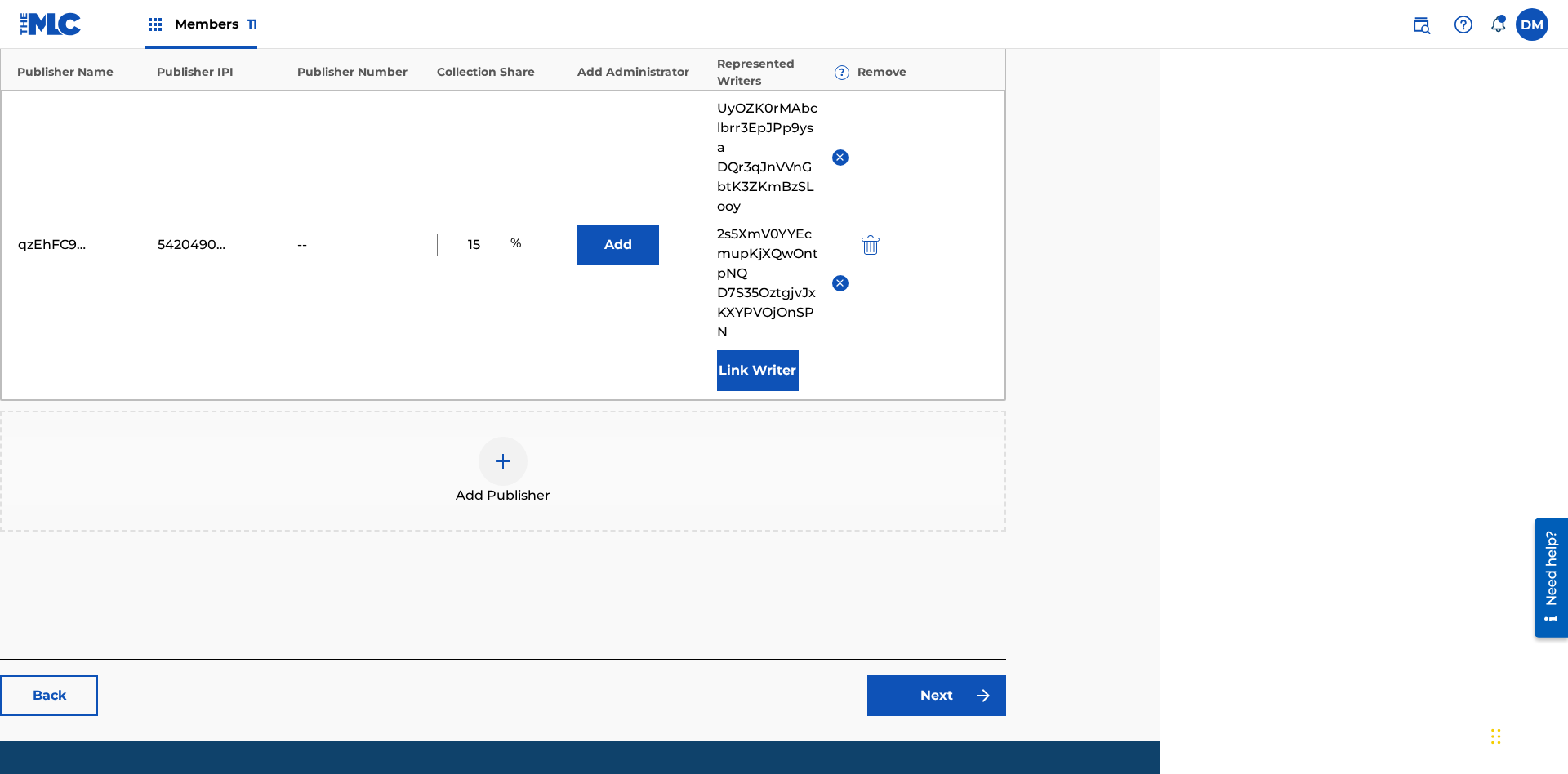
scroll to position [504, 407]
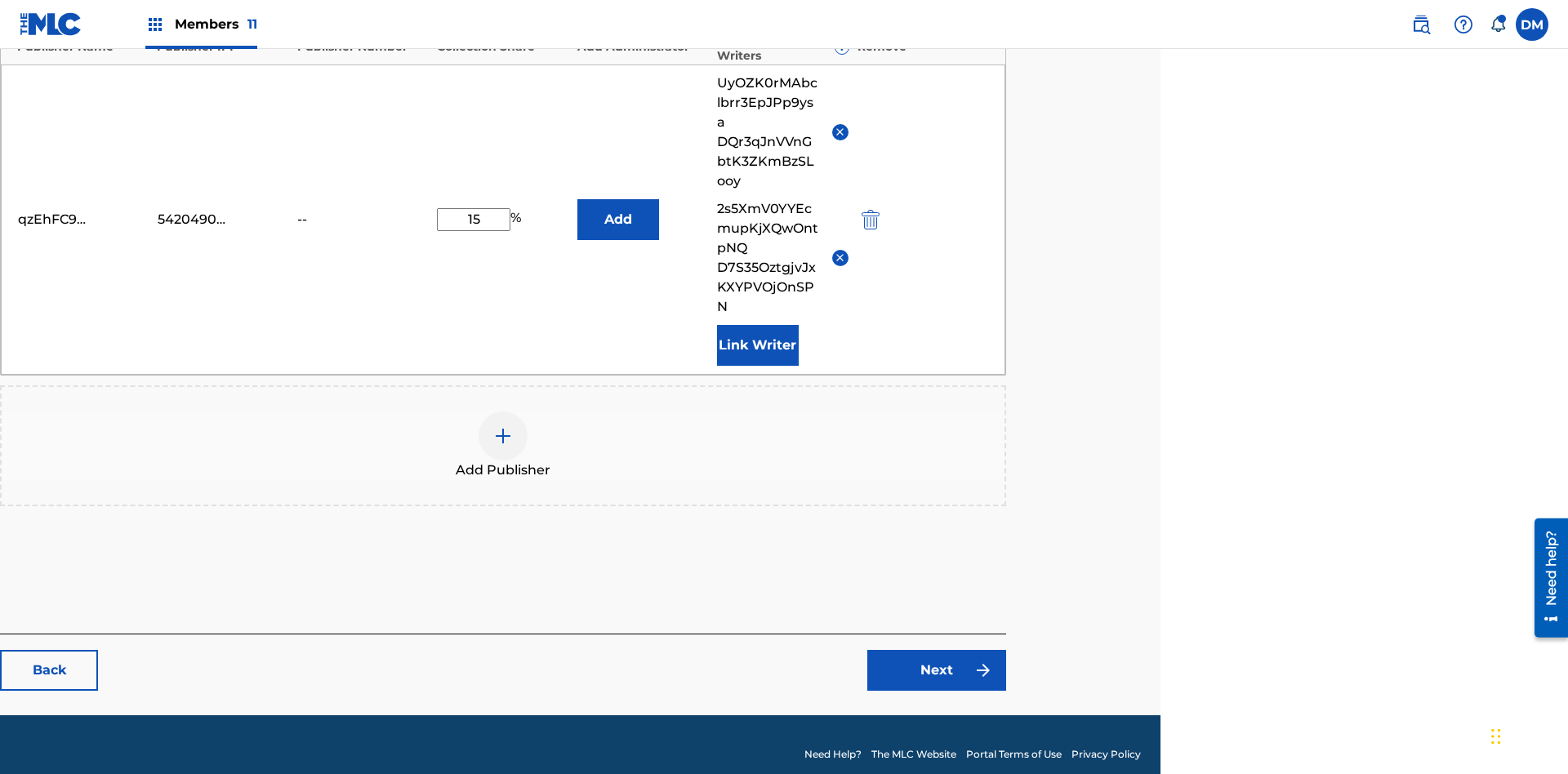
click at [618, 209] on button "Add" at bounding box center [618, 220] width 82 height 40
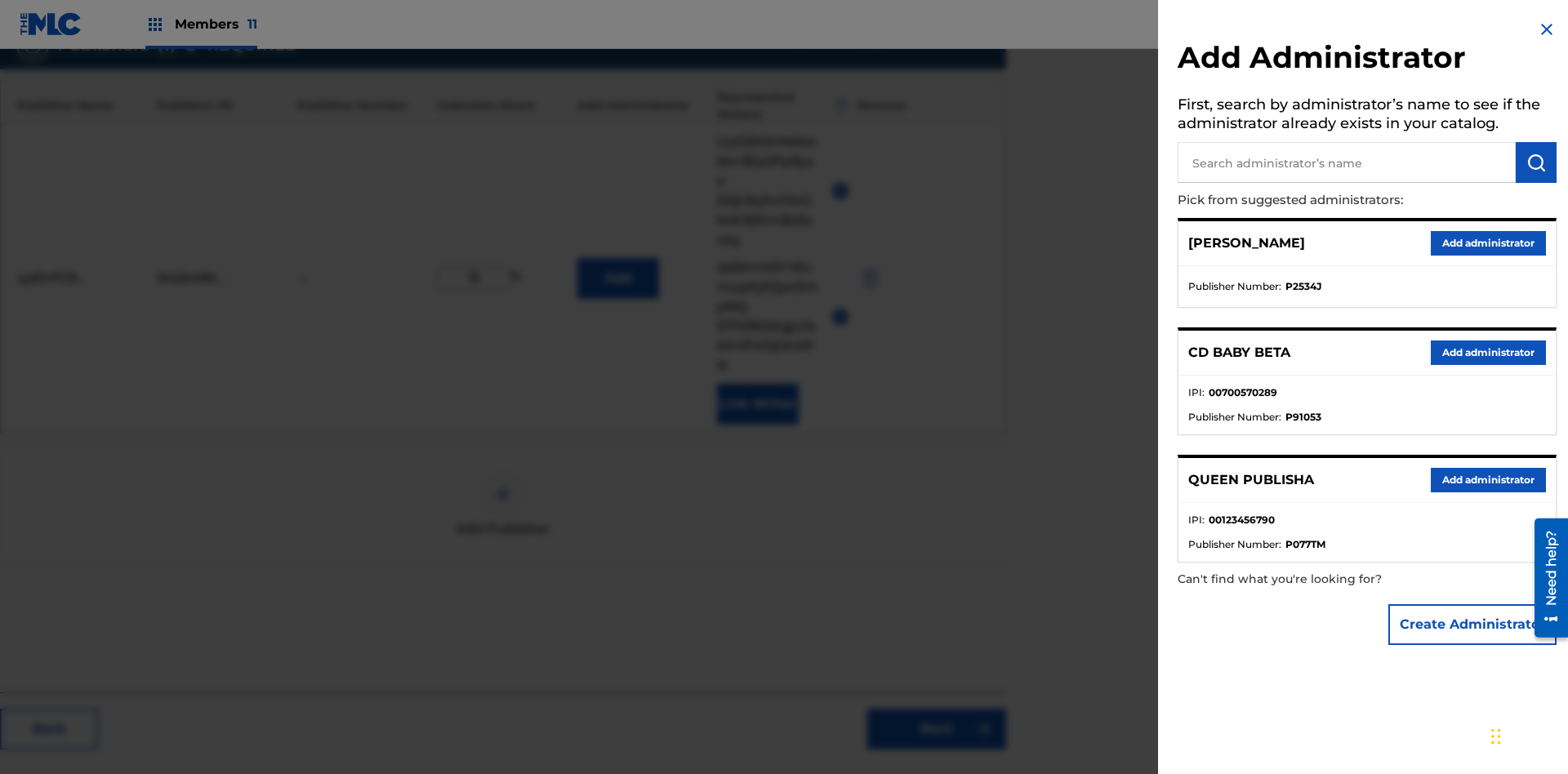
click at [1473, 624] on button "Create Administrator" at bounding box center [1471, 624] width 168 height 40
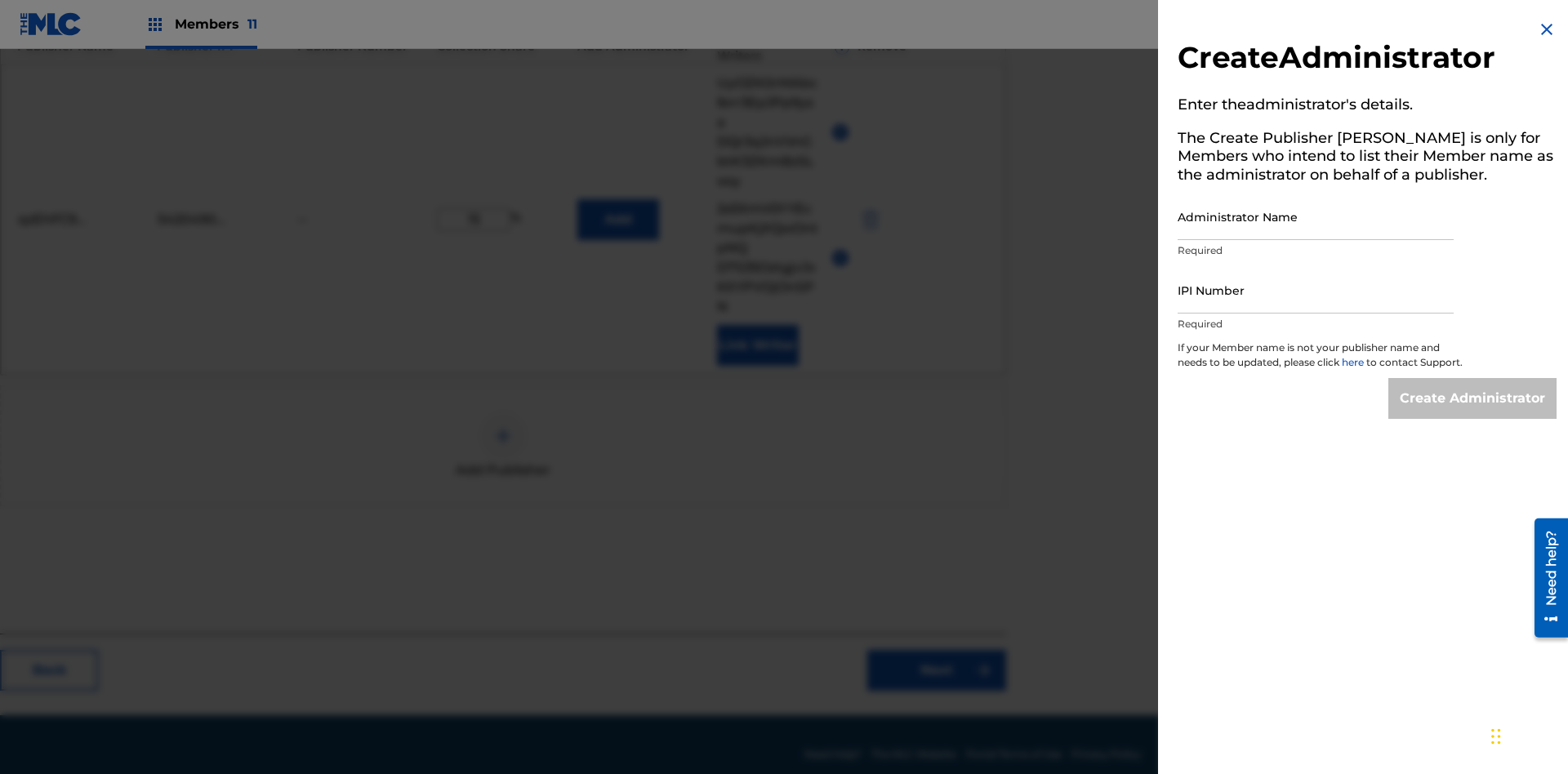
click at [1315, 216] on input "Administrator Name" at bounding box center [1315, 217] width 276 height 47
type input "kXDXQYJIMLinIbUgEnl6"
click at [1315, 290] on input "IPI Number" at bounding box center [1315, 290] width 276 height 47
type input "43629583152"
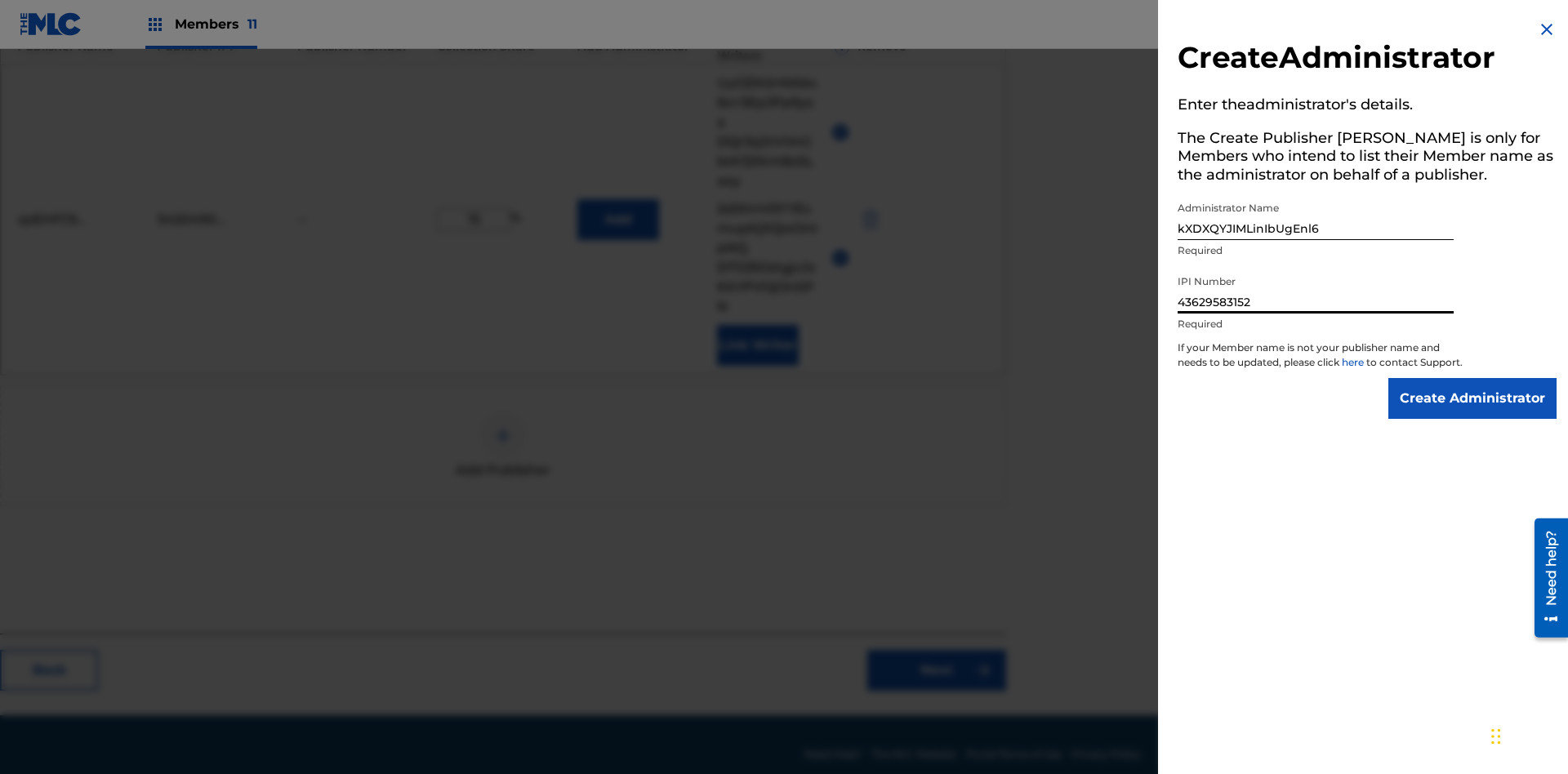
click at [1473, 414] on input "Create Administrator" at bounding box center [1471, 398] width 168 height 40
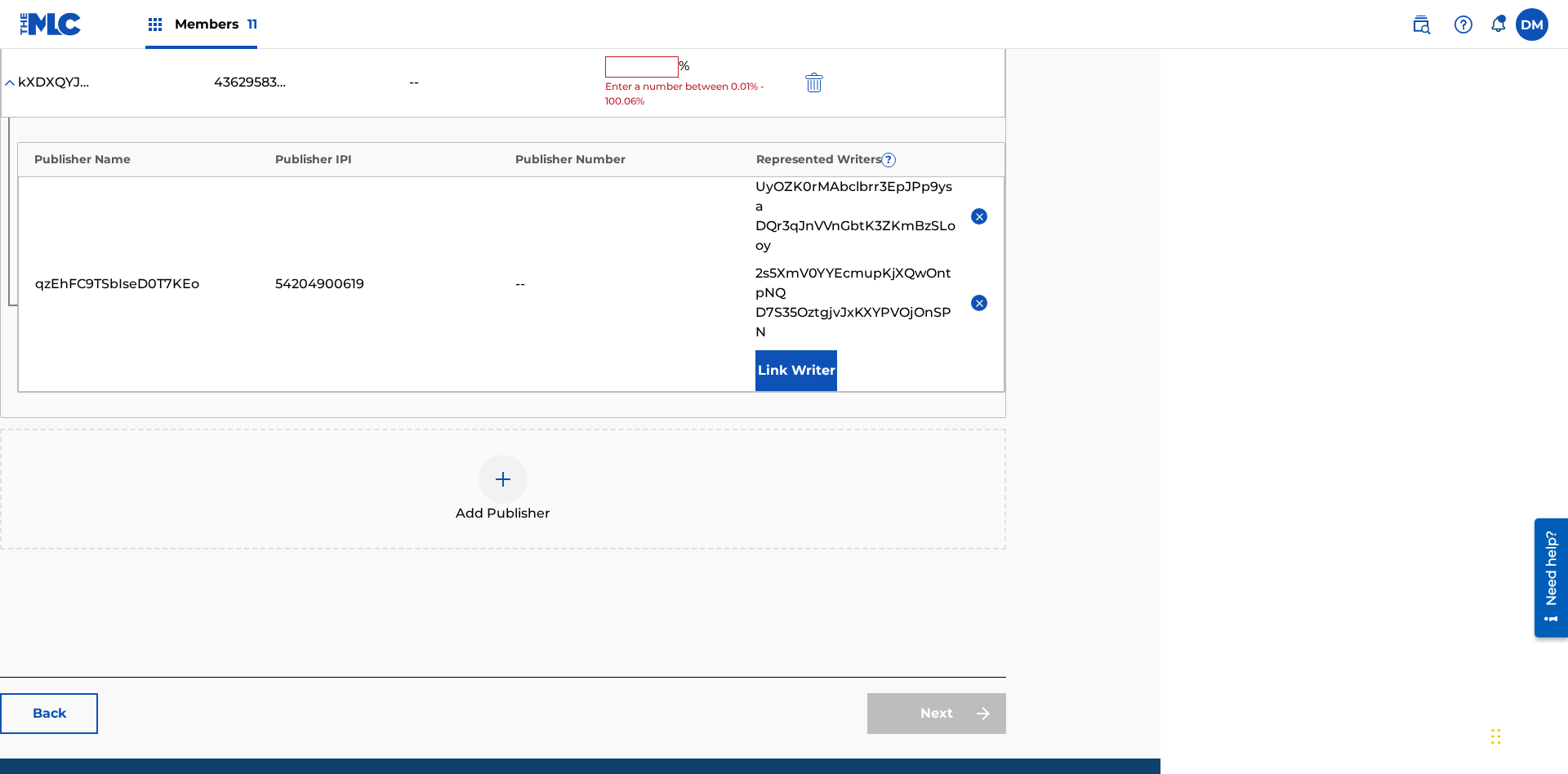
scroll to position [461, 407]
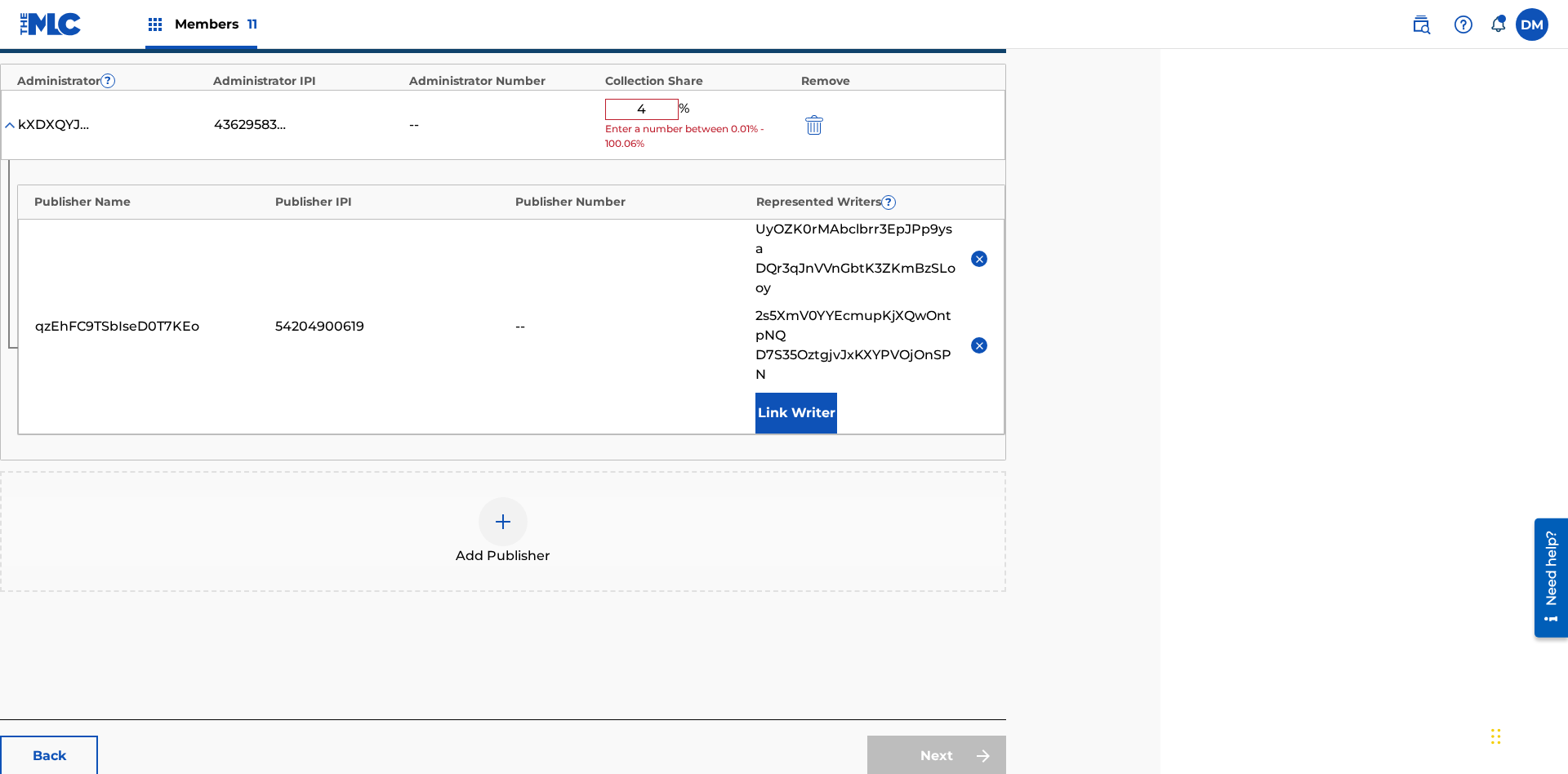
type input "42"
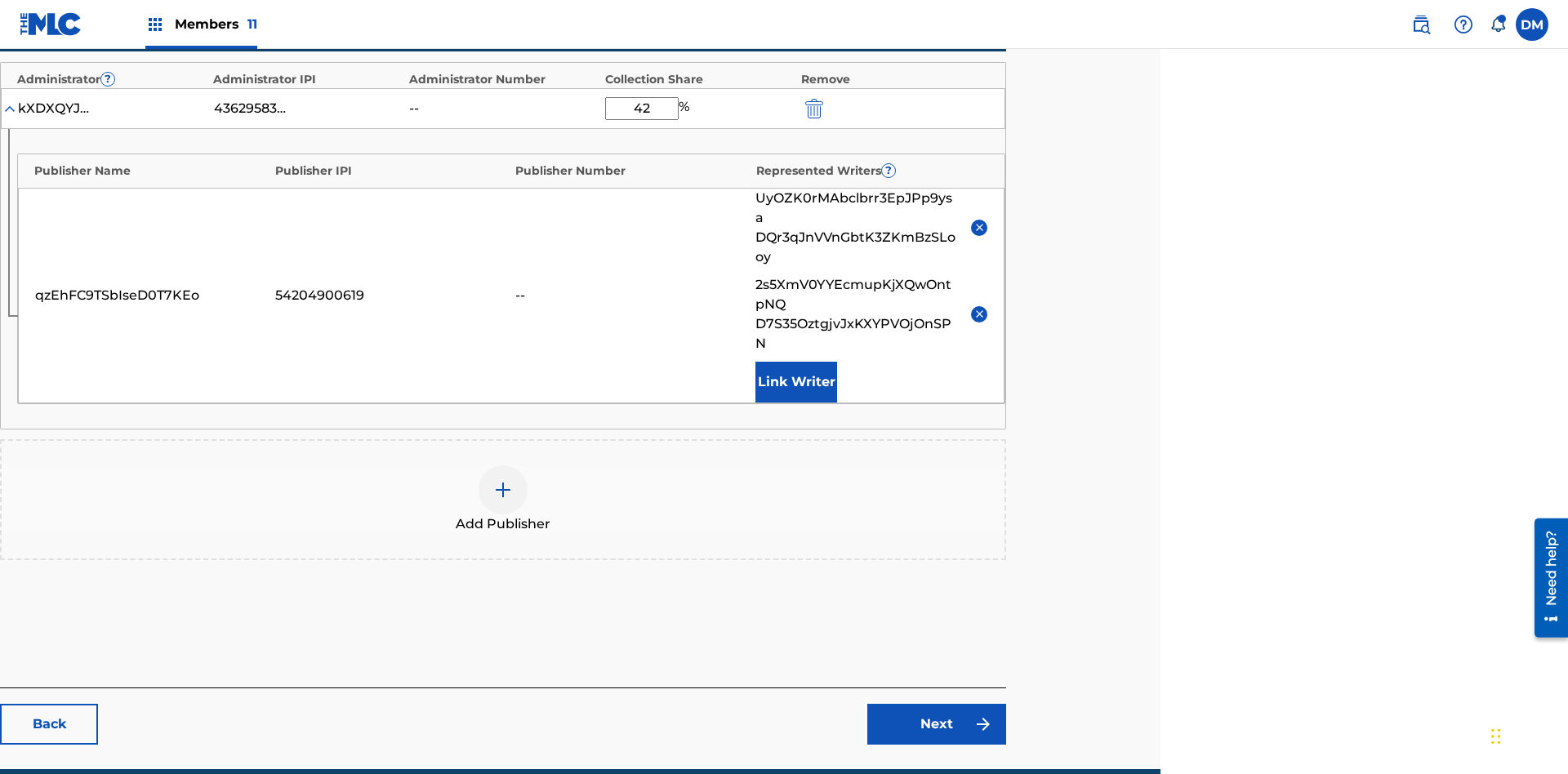
click at [937, 704] on link "Next" at bounding box center [936, 724] width 139 height 40
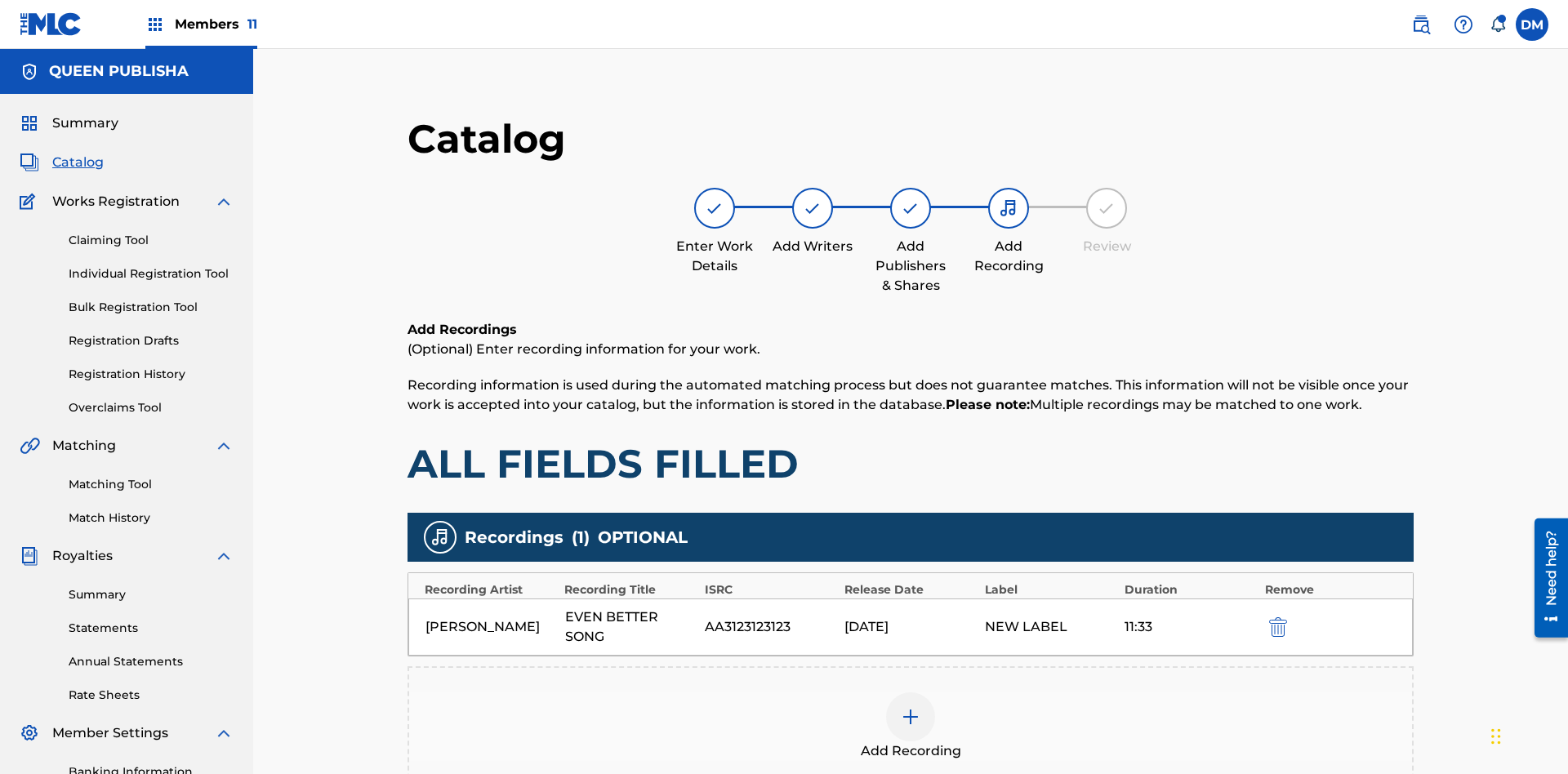
click at [1268, 618] on img "submit" at bounding box center [1278, 627] width 18 height 19
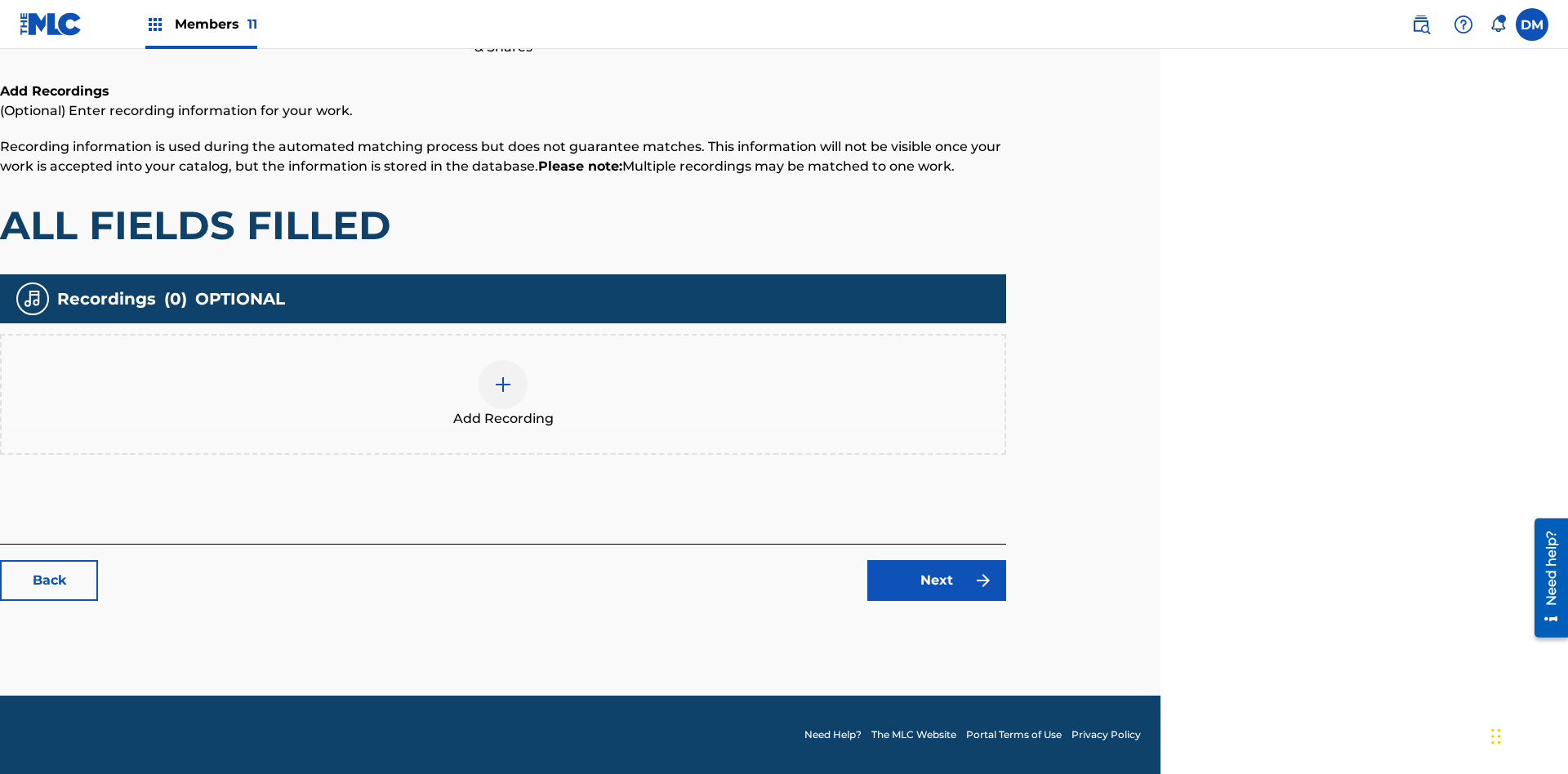
click at [503, 393] on img at bounding box center [503, 384] width 19 height 19
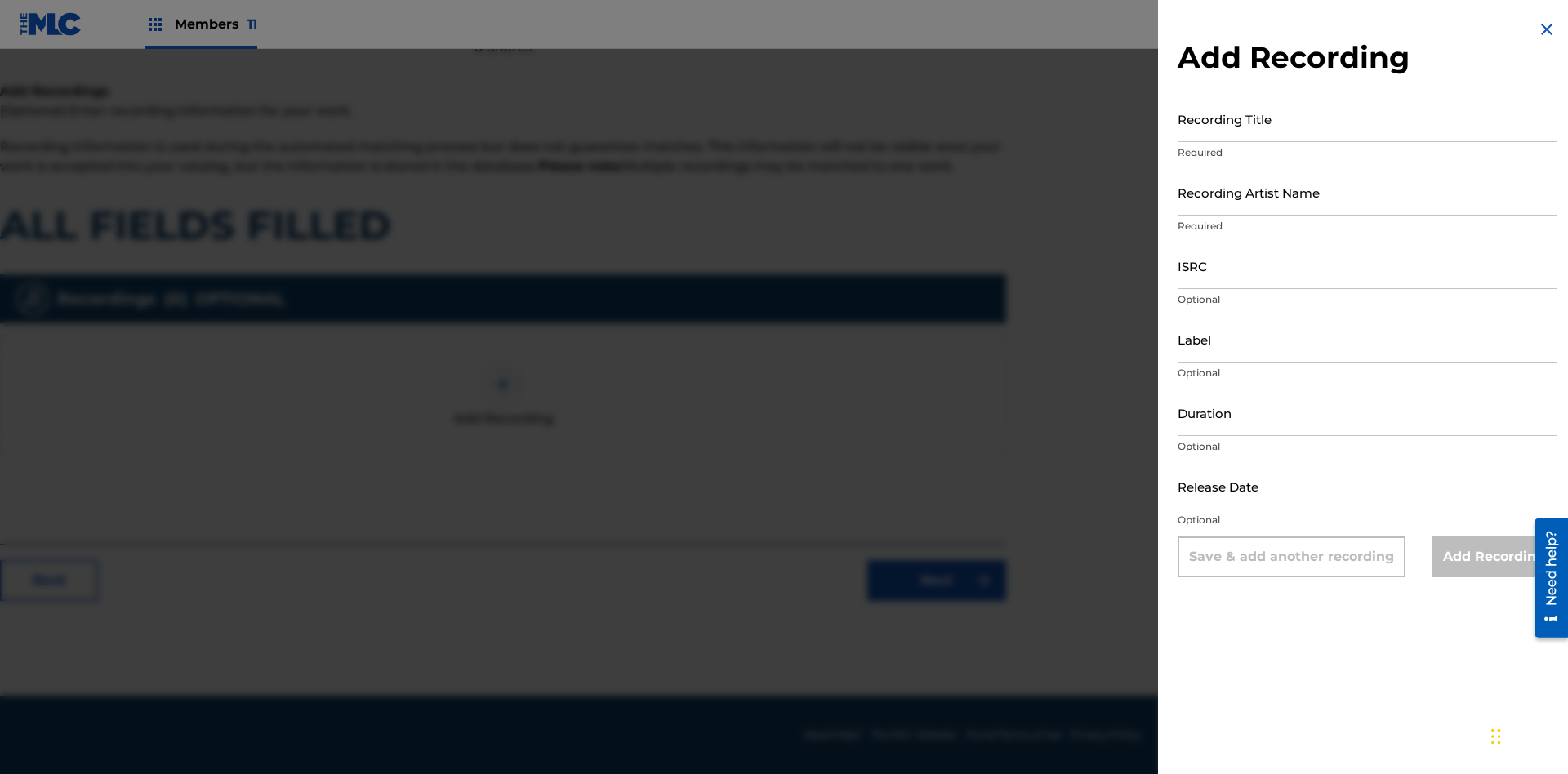
click at [1367, 119] on input "Recording Title" at bounding box center [1367, 119] width 379 height 47
type input "ThWYxkTKrfVYhdk5XH6hNufWo"
click at [1367, 192] on input "Recording Artist Name" at bounding box center [1367, 192] width 379 height 47
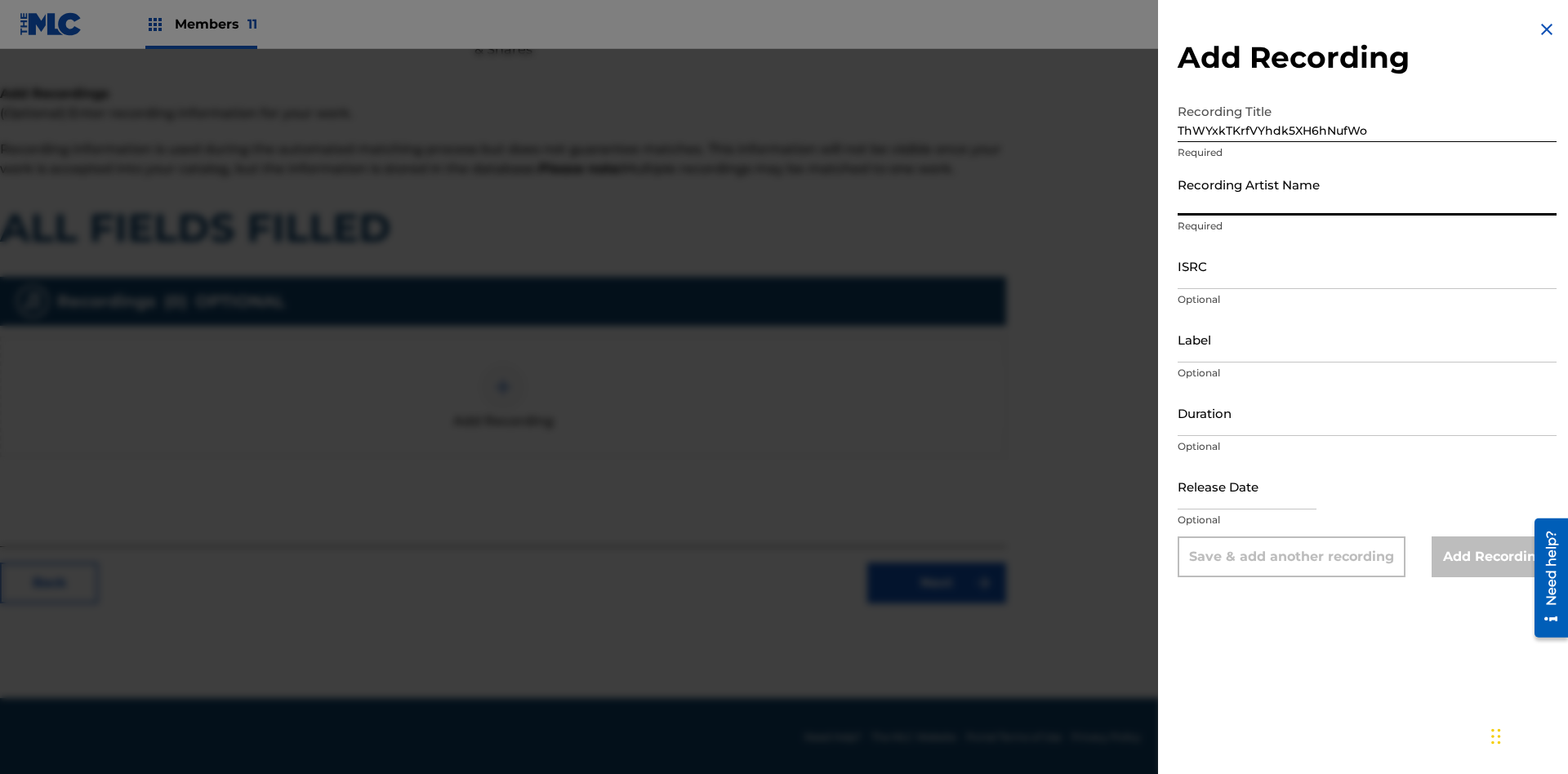
scroll to position [238, 407]
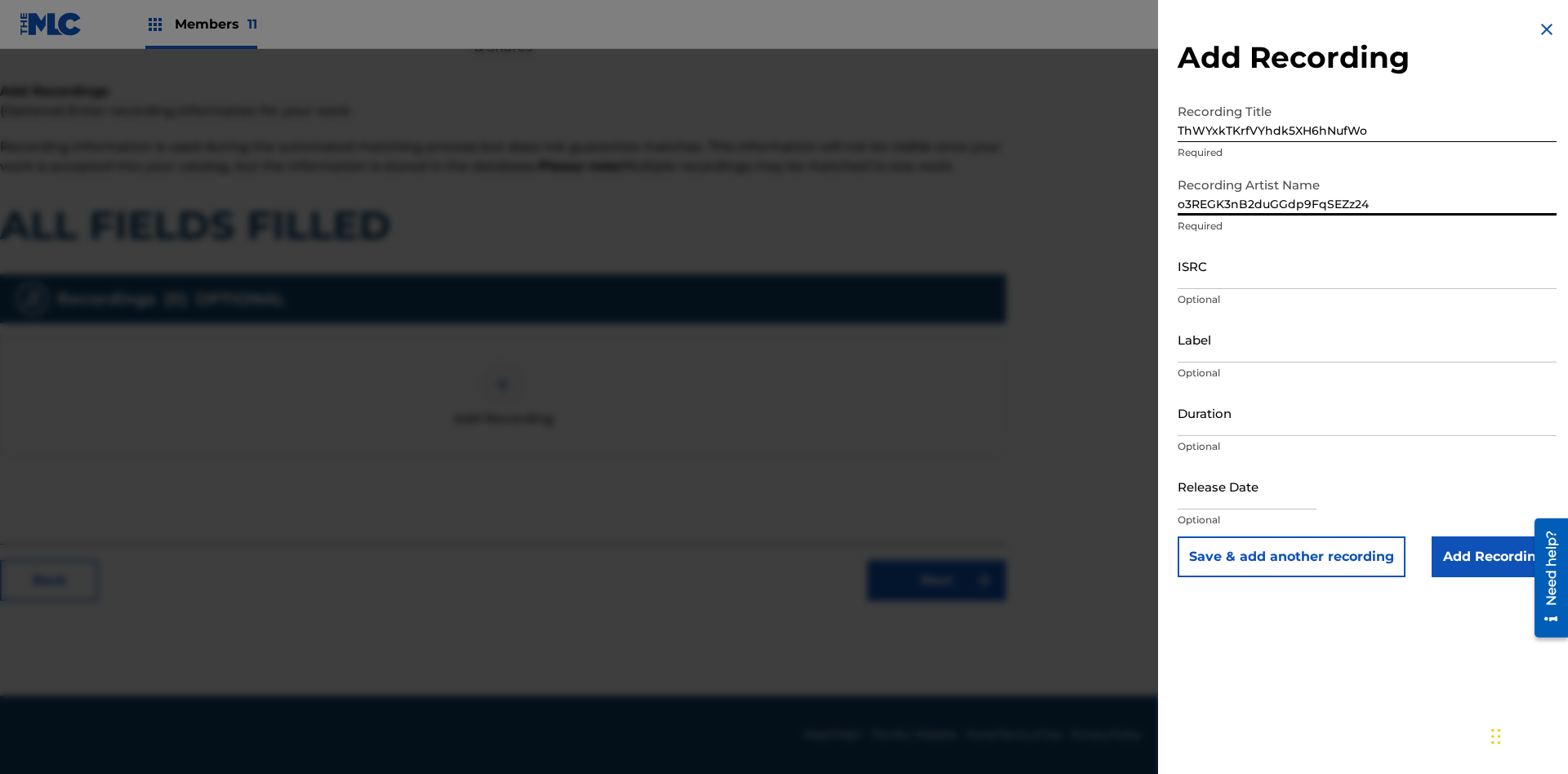
type input "o3REGK3nB2duGGdp9FqSEZz24"
click at [1367, 266] on input "ISRC" at bounding box center [1367, 266] width 379 height 47
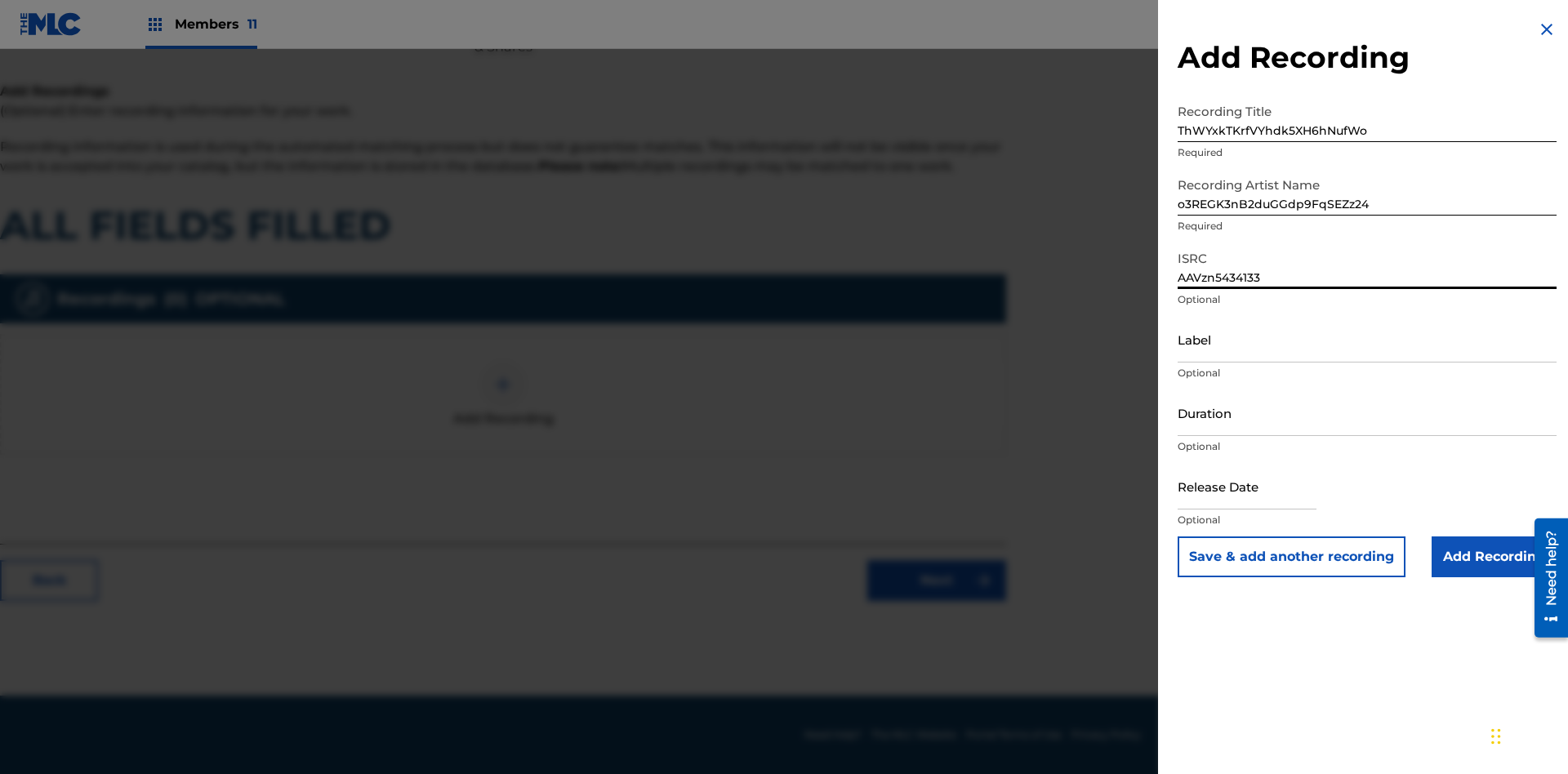
type input "AAVzn5434133"
click at [1367, 339] on input "Label" at bounding box center [1367, 339] width 379 height 47
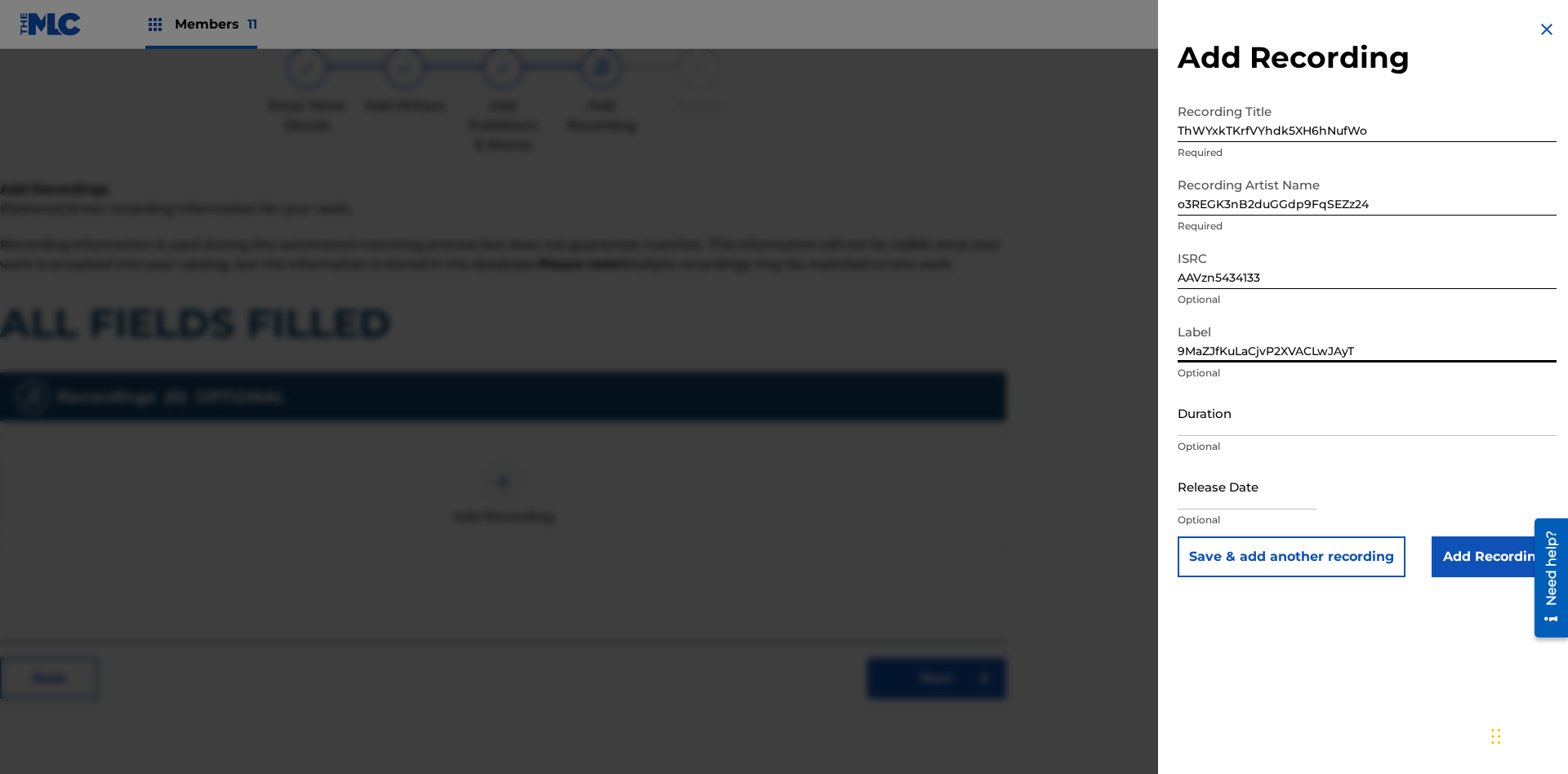
type input "9MaZJfKuLaCjvP2XVACLwJAyT"
click at [1367, 413] on input "Duration" at bounding box center [1367, 413] width 379 height 47
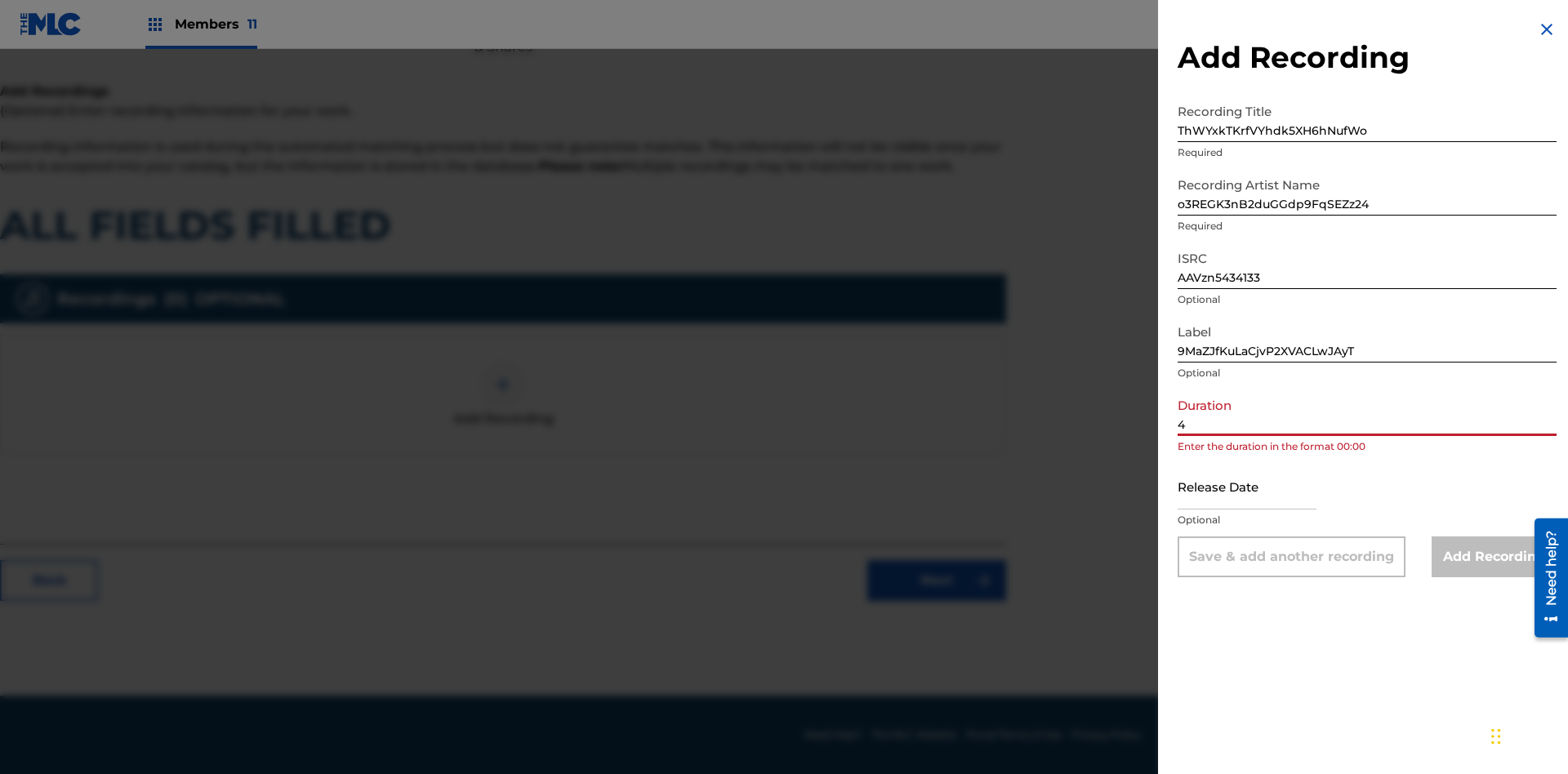
click at [1367, 413] on input "4" at bounding box center [1367, 413] width 379 height 47
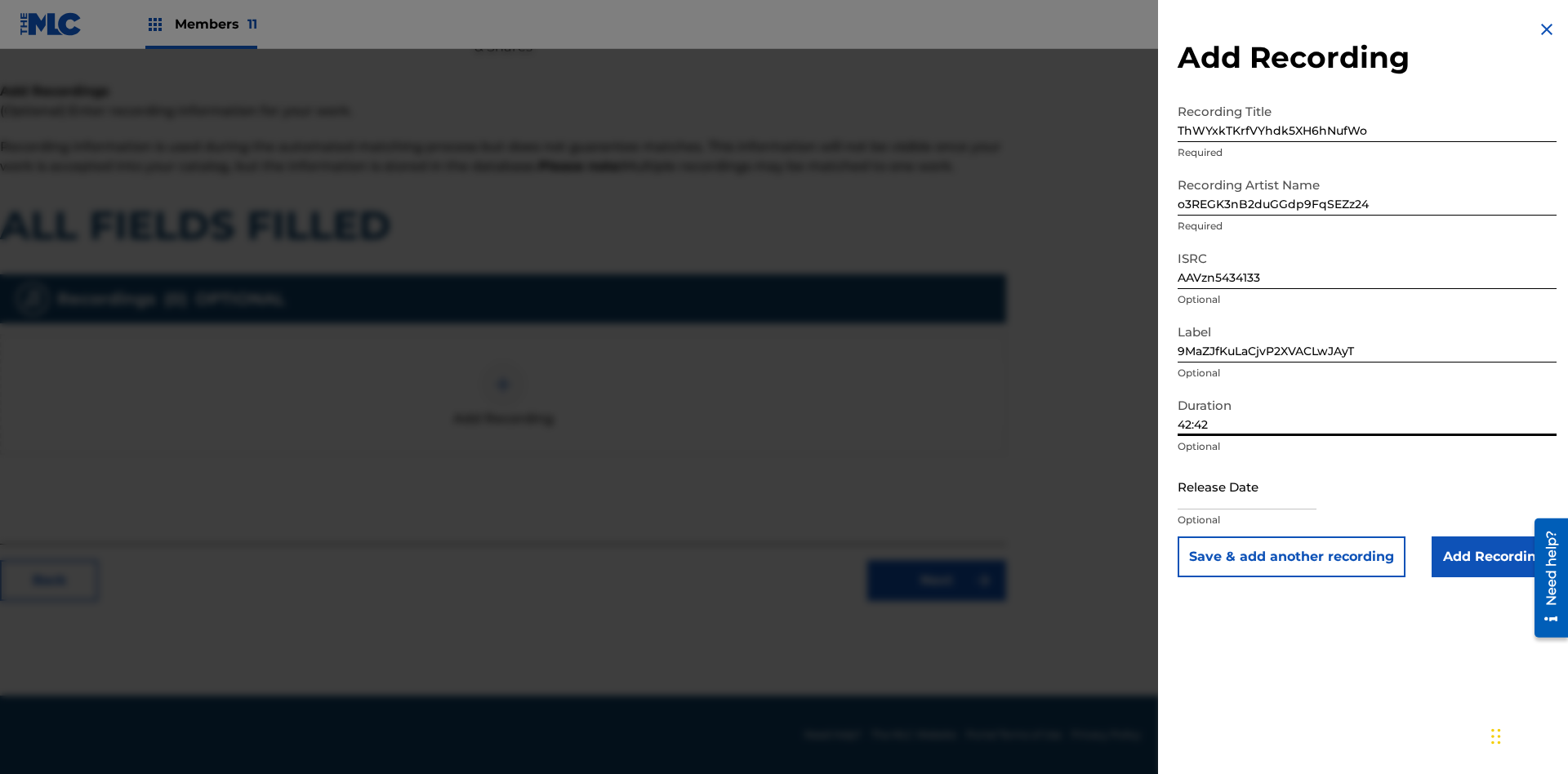
type input "42:42"
click at [1260, 487] on input "text" at bounding box center [1246, 486] width 139 height 47
select select "7"
select select "2025"
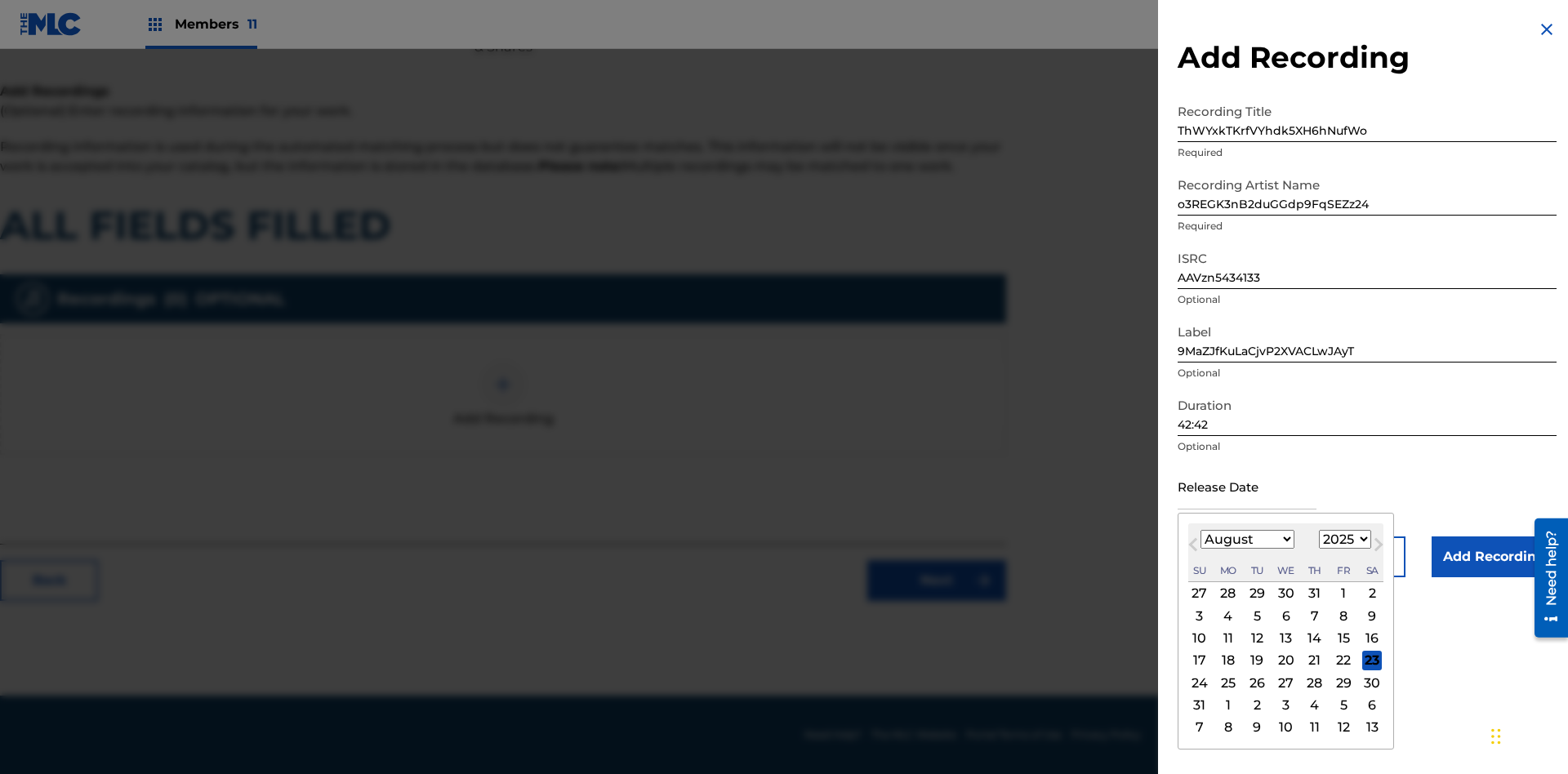
click at [1246, 540] on select "January February March April May June July August September October November De…" at bounding box center [1247, 540] width 94 height 18
select select "7"
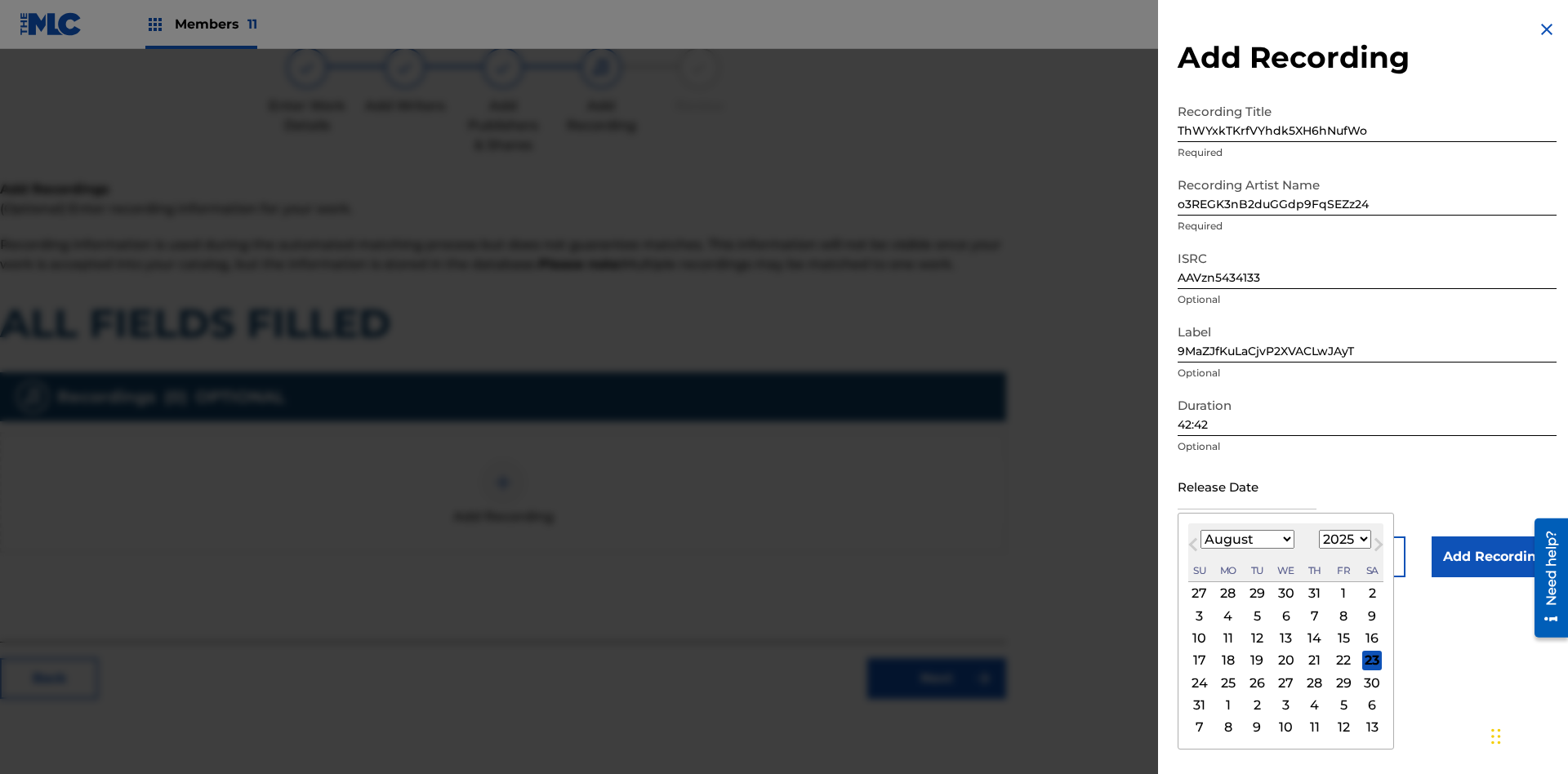
click at [1342, 540] on select "1900 1901 1902 1903 1904 1905 1906 1907 1908 1909 1910 1911 1912 1913 1914 1915…" at bounding box center [1345, 540] width 52 height 18
select select "2025"
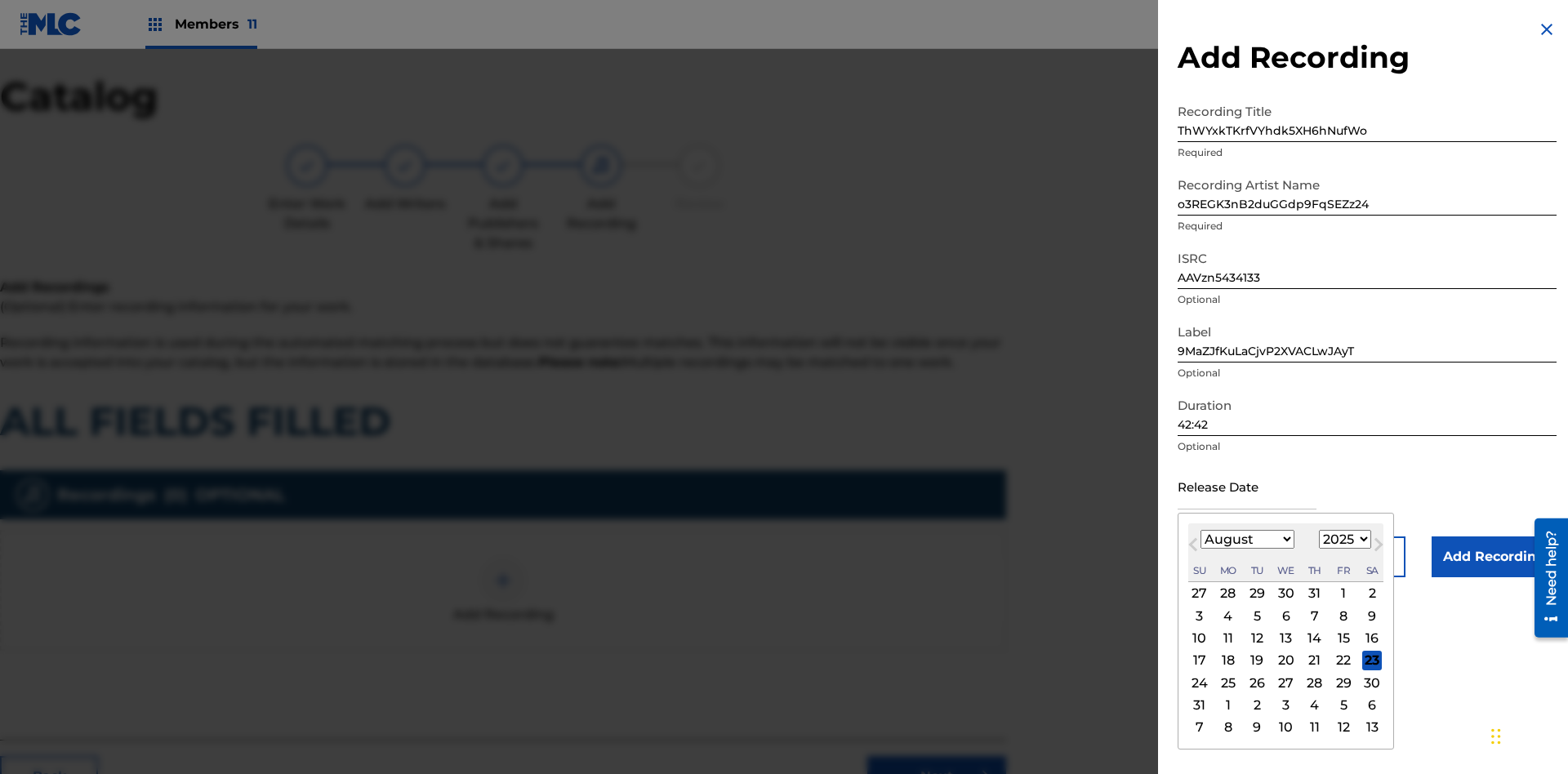
click at [1342, 540] on select "1900 1901 1902 1903 1904 1905 1906 1907 1908 1909 1910 1911 1912 1913 1914 1915…" at bounding box center [1345, 540] width 52 height 18
click at [1312, 638] on div "14" at bounding box center [1314, 638] width 19 height 19
type input "[DATE]"
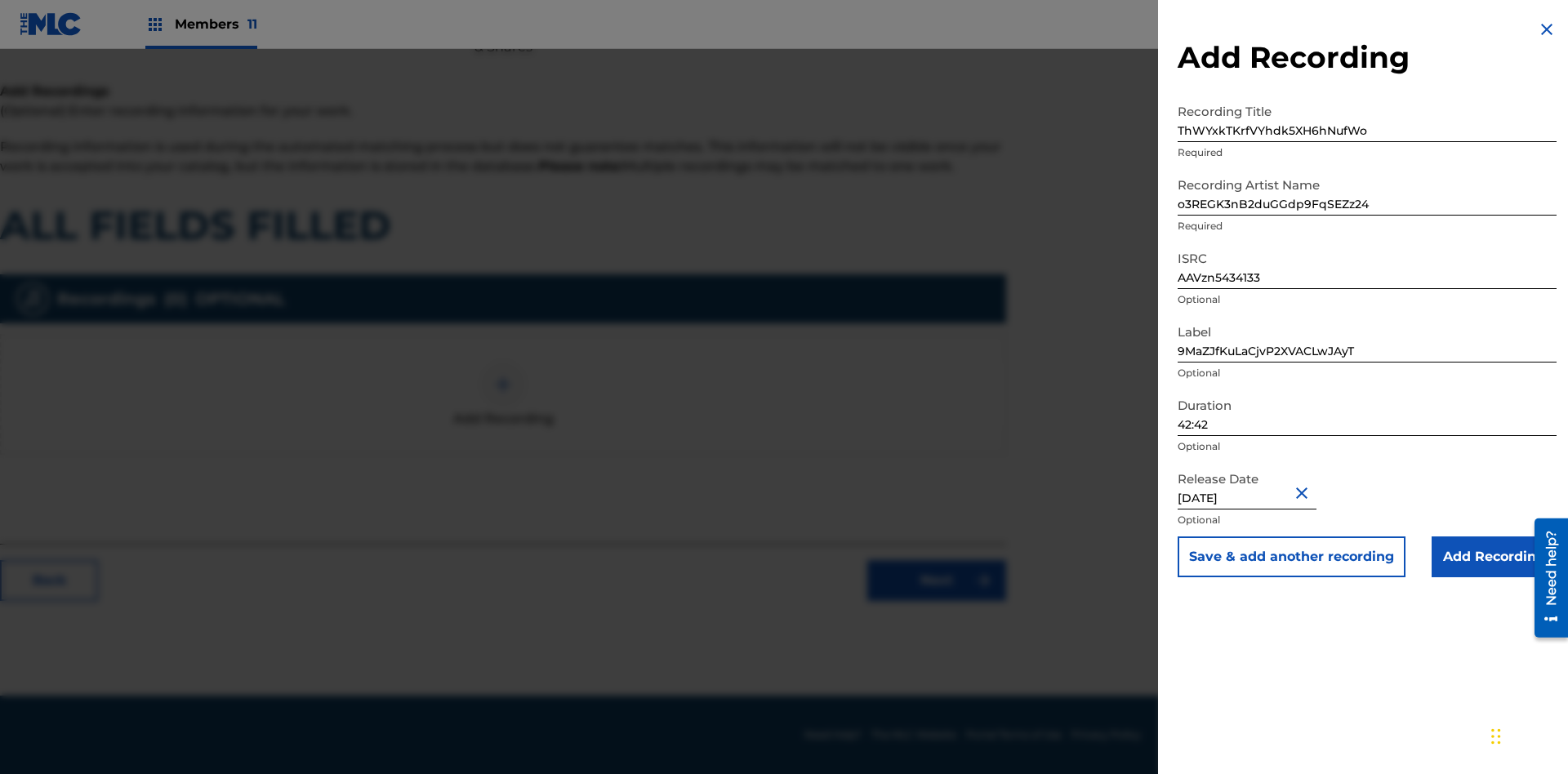
click at [1494, 557] on input "Add Recording" at bounding box center [1494, 557] width 125 height 40
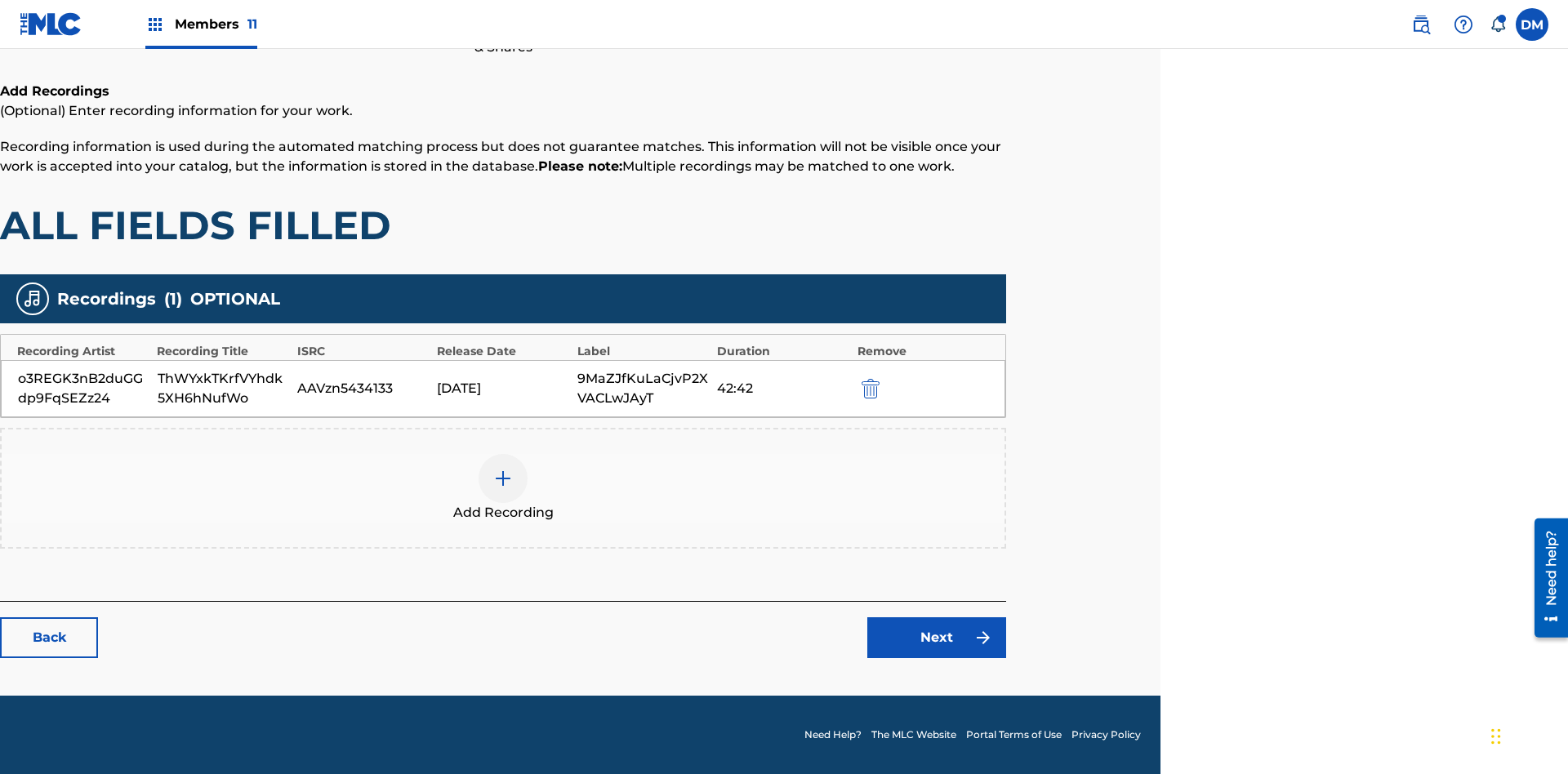
click at [937, 638] on link "Next" at bounding box center [936, 638] width 139 height 40
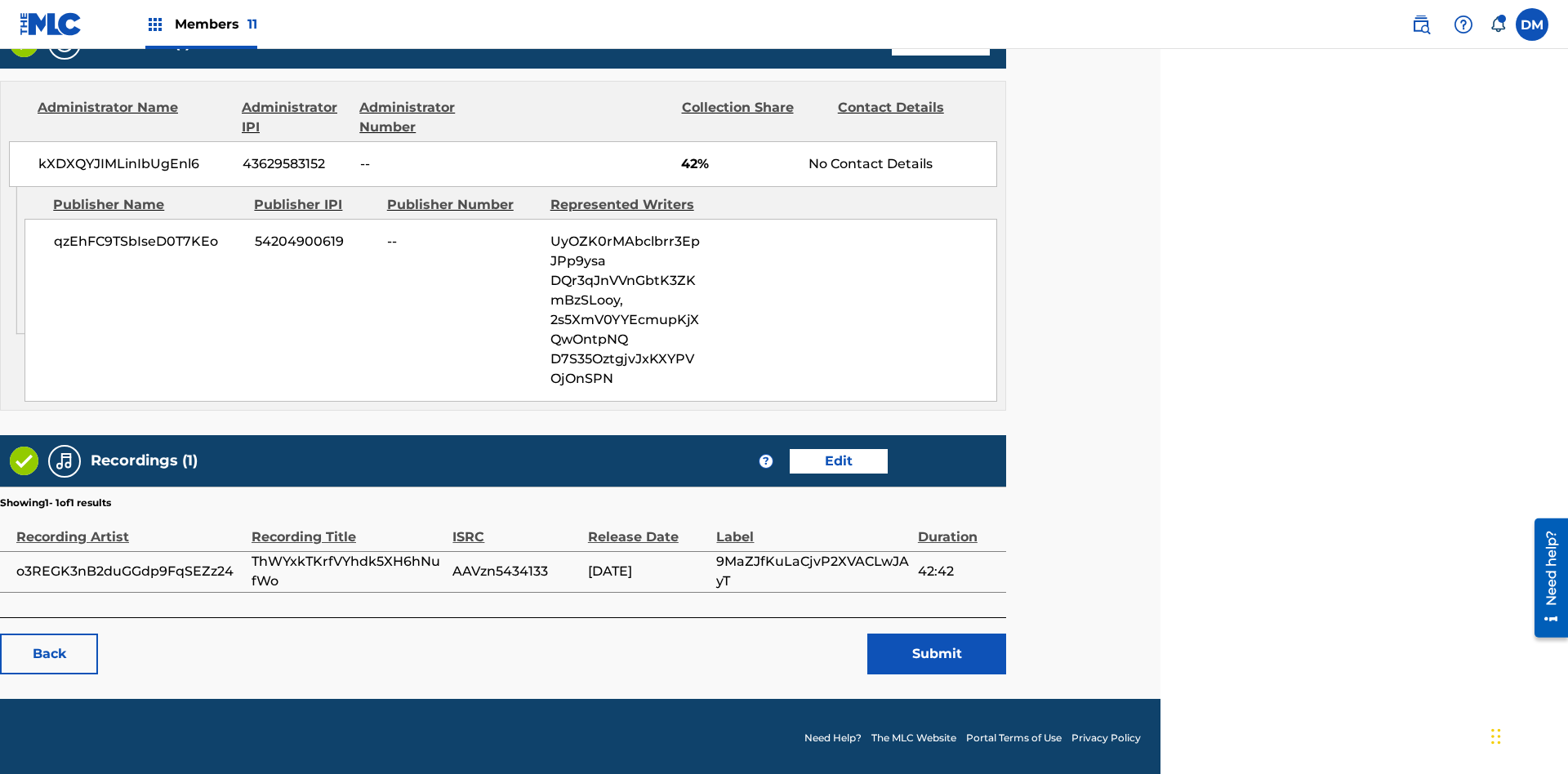
scroll to position [815, 407]
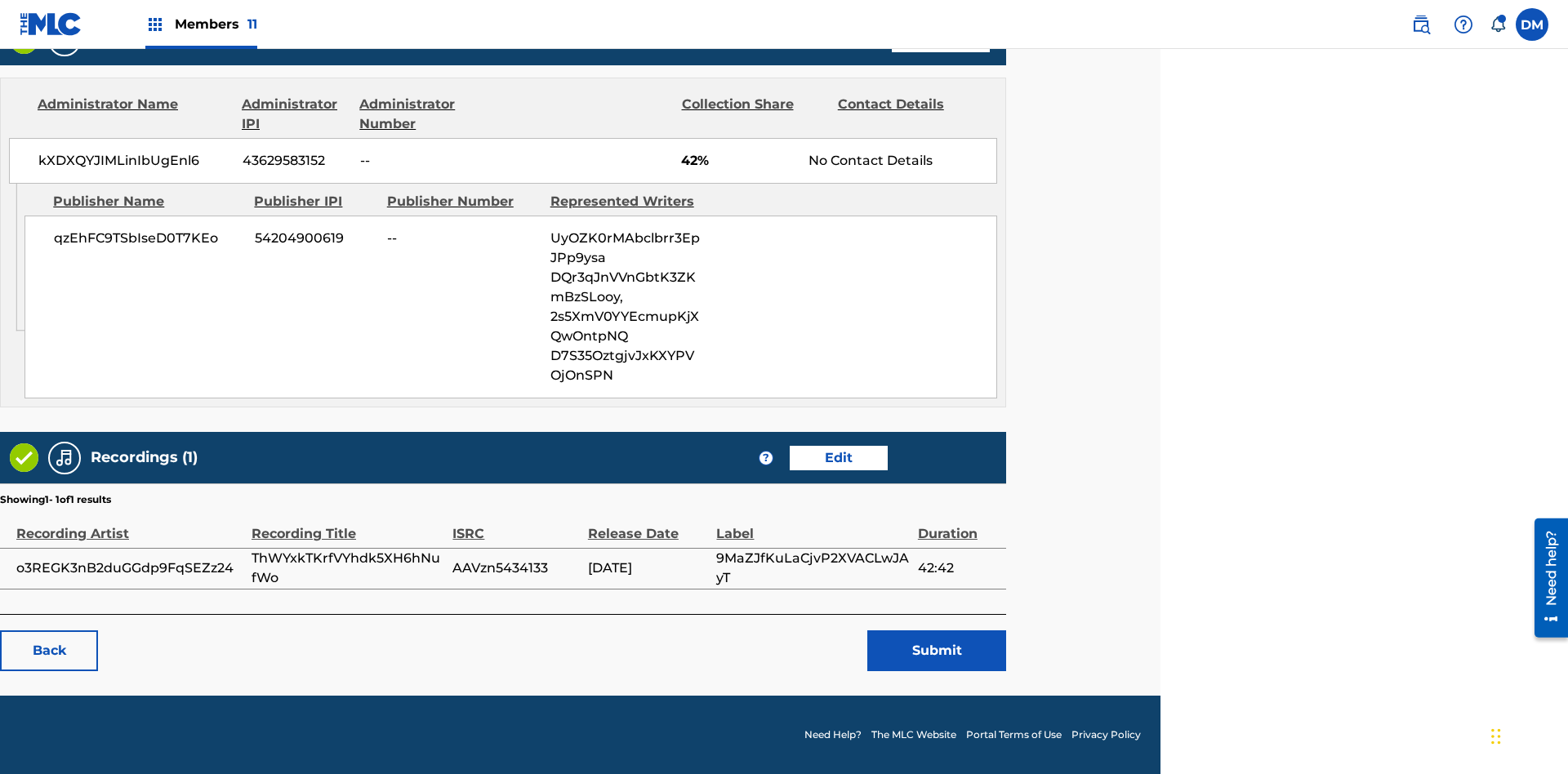
click at [937, 650] on button "Submit" at bounding box center [936, 651] width 139 height 40
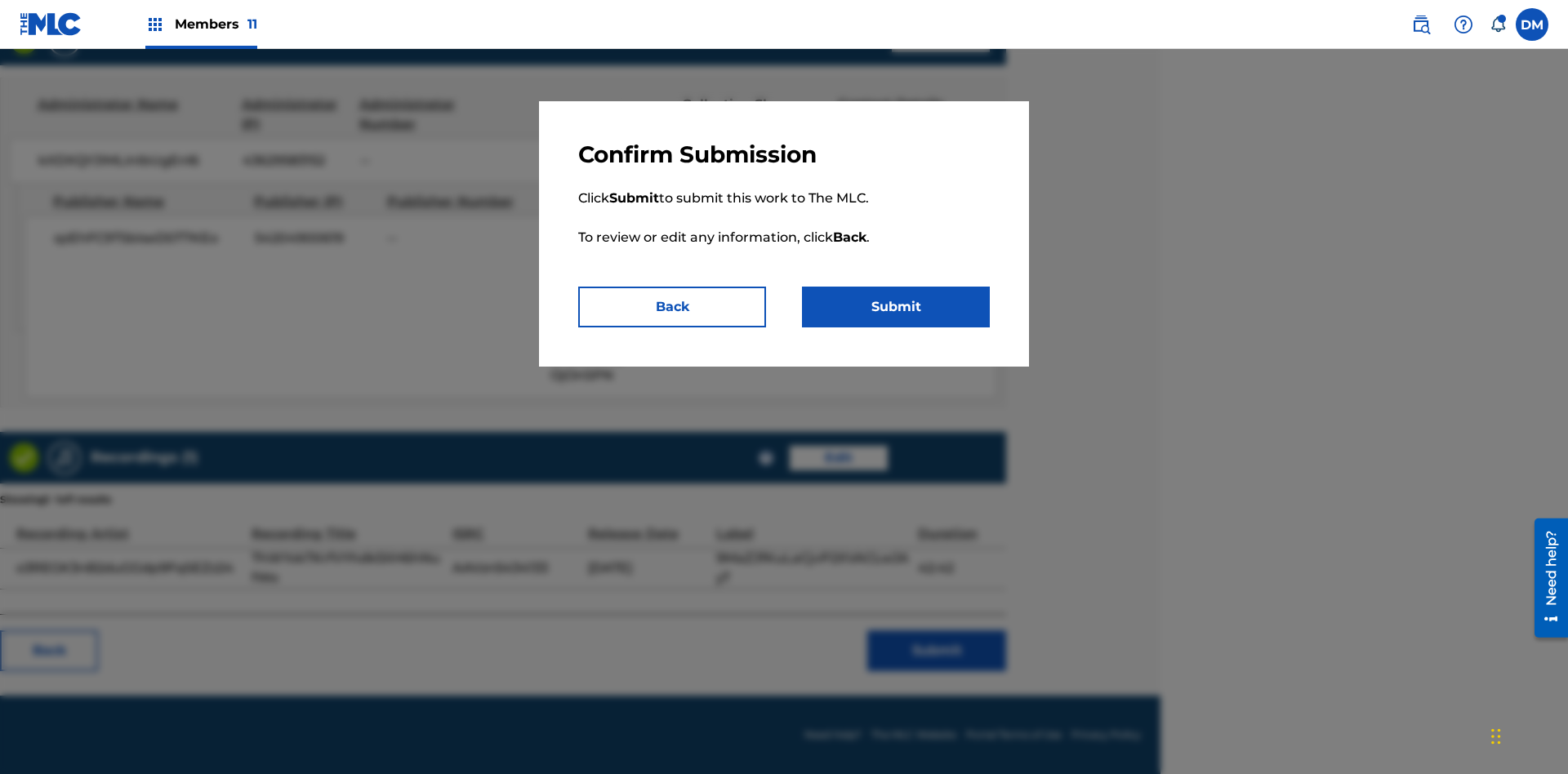
click at [896, 307] on button "Submit" at bounding box center [895, 307] width 187 height 40
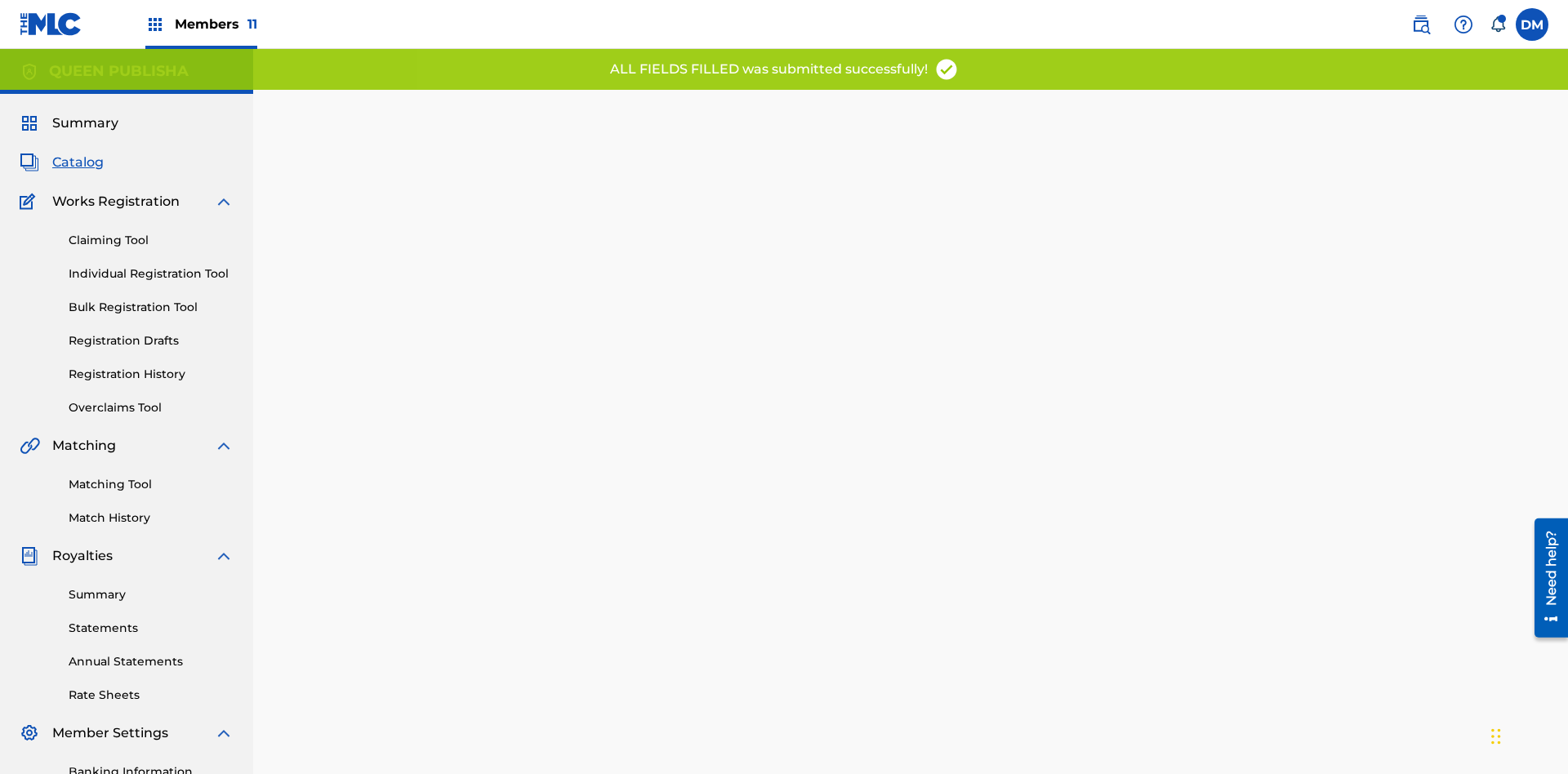
scroll to position [0, 407]
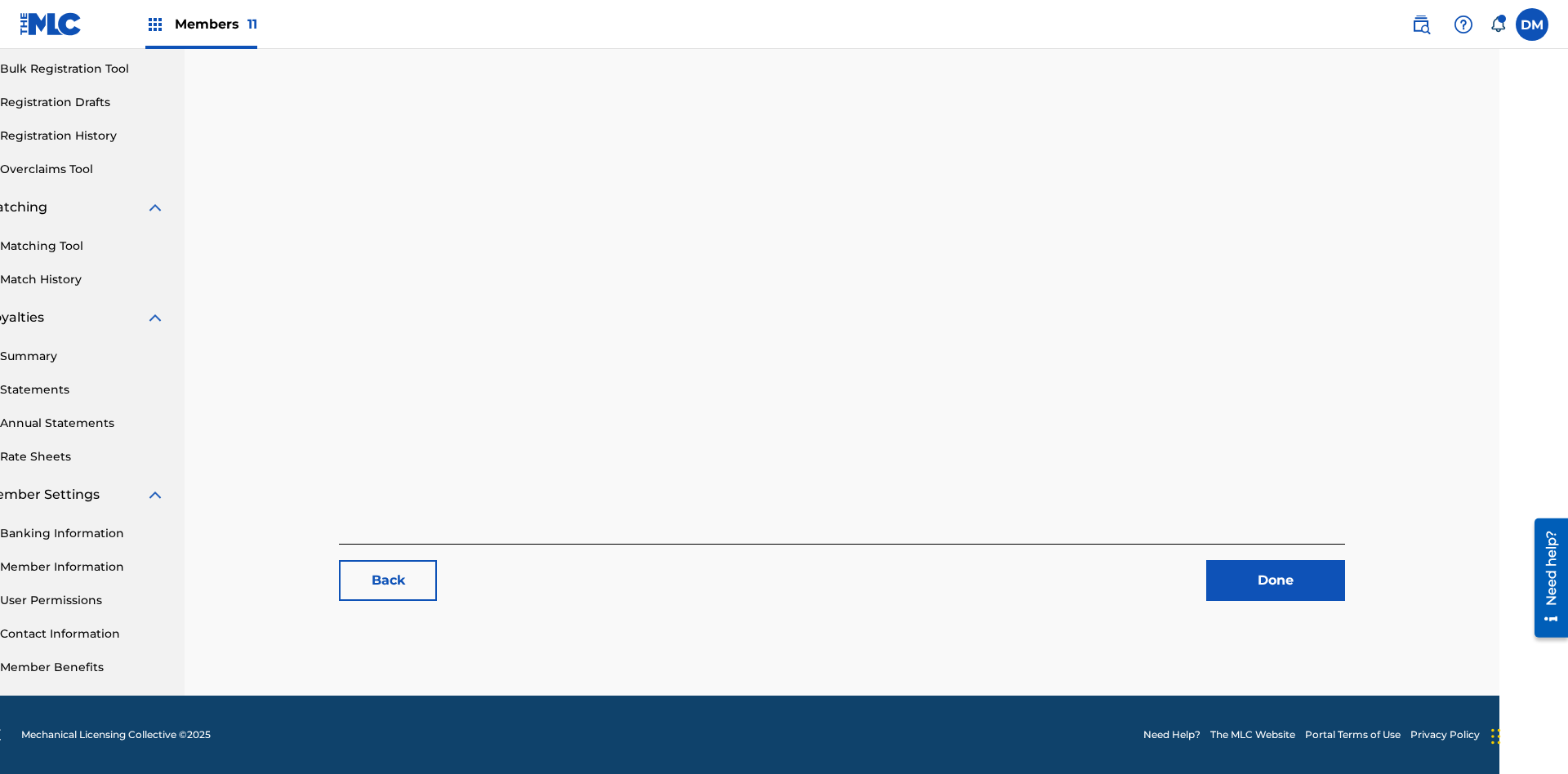
click at [83, 135] on link "Registration History" at bounding box center [82, 136] width 165 height 17
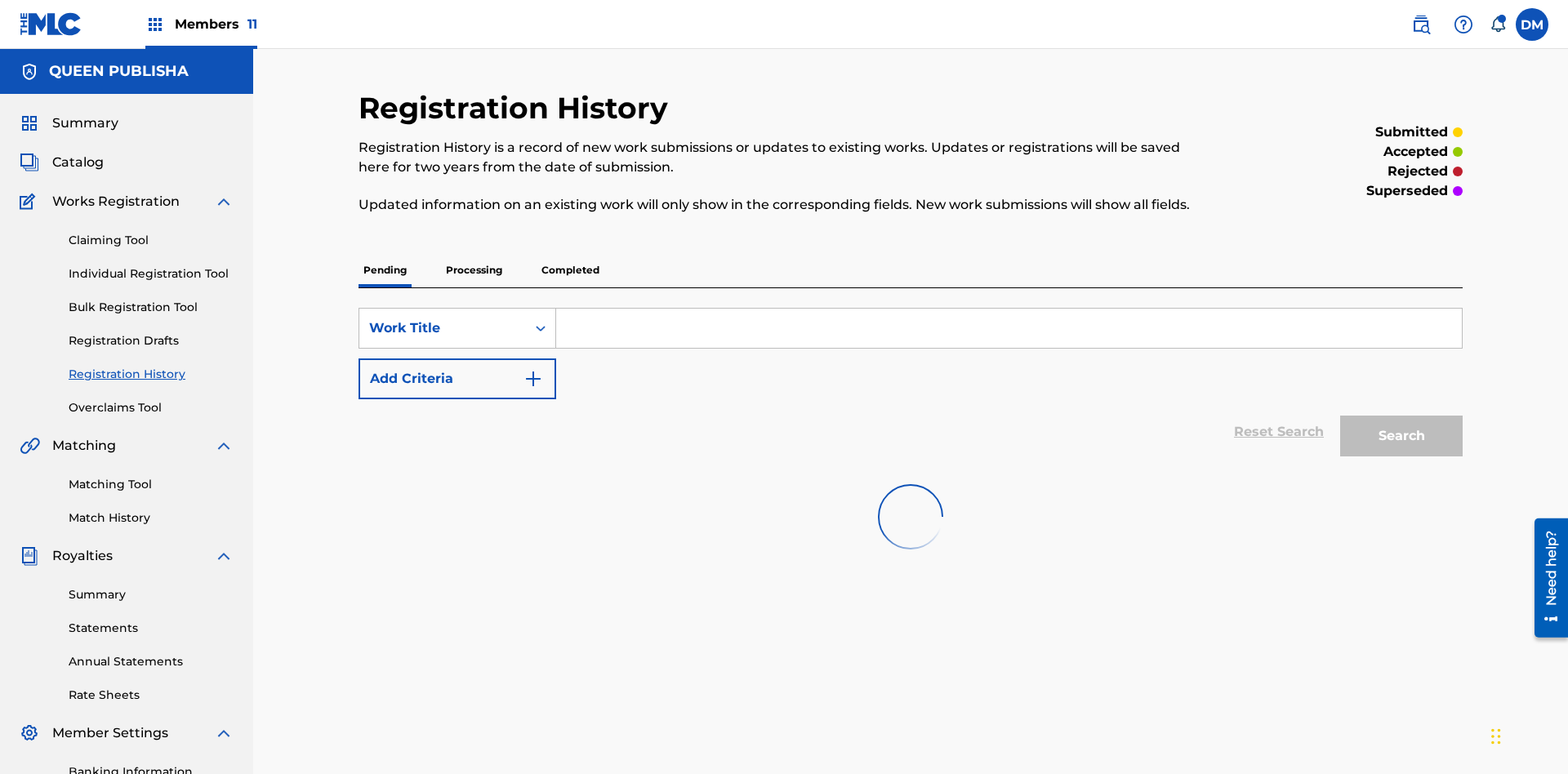
scroll to position [211, 0]
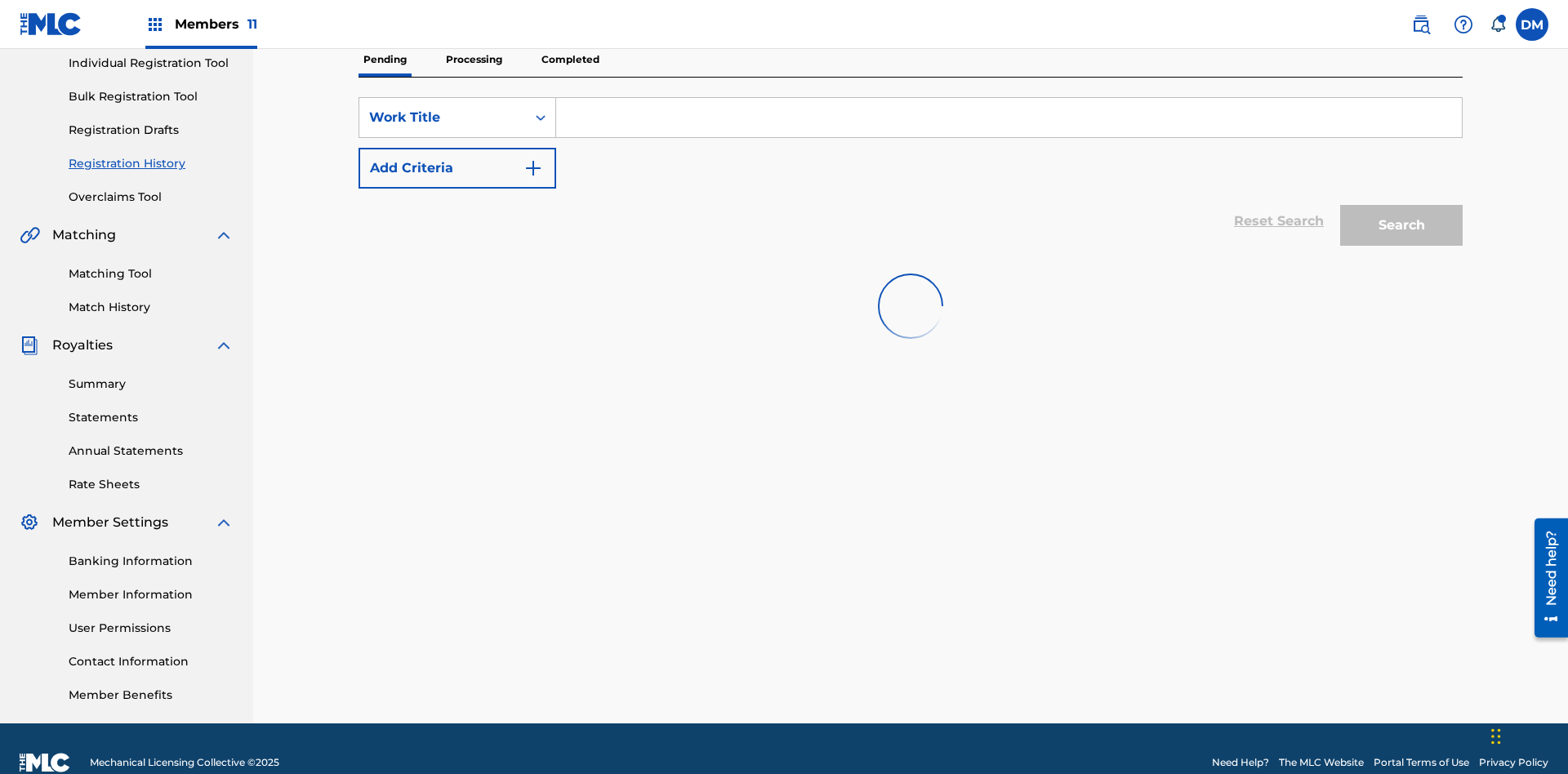
click at [1008, 118] on input "Search Form" at bounding box center [1008, 118] width 905 height 40
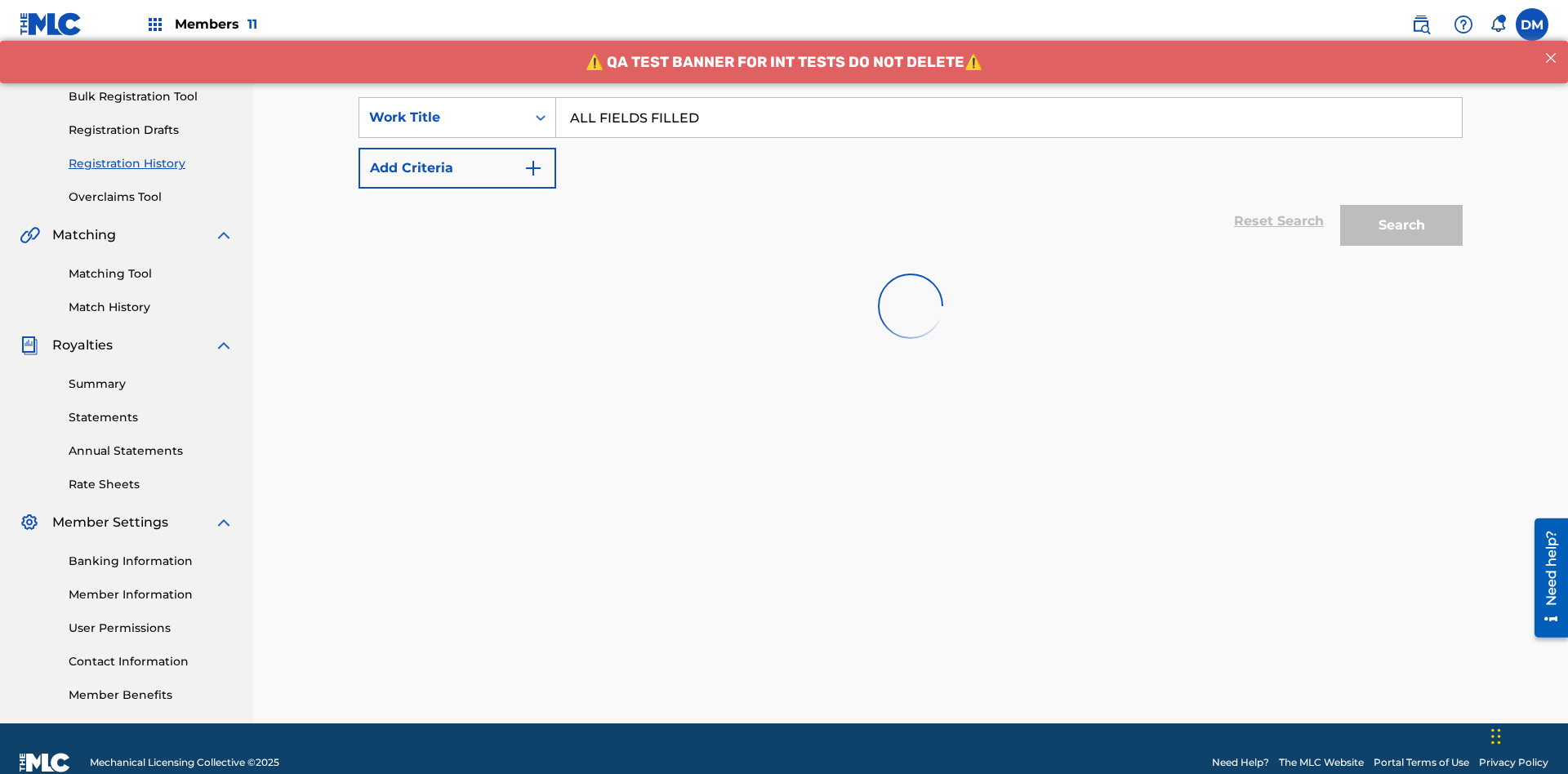
type input "ALL FIELDS FILLED"
click at [1401, 205] on button "Search" at bounding box center [1401, 225] width 122 height 40
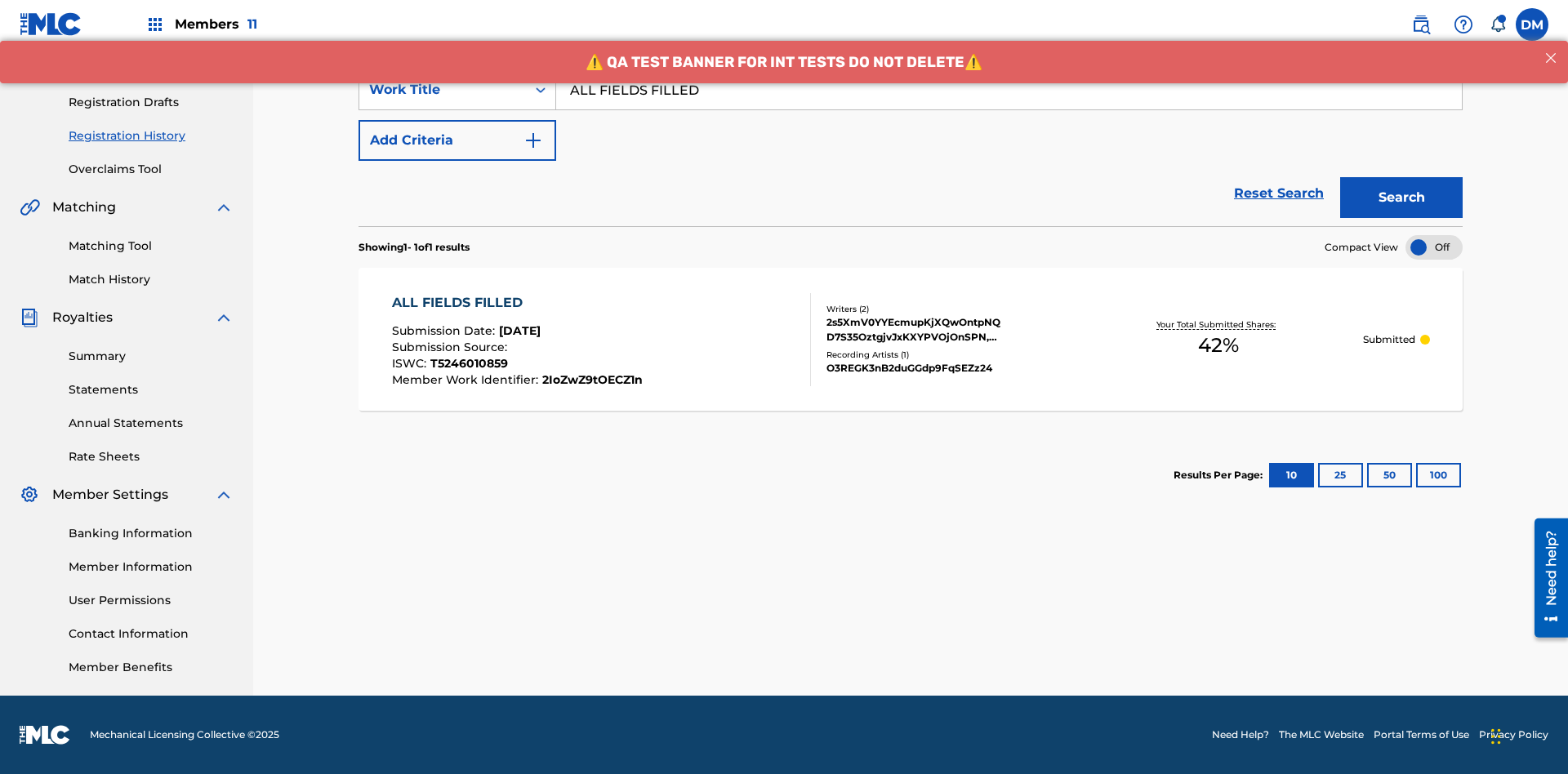
click at [911, 339] on div "2s5XmV0YYEcmupKjXQwOntpNQ D7S35OztgjvJxKXYPVOjOnSPN, UyOZK0rMAbclbrr3EpJPp9ysa …" at bounding box center [949, 330] width 246 height 29
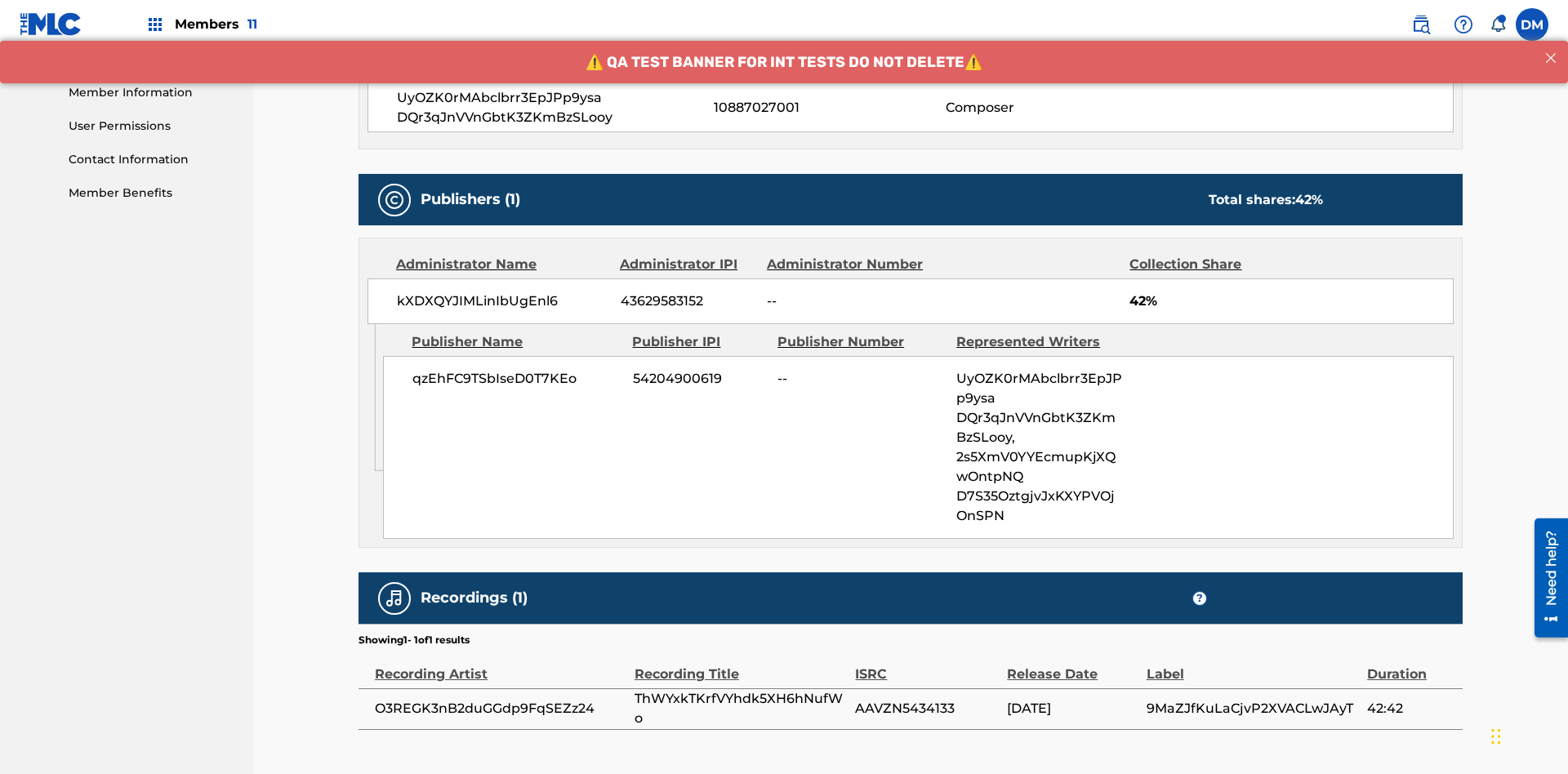
scroll to position [813, 0]
